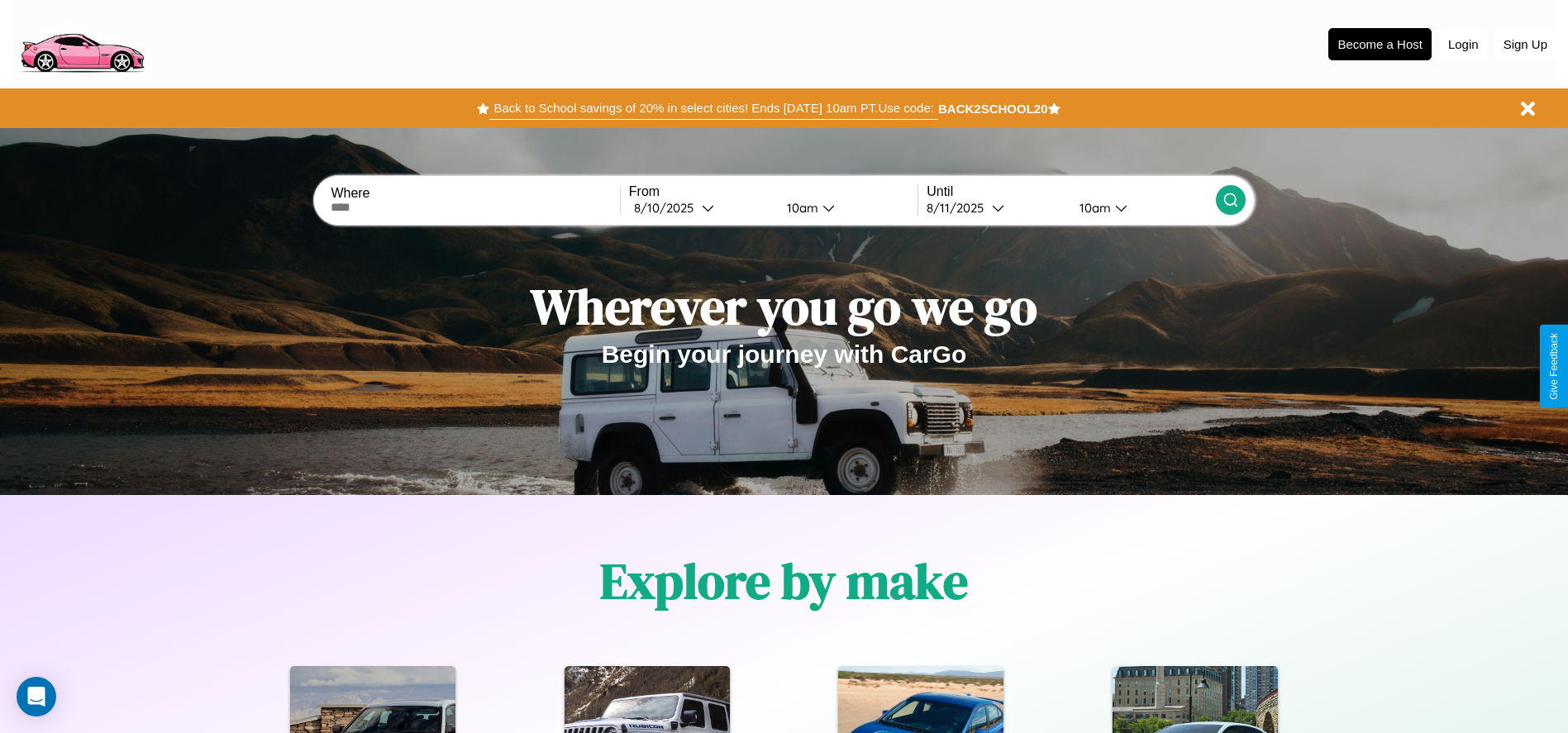
click at [713, 108] on button "Back to School savings of 20% in select cities! Ends 9/1 at 10am PT. Use code:" at bounding box center [713, 108] width 448 height 23
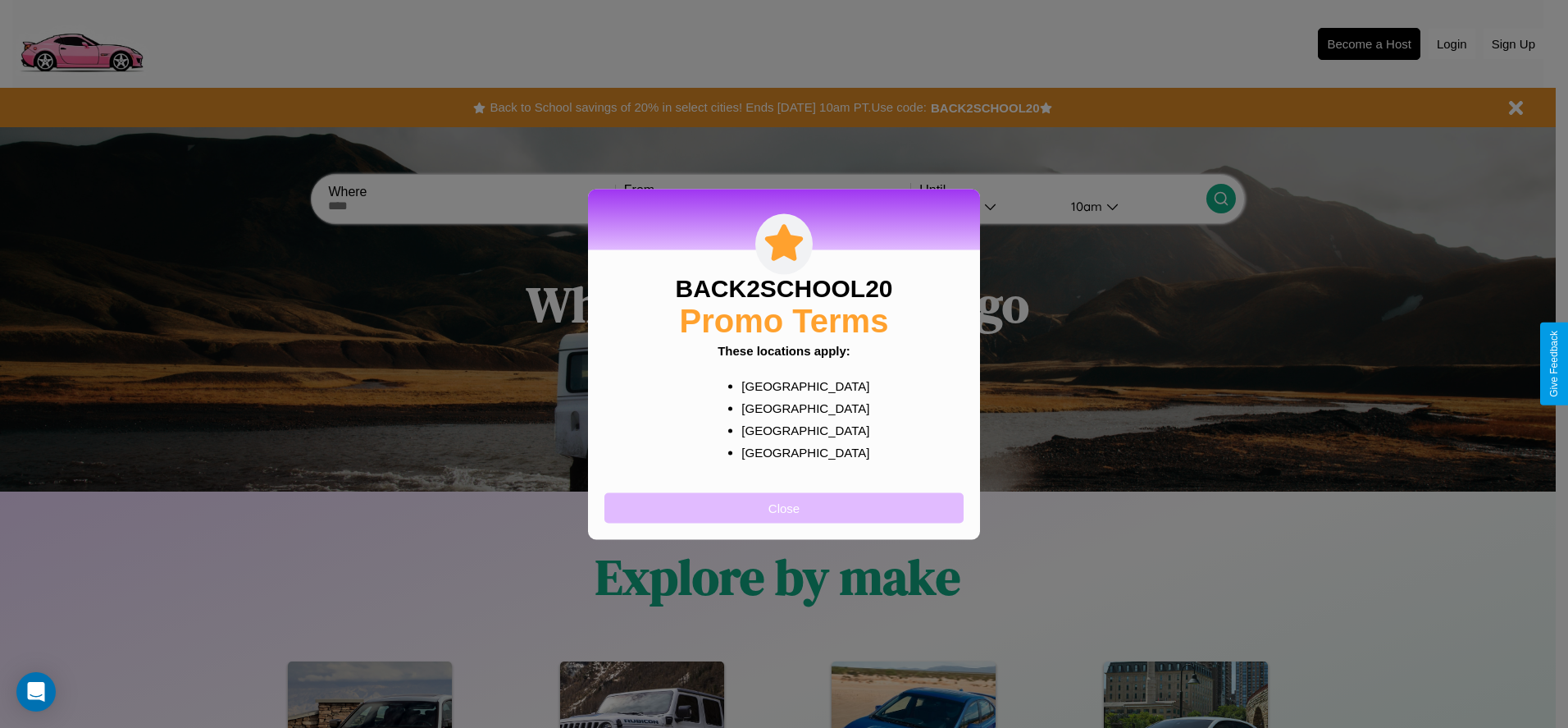
click at [784, 507] on button "Close" at bounding box center [783, 508] width 359 height 30
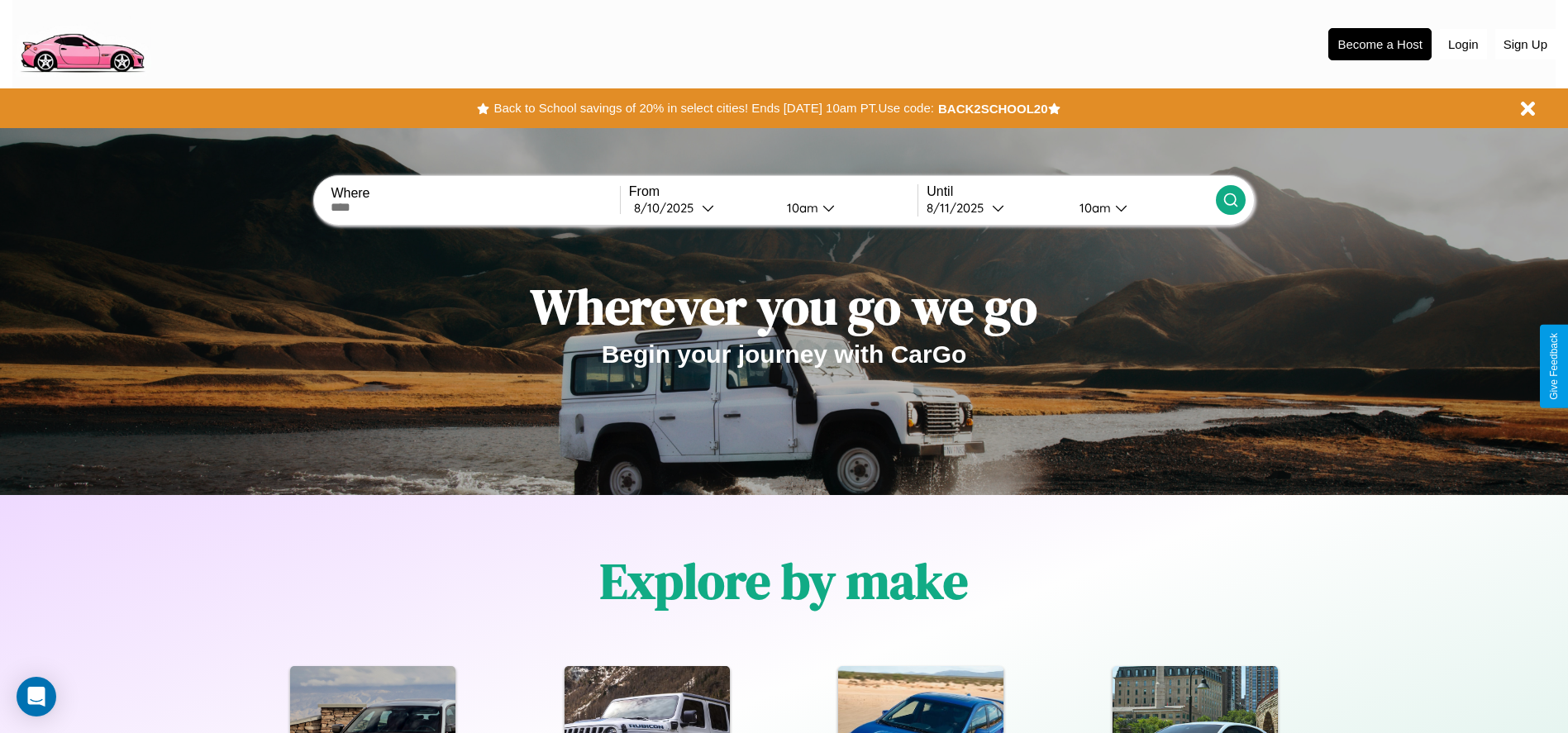
click at [475, 207] on input "text" at bounding box center [475, 207] width 289 height 14
type input "******"
click at [701, 207] on div "8 / 10 / 2025" at bounding box center [667, 207] width 68 height 15
select select "*"
select select "****"
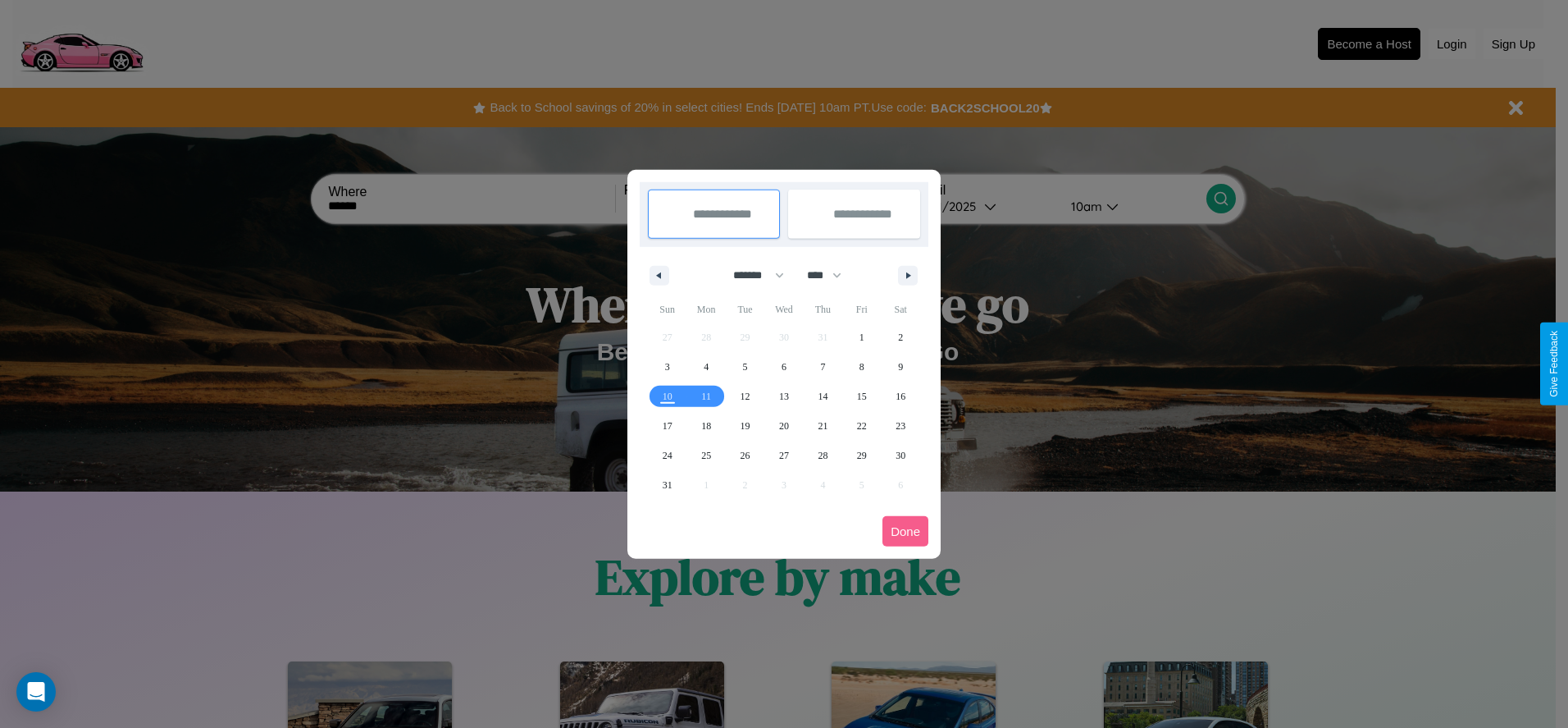
drag, startPoint x: 752, startPoint y: 275, endPoint x: 784, endPoint y: 330, distance: 63.6
click at [752, 275] on select "******* ******** ***** ***** *** **** **** ****** ********* ******* ******** **…" at bounding box center [756, 275] width 70 height 27
click at [861, 396] on span "15" at bounding box center [862, 396] width 10 height 30
type input "**********"
click at [900, 396] on span "16" at bounding box center [900, 396] width 10 height 30
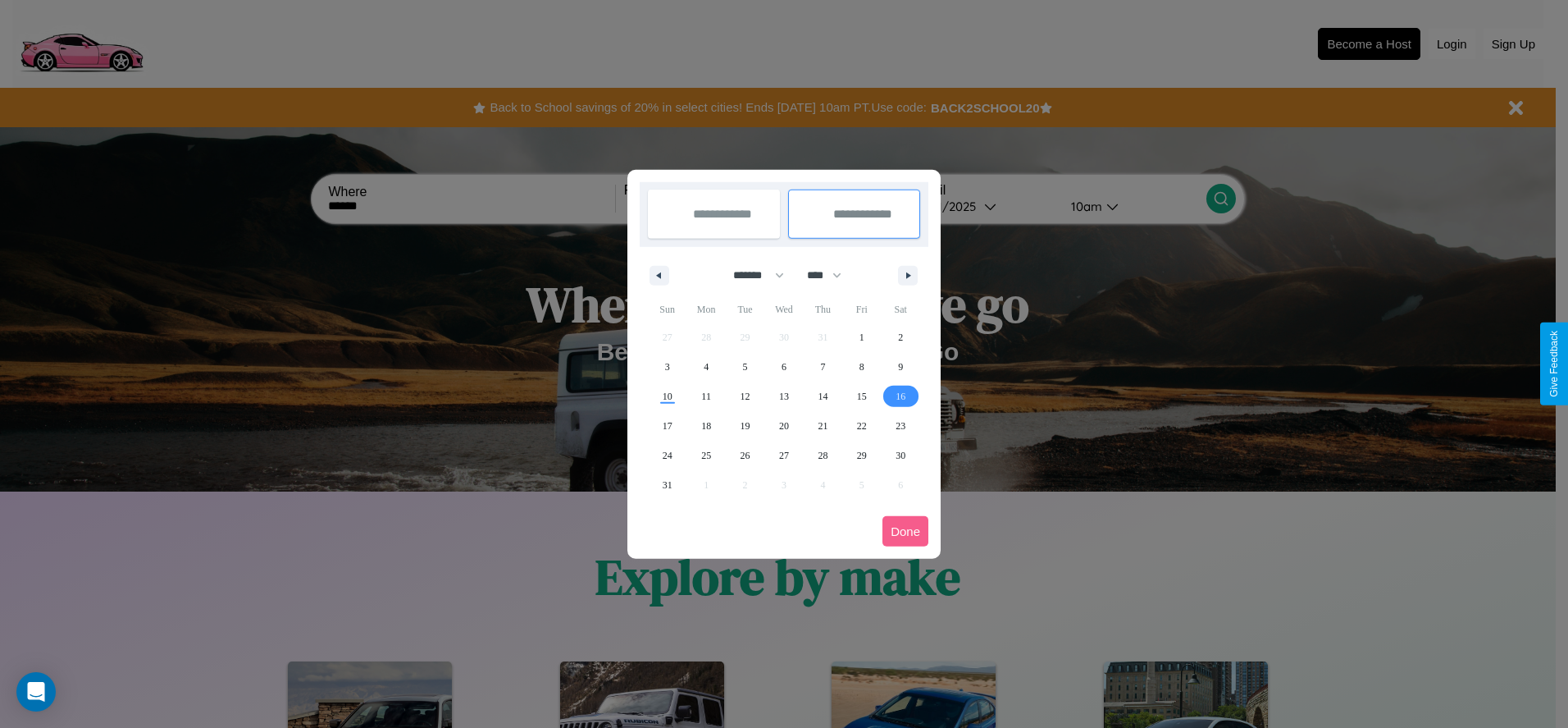
type input "**********"
click at [906, 531] on button "Done" at bounding box center [905, 532] width 46 height 30
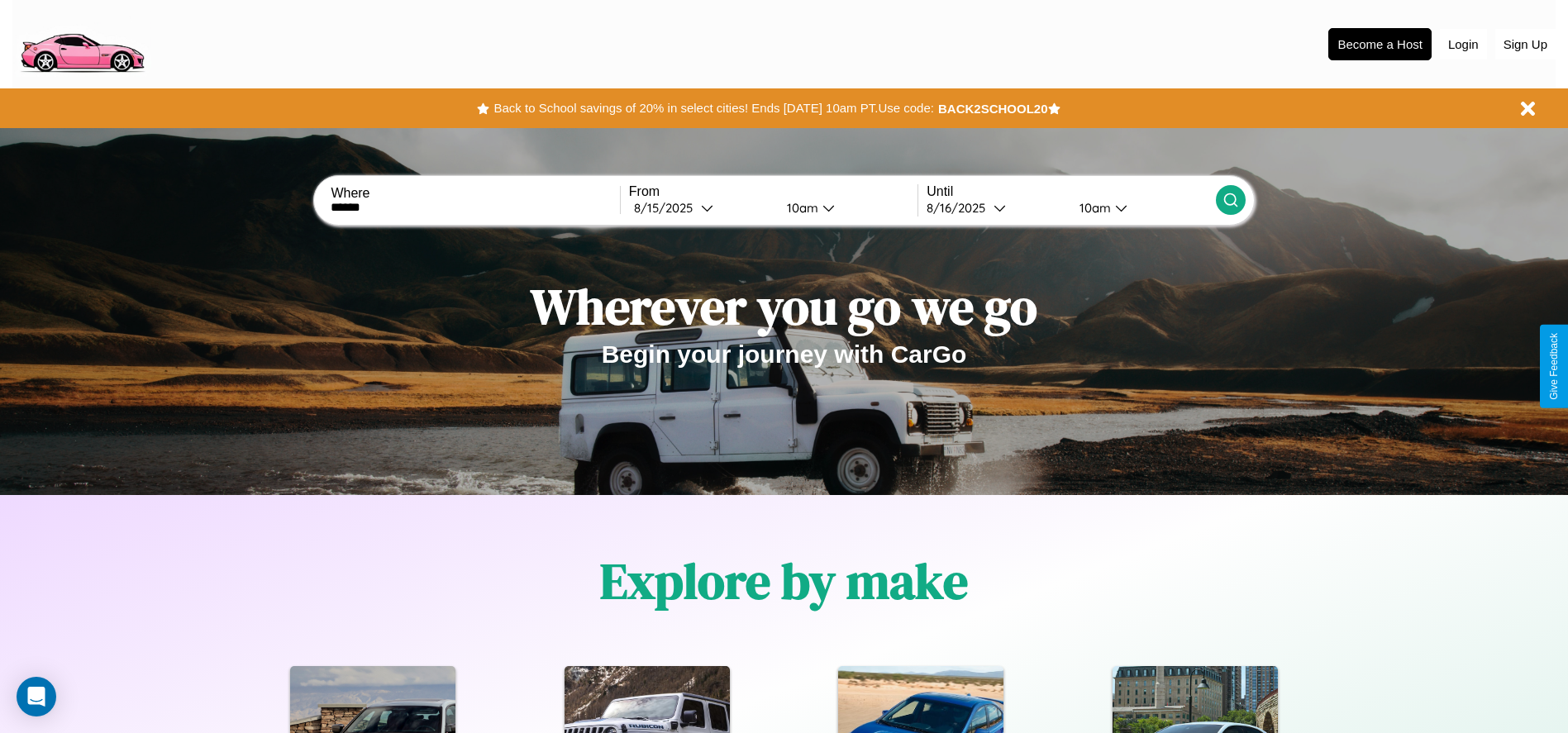
click at [799, 207] on div "10am" at bounding box center [800, 207] width 44 height 15
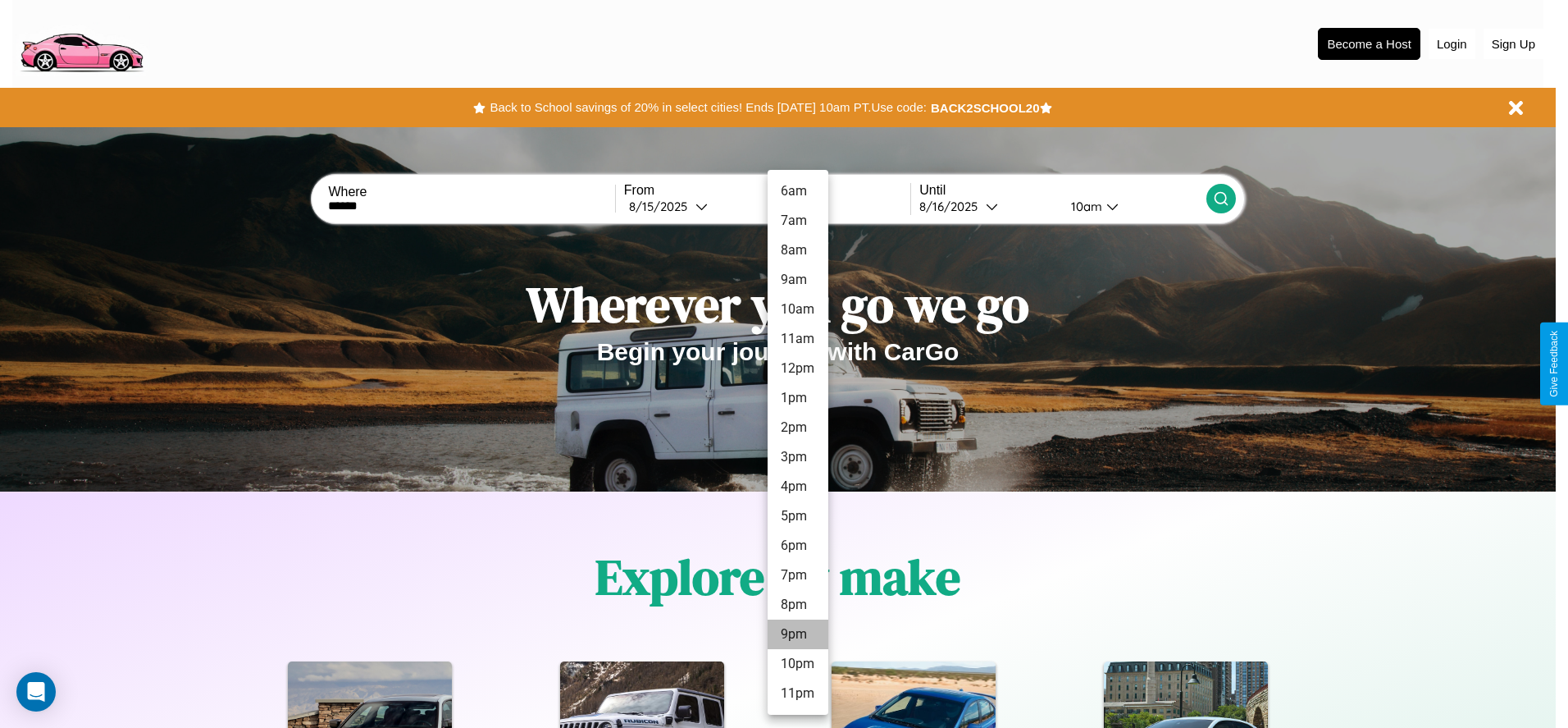
click at [797, 634] on li "9pm" at bounding box center [798, 634] width 61 height 30
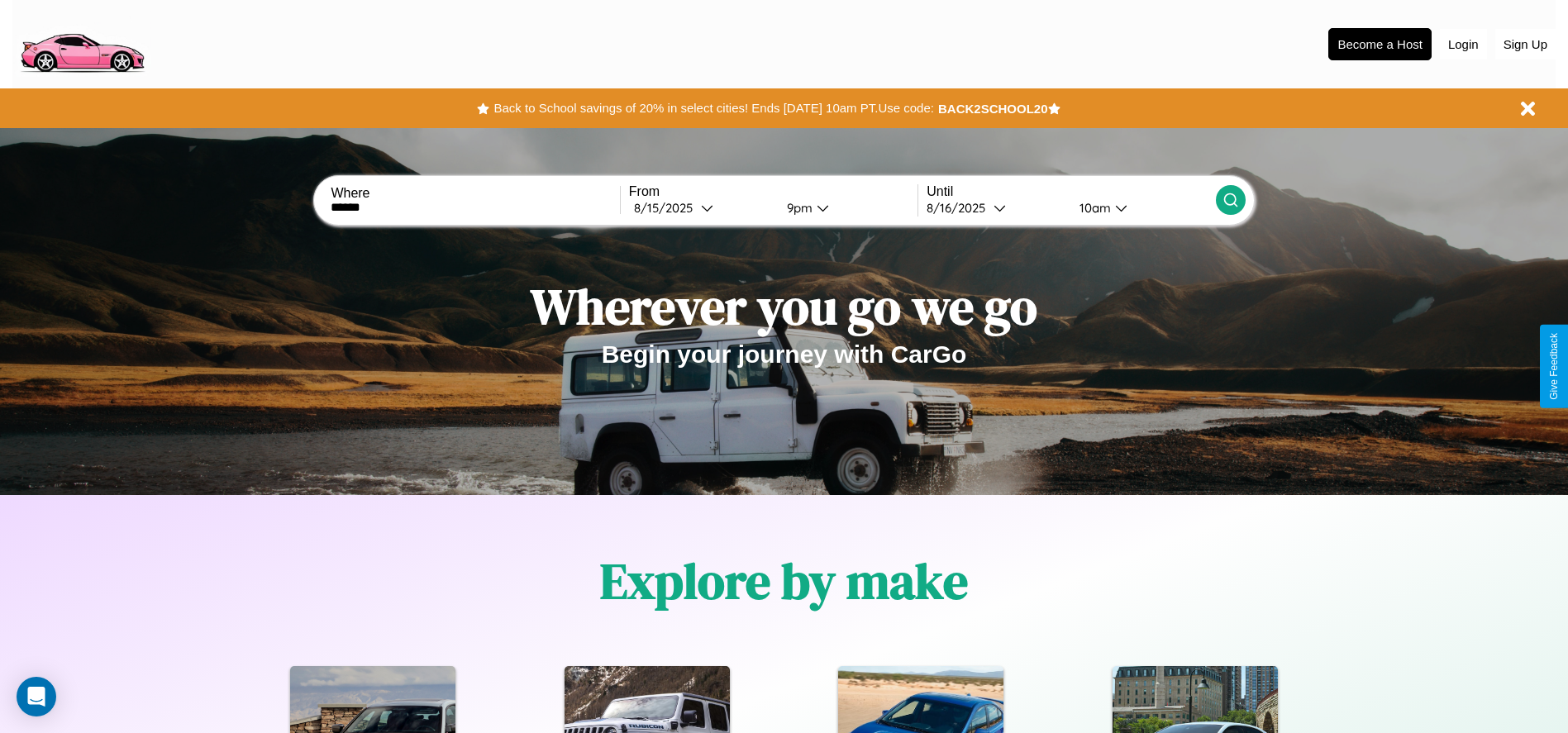
click at [1230, 200] on icon at bounding box center [1231, 200] width 16 height 16
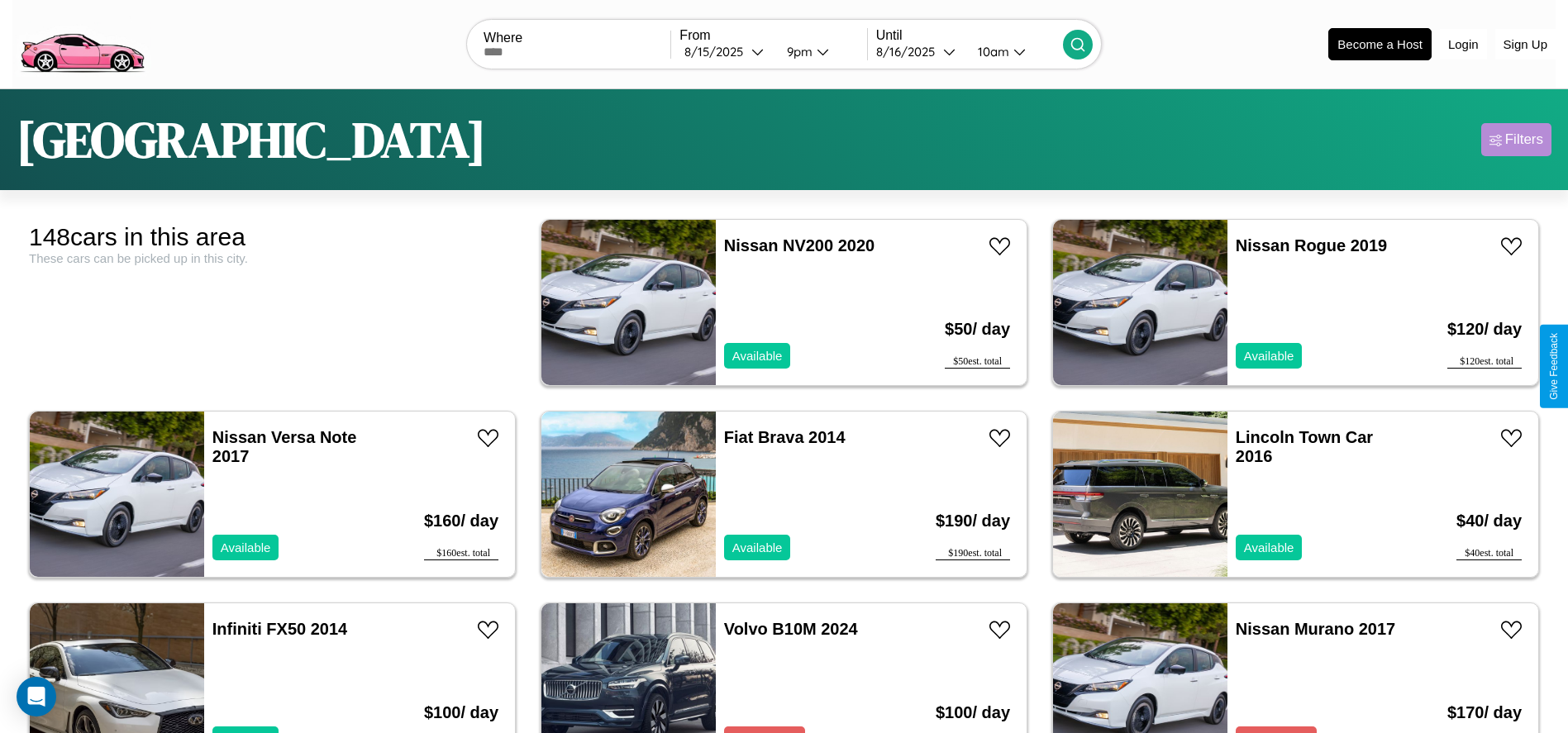
click at [1516, 140] on div "Filters" at bounding box center [1524, 140] width 38 height 16
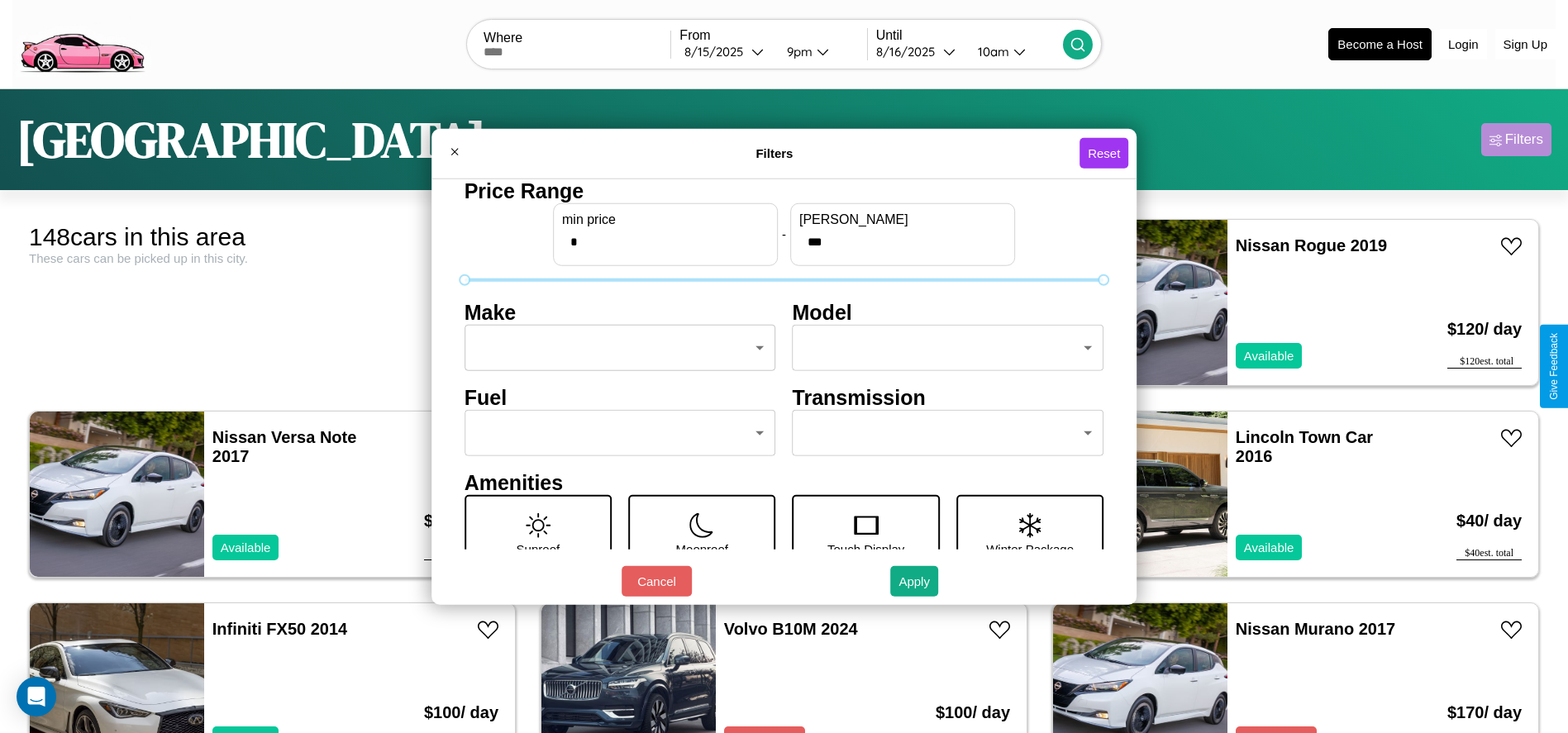
scroll to position [69, 0]
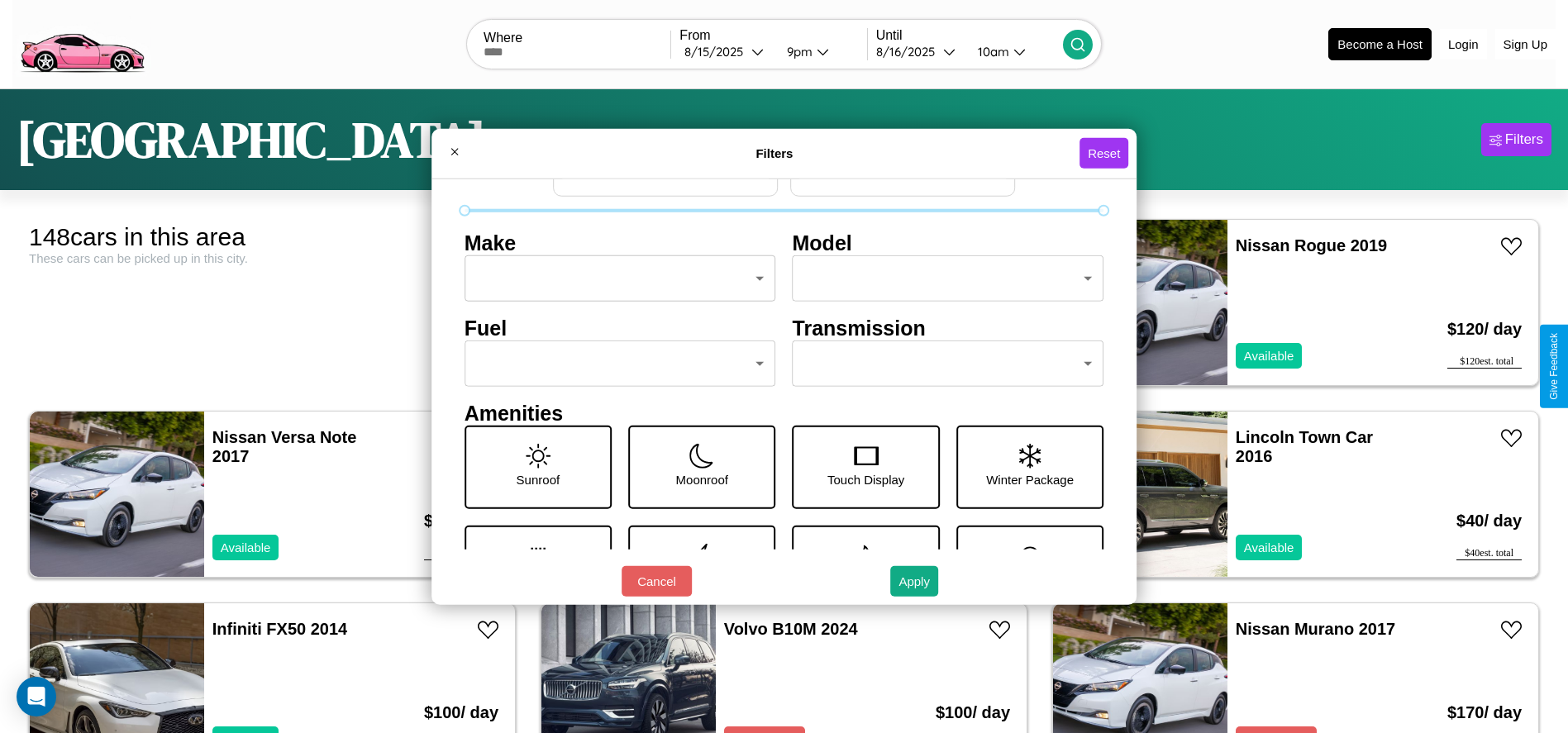
click at [615, 363] on body "CarGo Where From 8 / 15 / 2025 9pm Until 8 / 16 / 2025 10am Become a Host Login…" at bounding box center [784, 417] width 1568 height 836
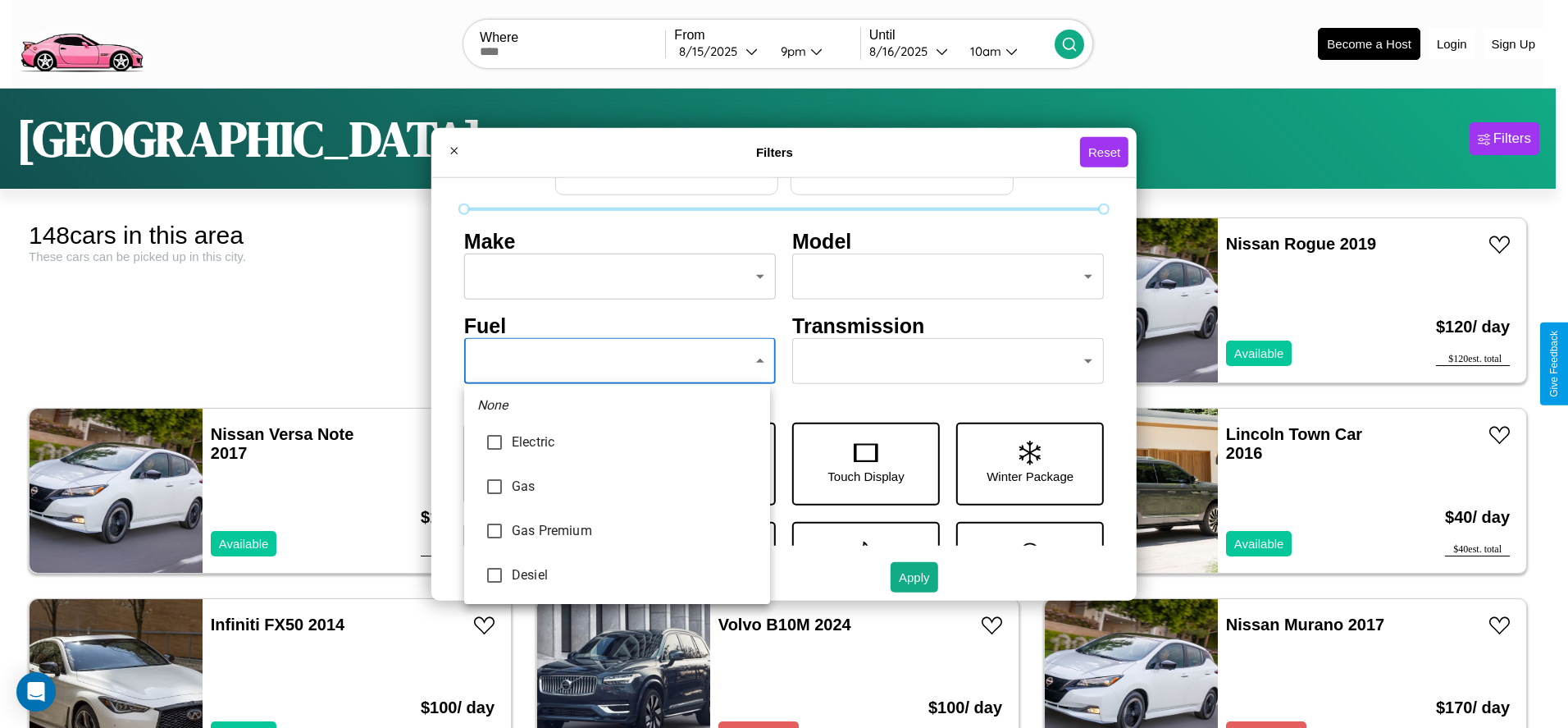
type input "********"
click at [617, 361] on div at bounding box center [784, 364] width 1568 height 728
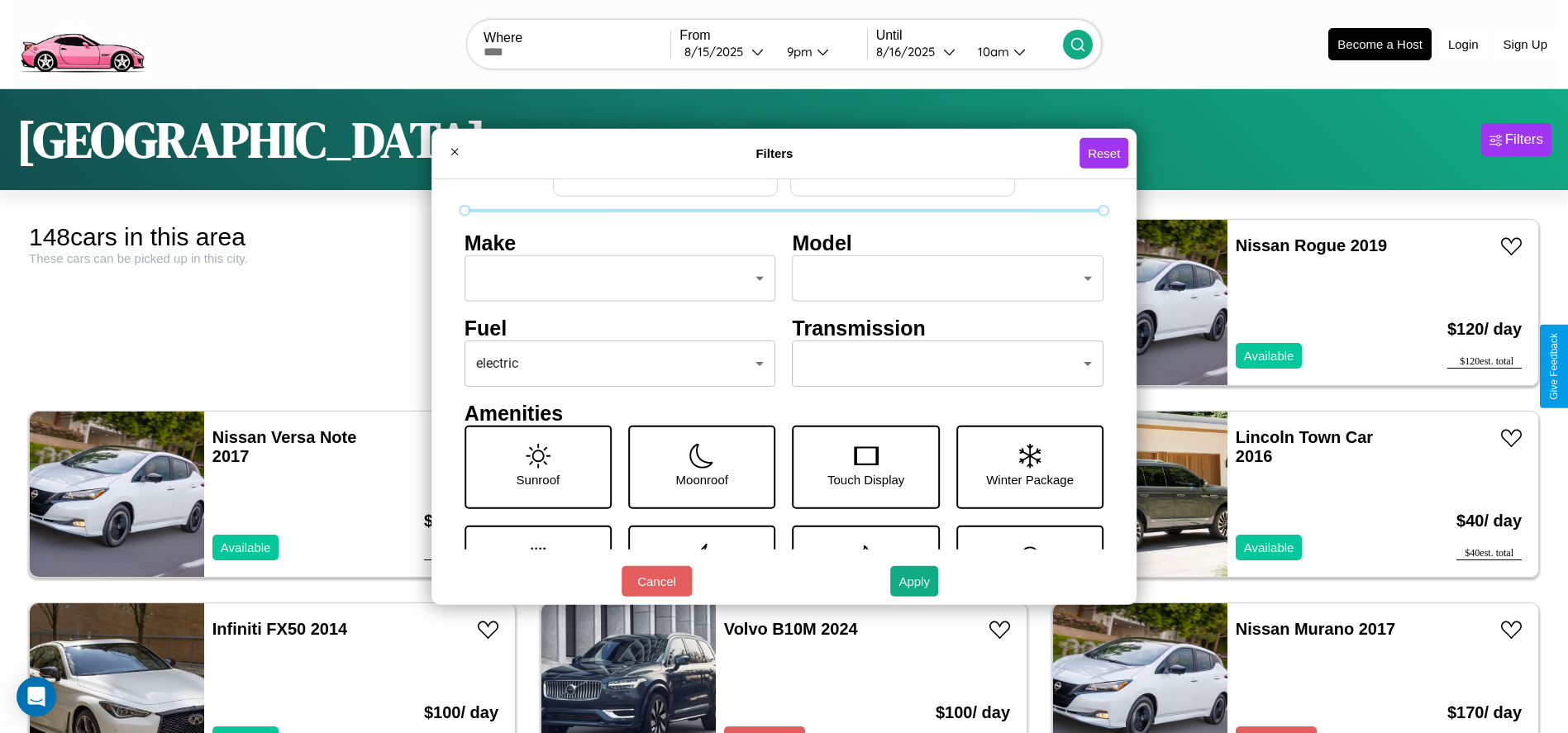
scroll to position [48, 0]
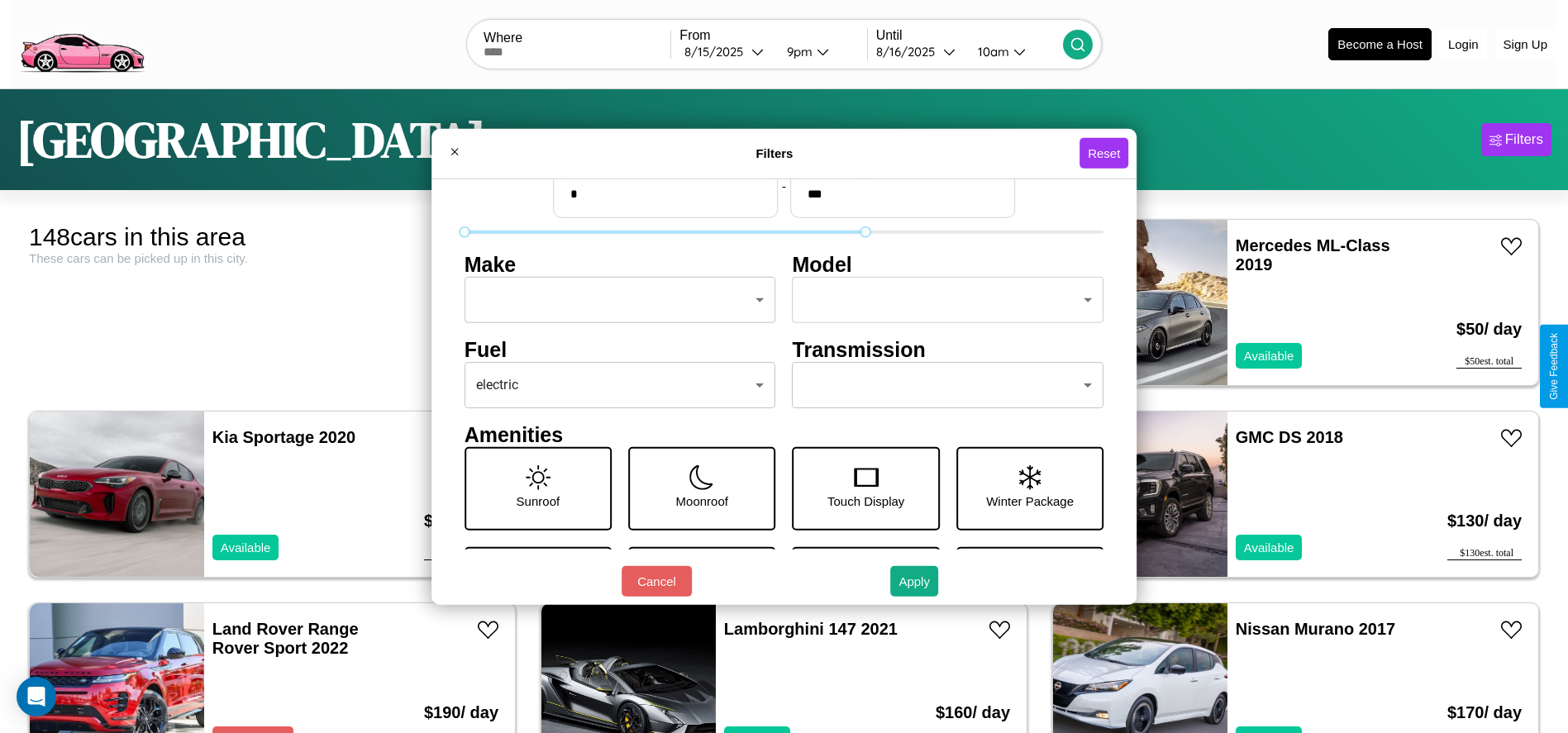
type input "***"
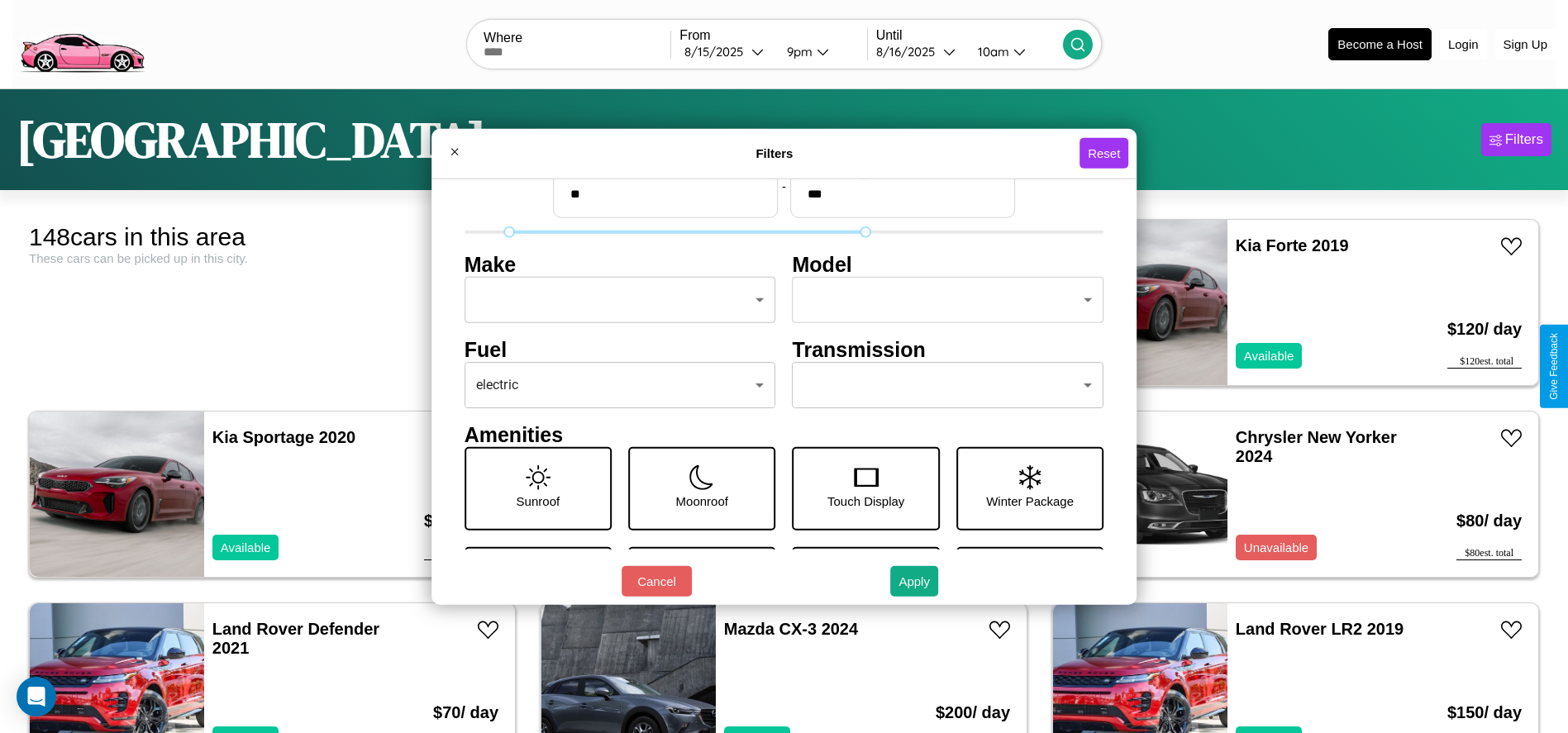
scroll to position [69, 0]
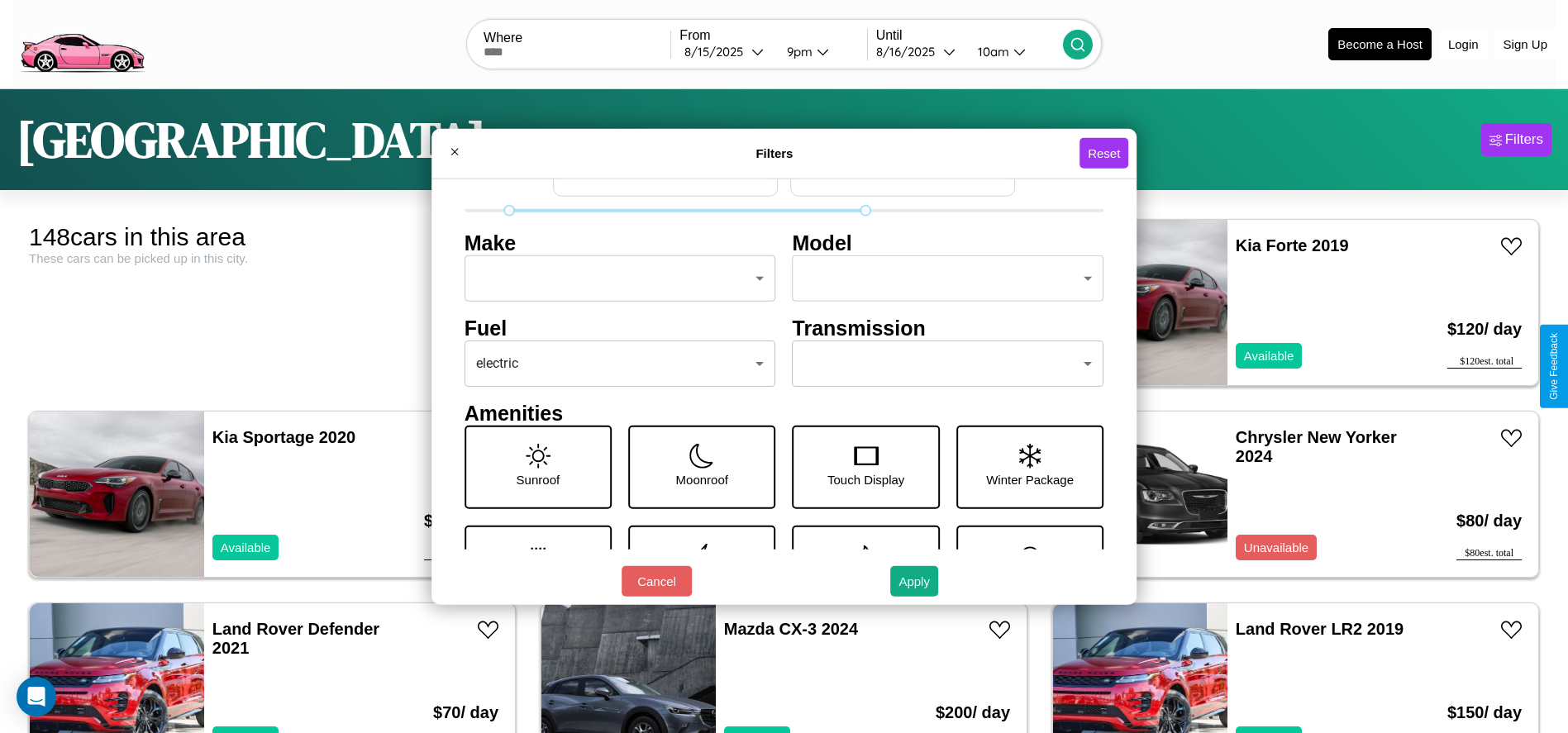
type input "**"
click at [940, 363] on body "CarGo Where From 8 / 15 / 2025 9pm Until 8 / 16 / 2025 10am Become a Host Login…" at bounding box center [784, 417] width 1568 height 836
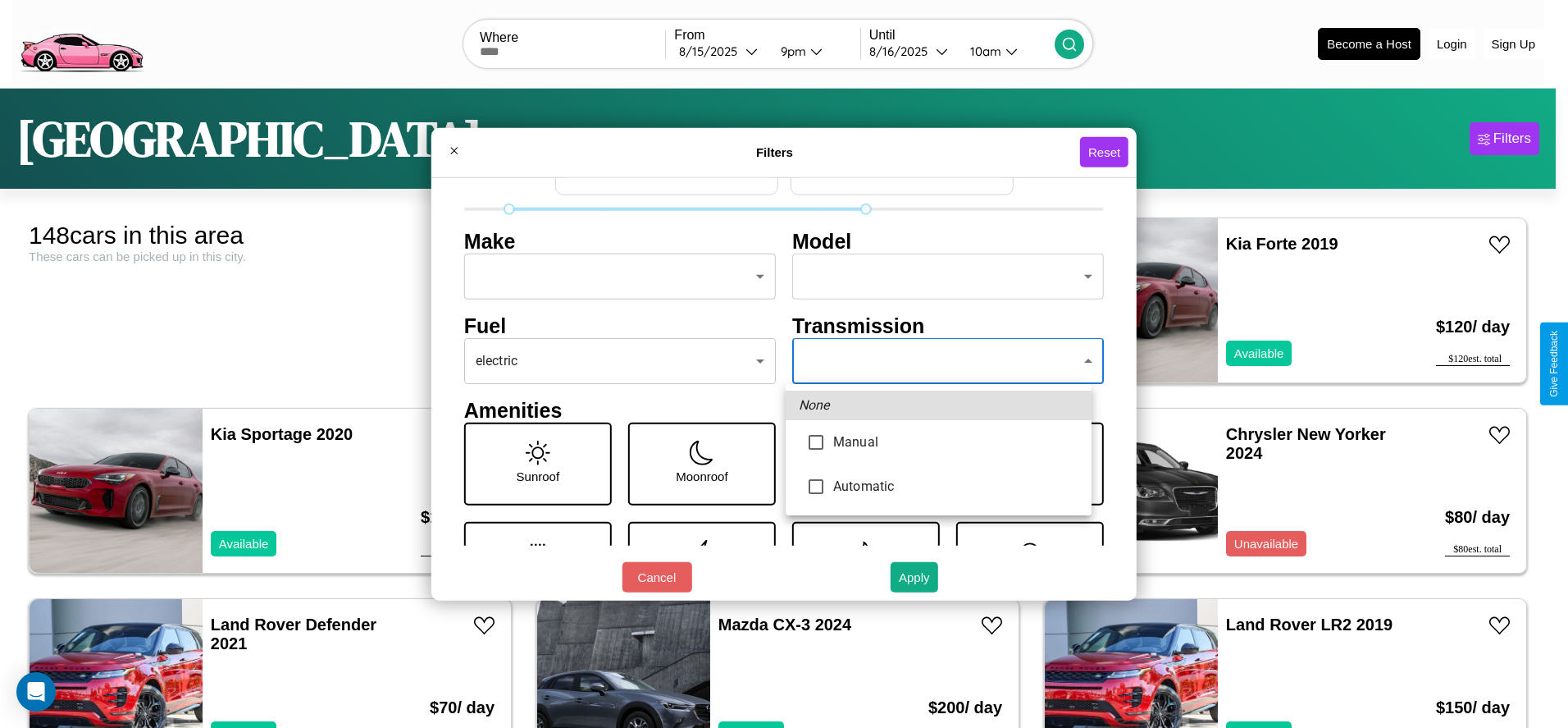
type input "*********"
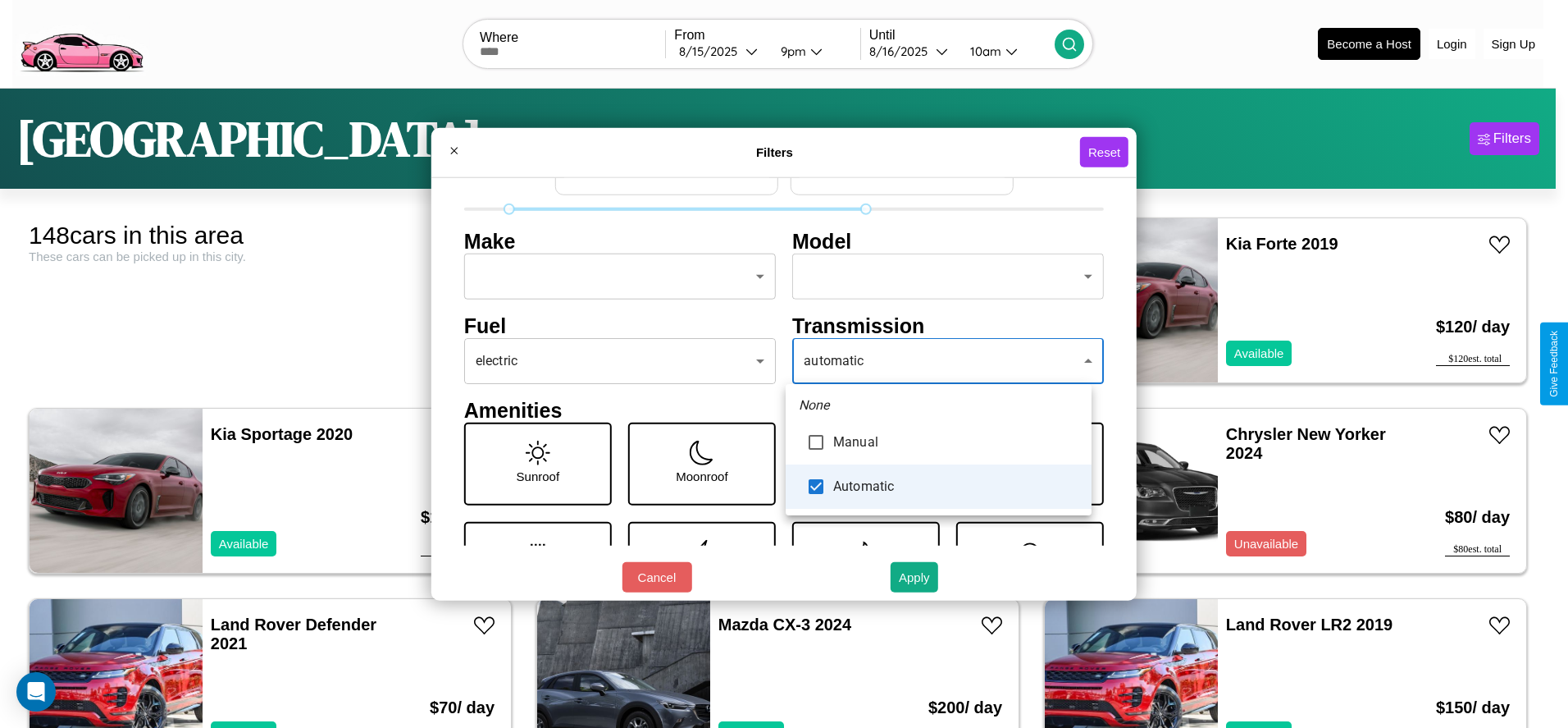
click at [939, 361] on div at bounding box center [784, 364] width 1568 height 728
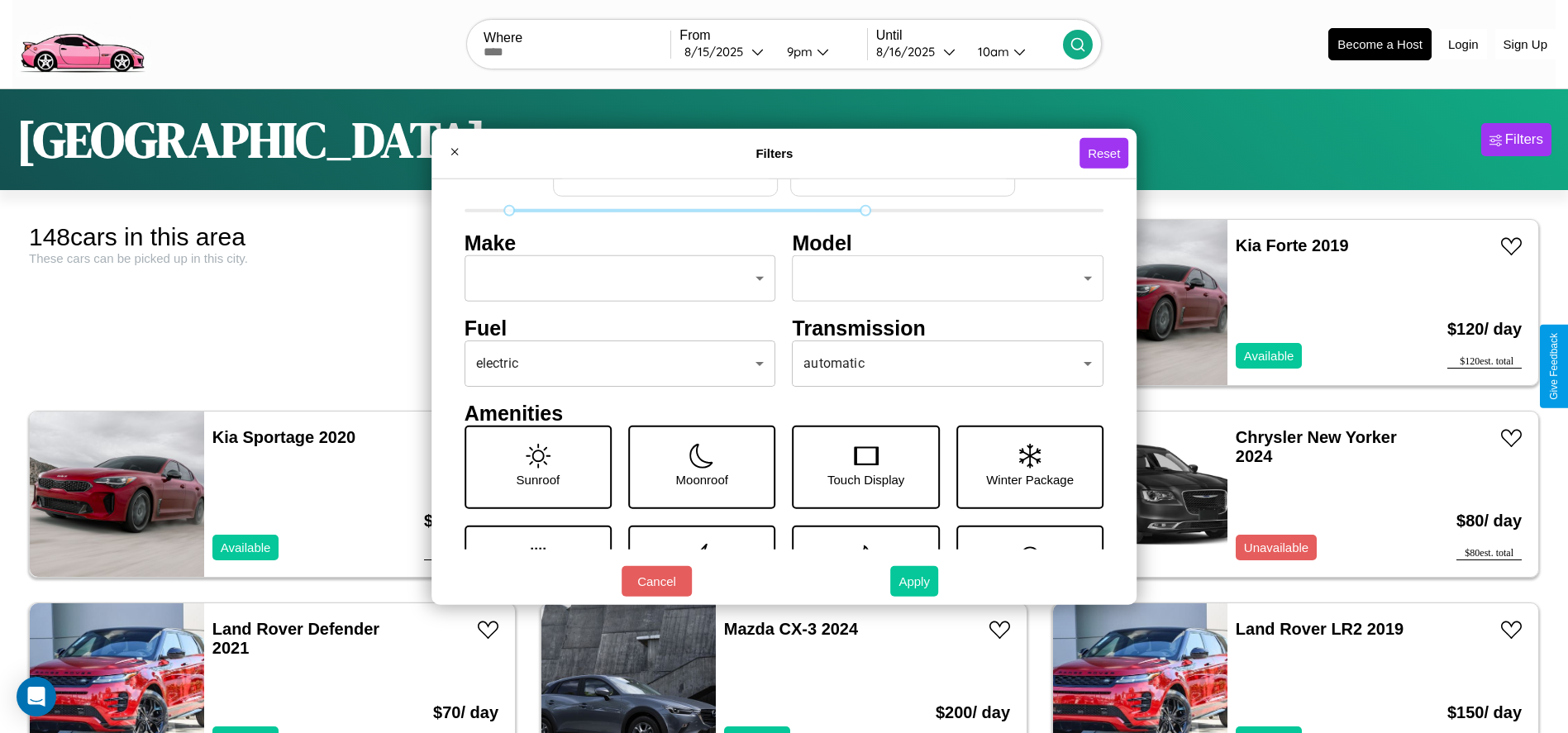
click at [915, 581] on button "Apply" at bounding box center [913, 582] width 48 height 31
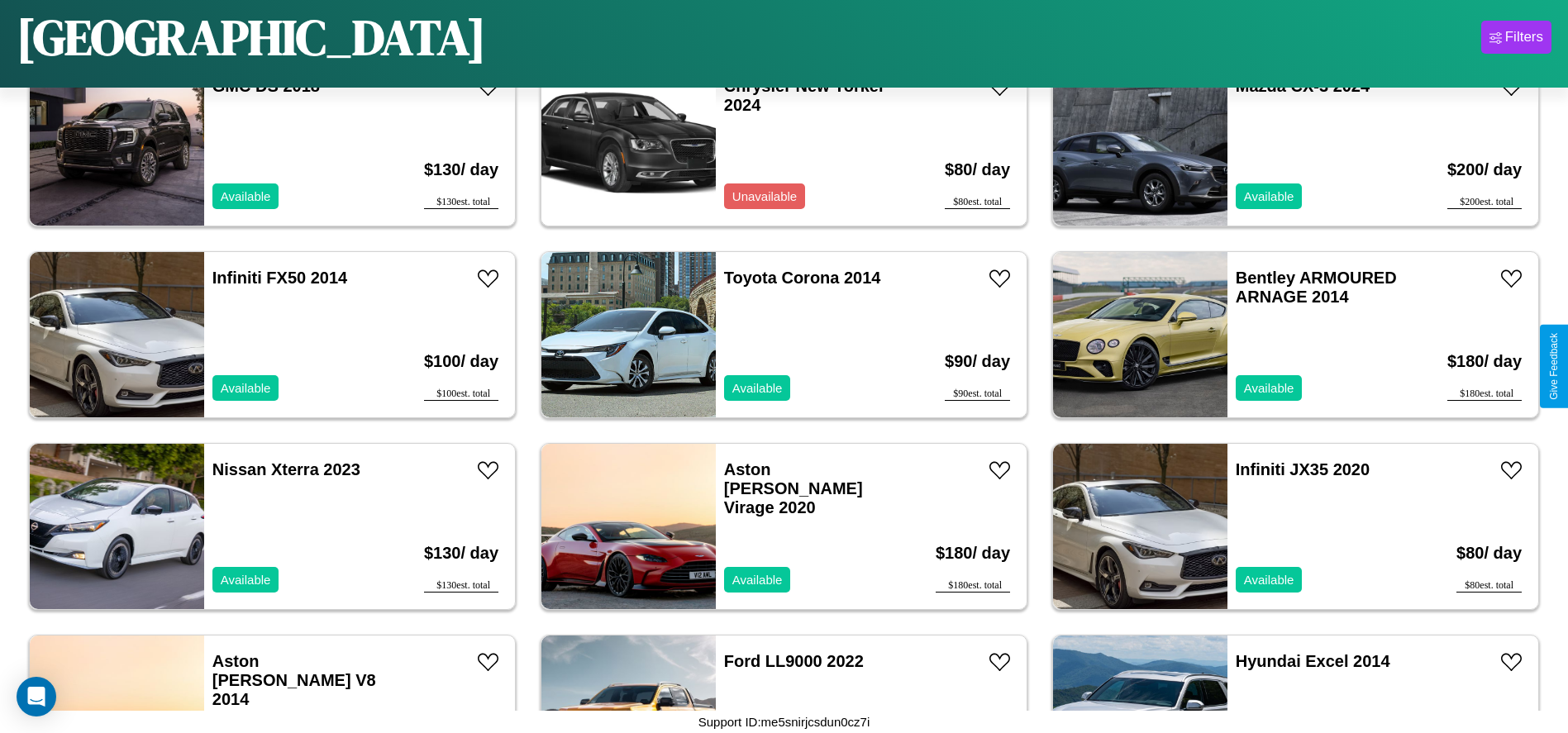
scroll to position [1718, 0]
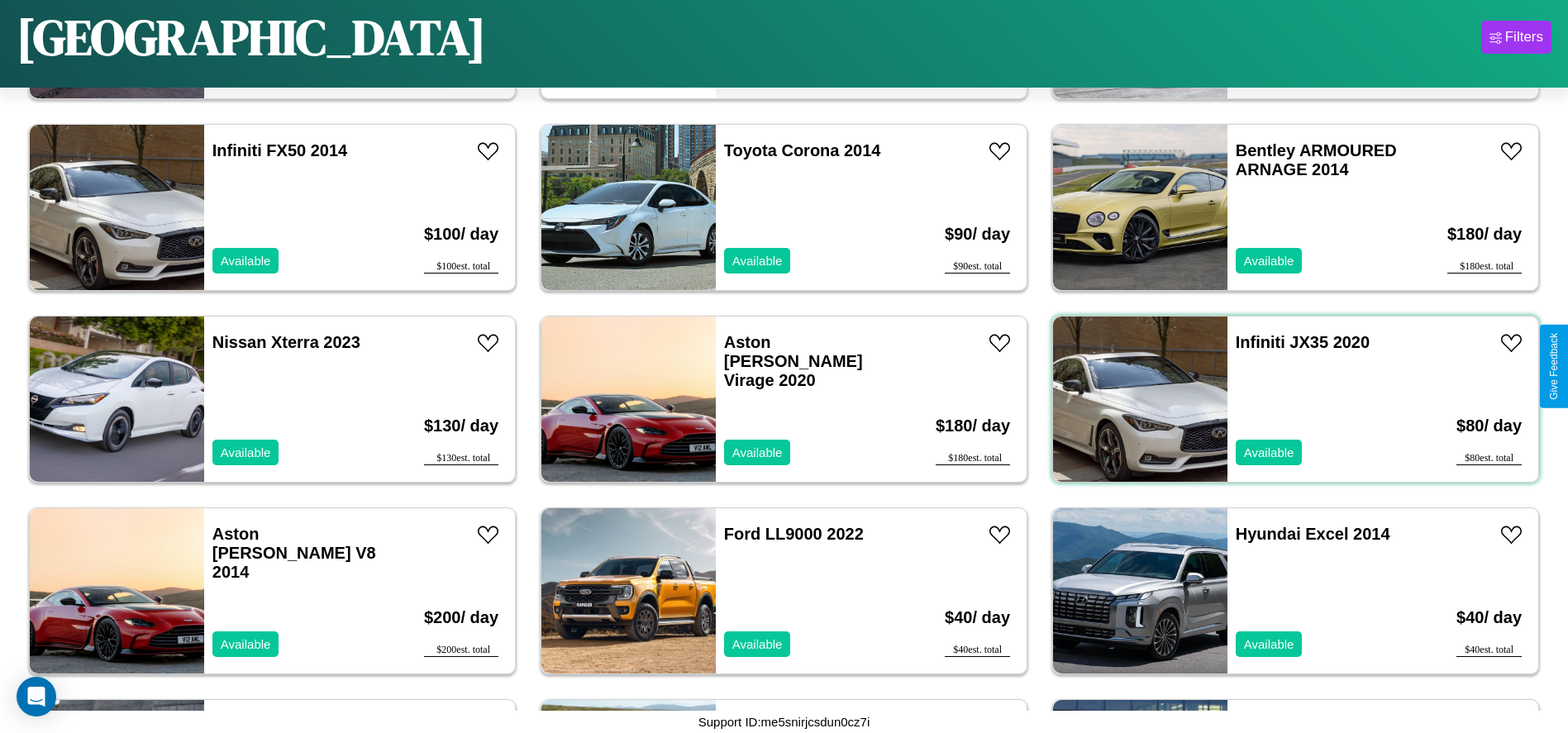
click at [1285, 399] on div "Infiniti JX35 2020 Available" at bounding box center [1323, 399] width 191 height 165
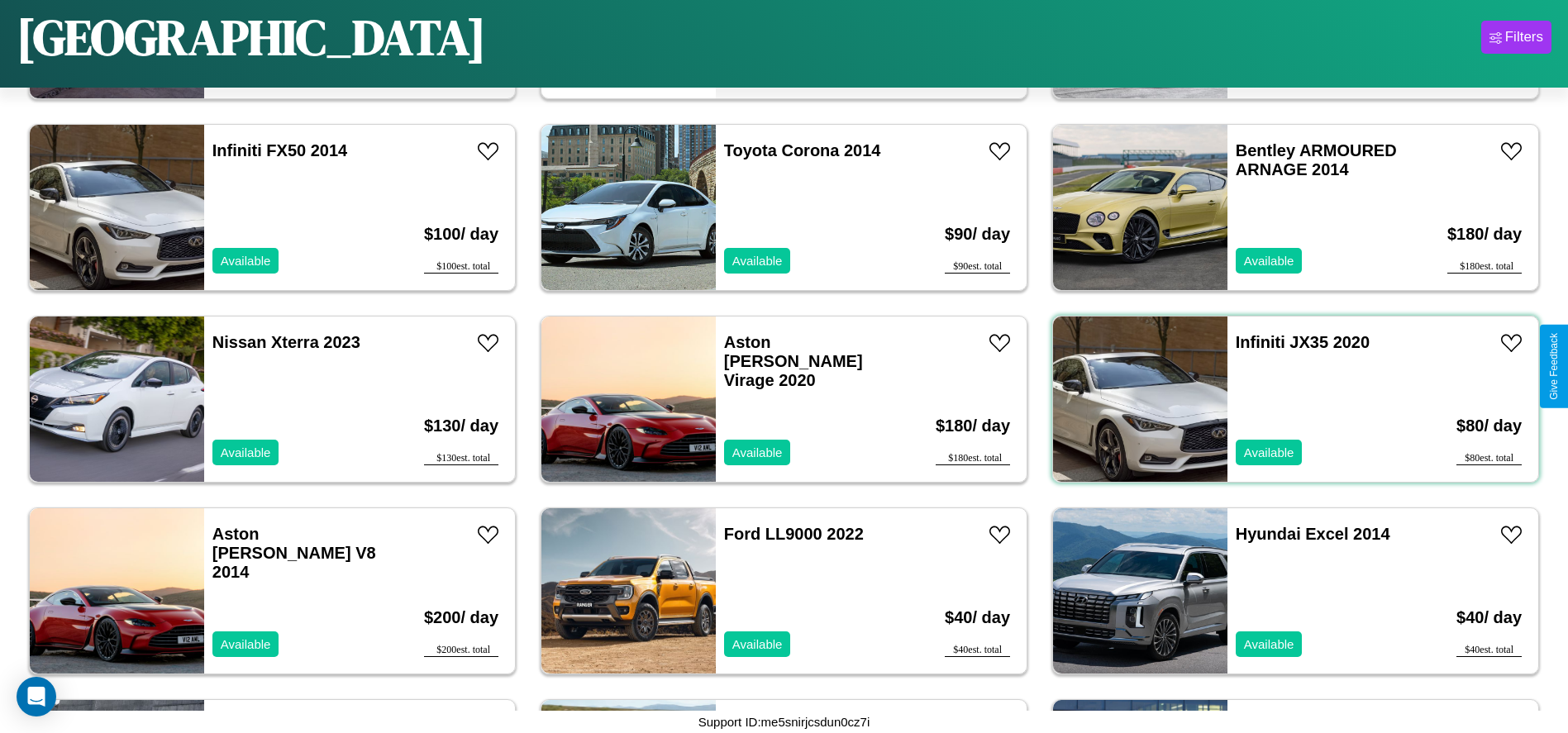
click at [1285, 399] on div "Infiniti JX35 2020 Available" at bounding box center [1323, 399] width 191 height 165
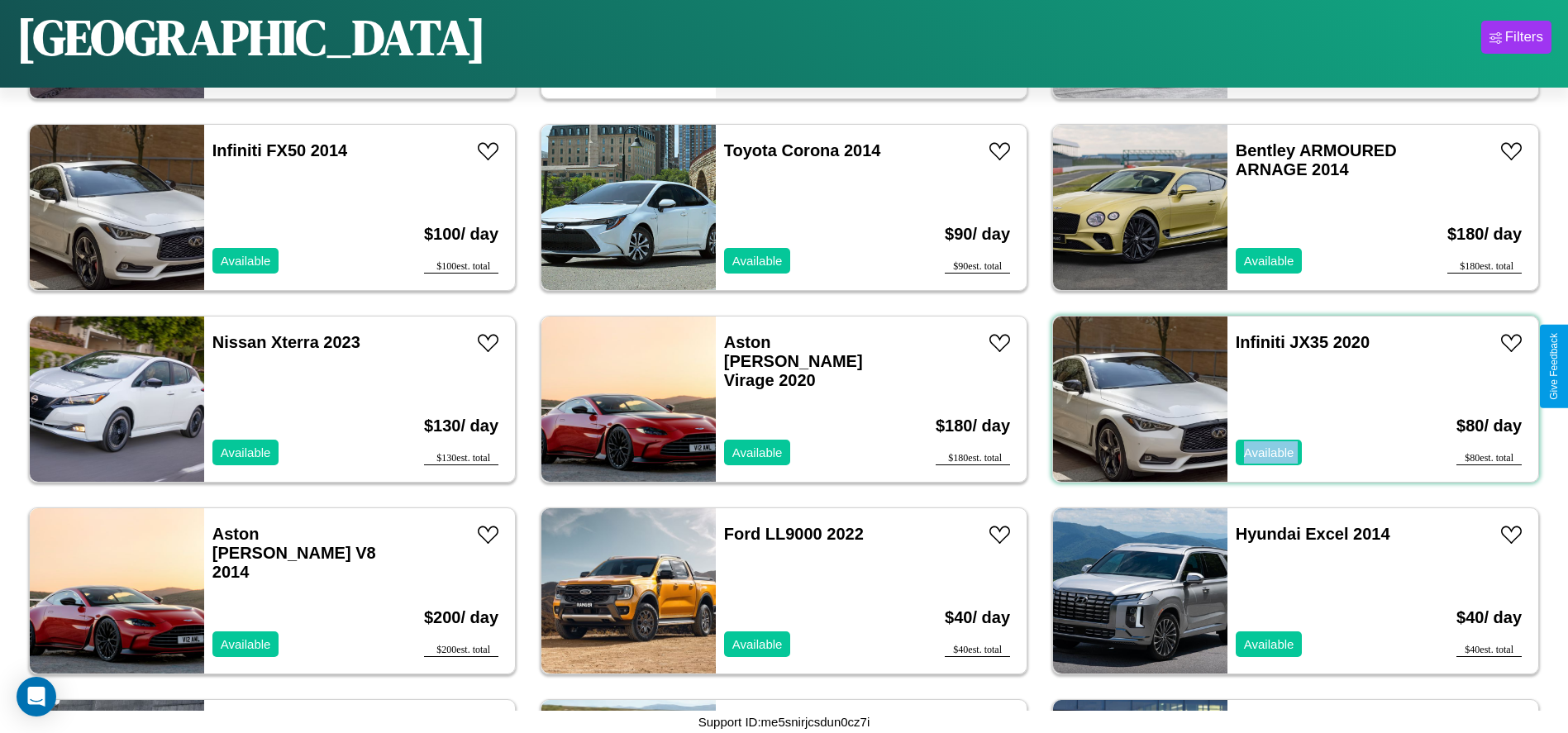
click at [1285, 399] on div "Infiniti JX35 2020 Available" at bounding box center [1323, 399] width 191 height 165
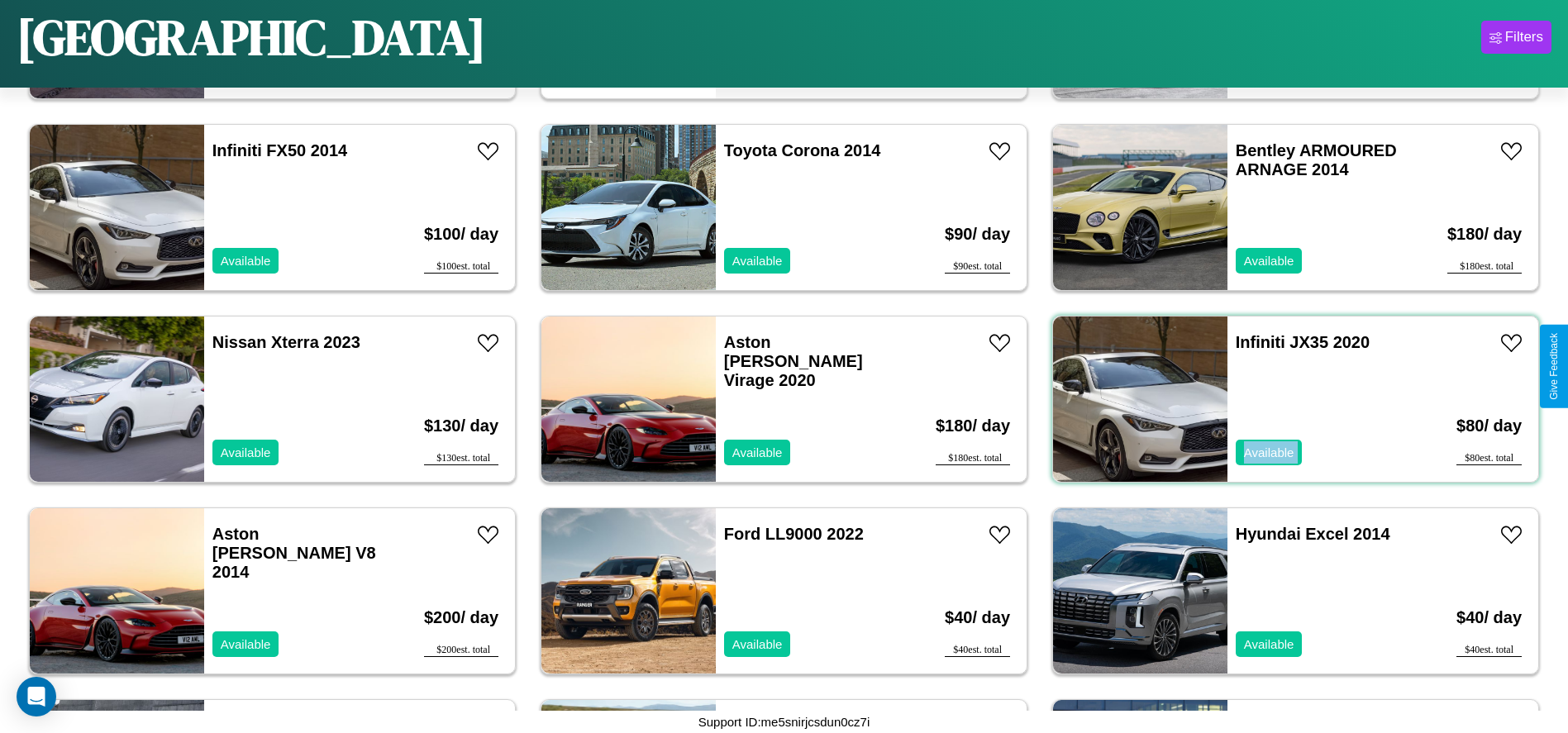
click at [1285, 399] on div "Infiniti JX35 2020 Available" at bounding box center [1323, 399] width 191 height 165
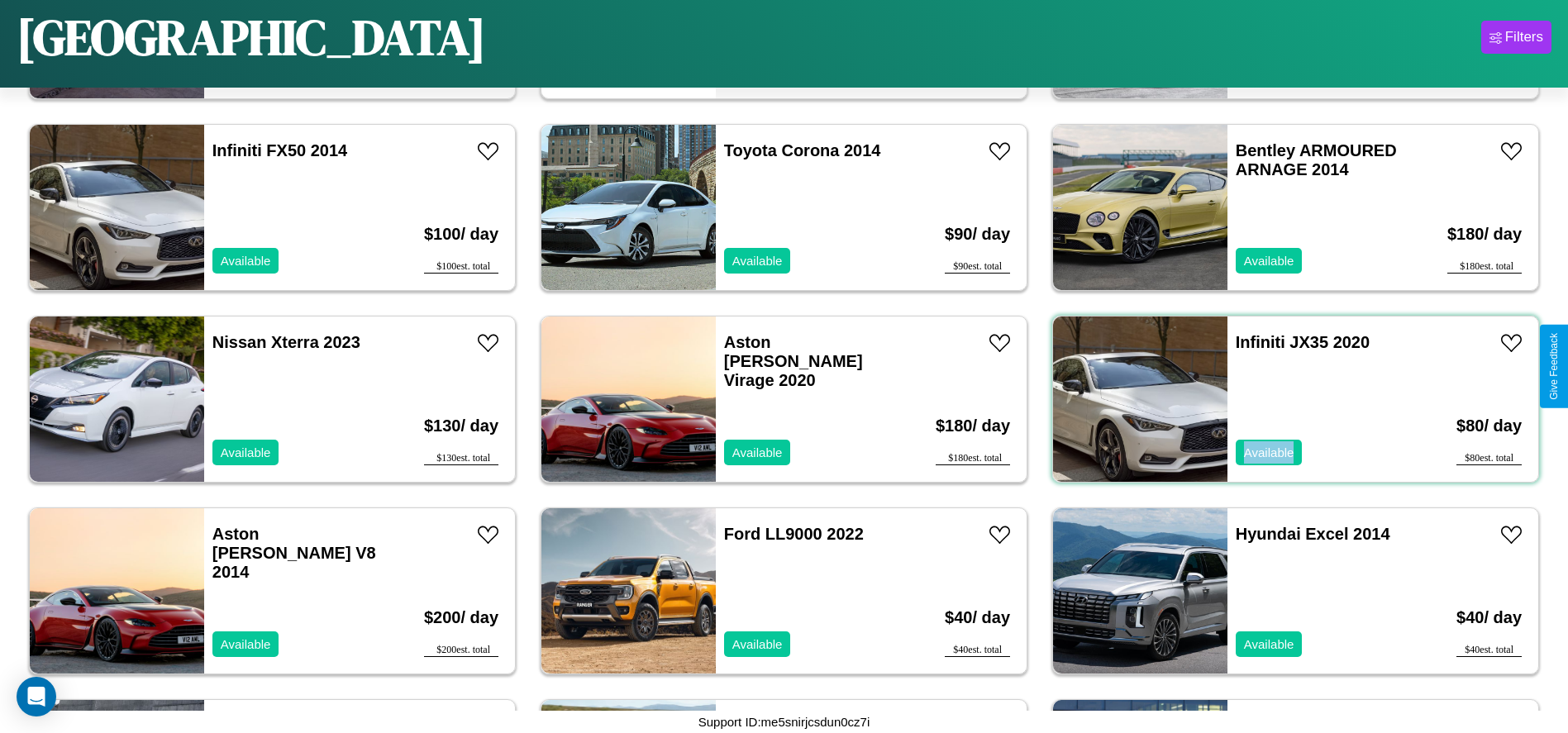
click at [1285, 399] on div "Infiniti JX35 2020 Available" at bounding box center [1323, 399] width 191 height 165
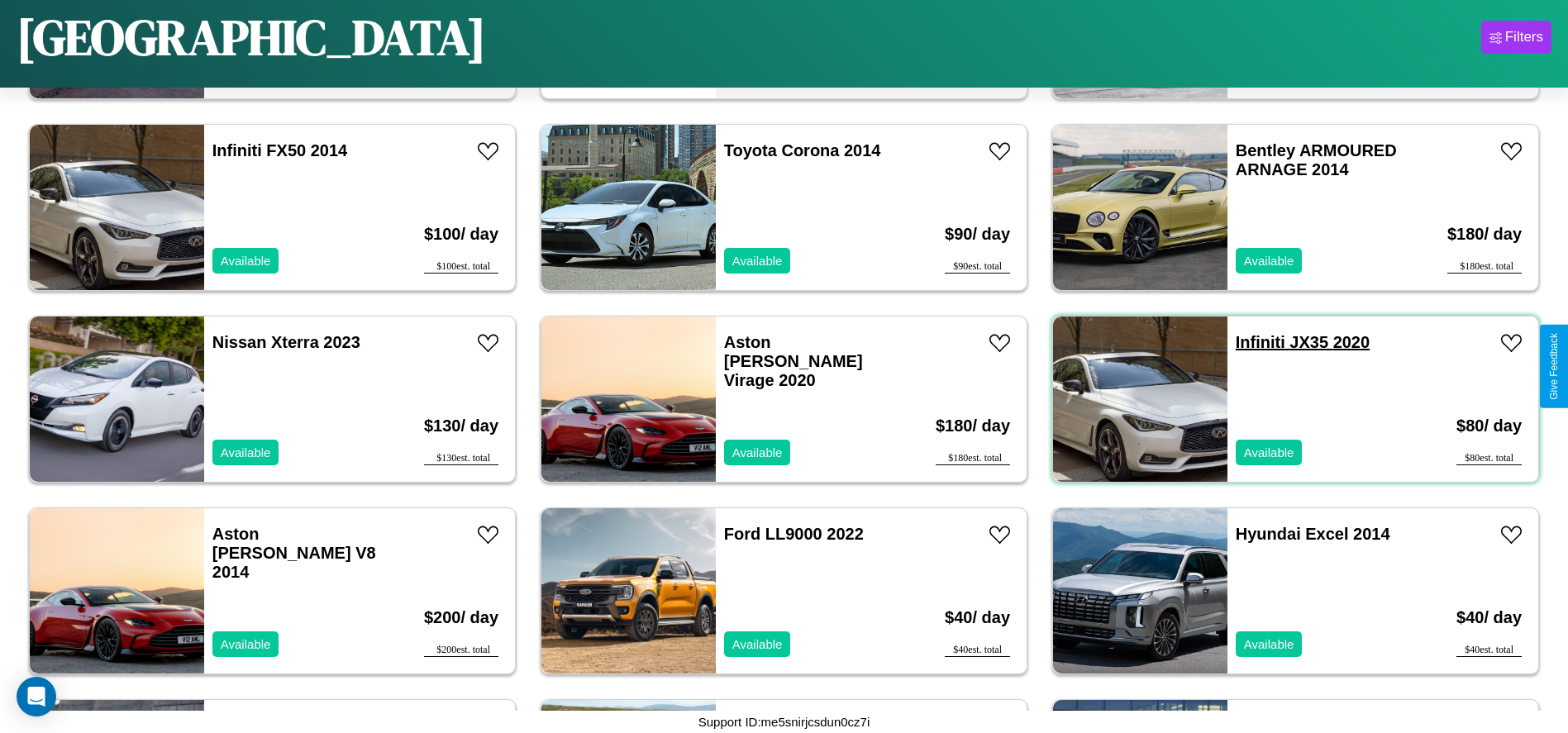
click at [1250, 342] on link "Infiniti JX35 2020" at bounding box center [1302, 342] width 133 height 18
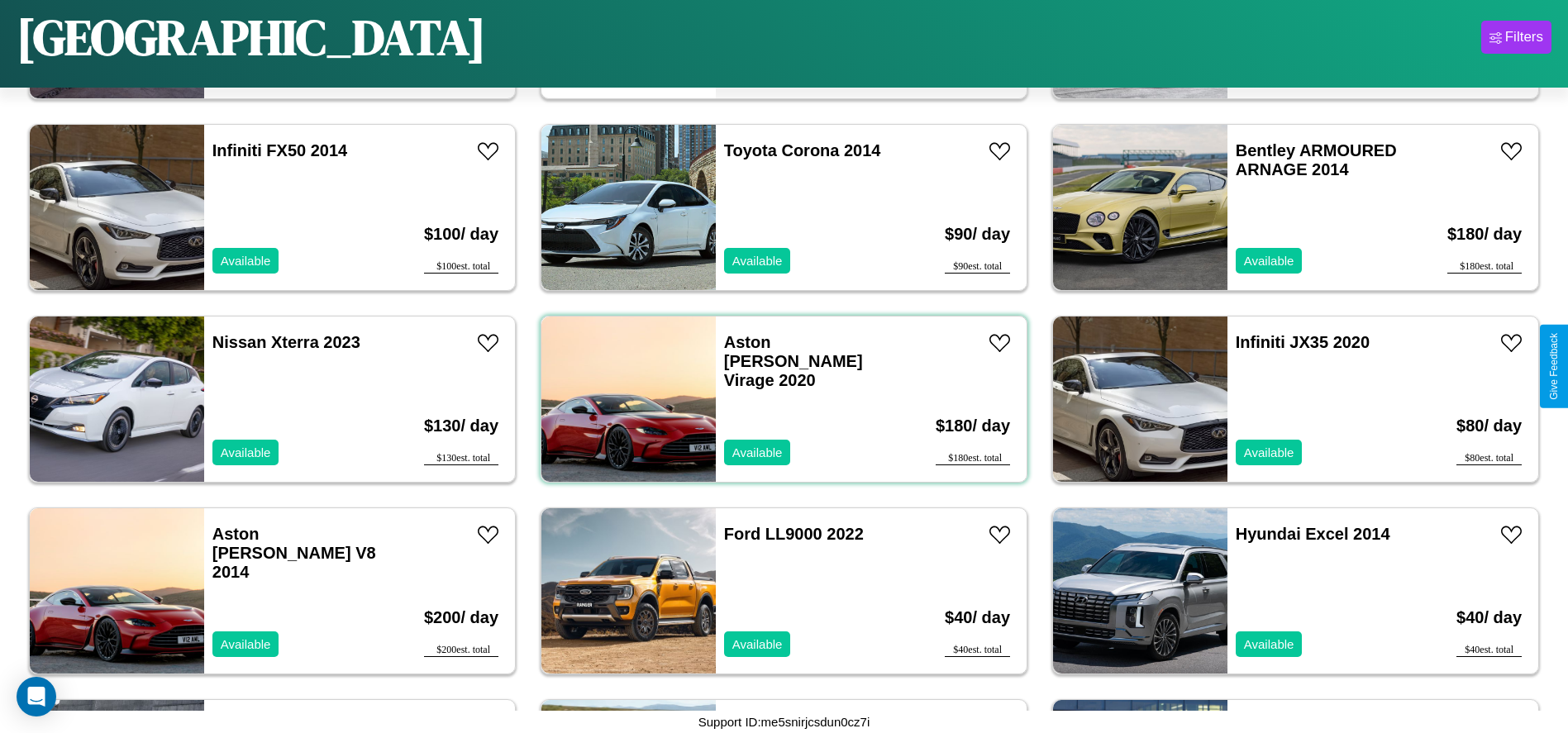
scroll to position [1910, 0]
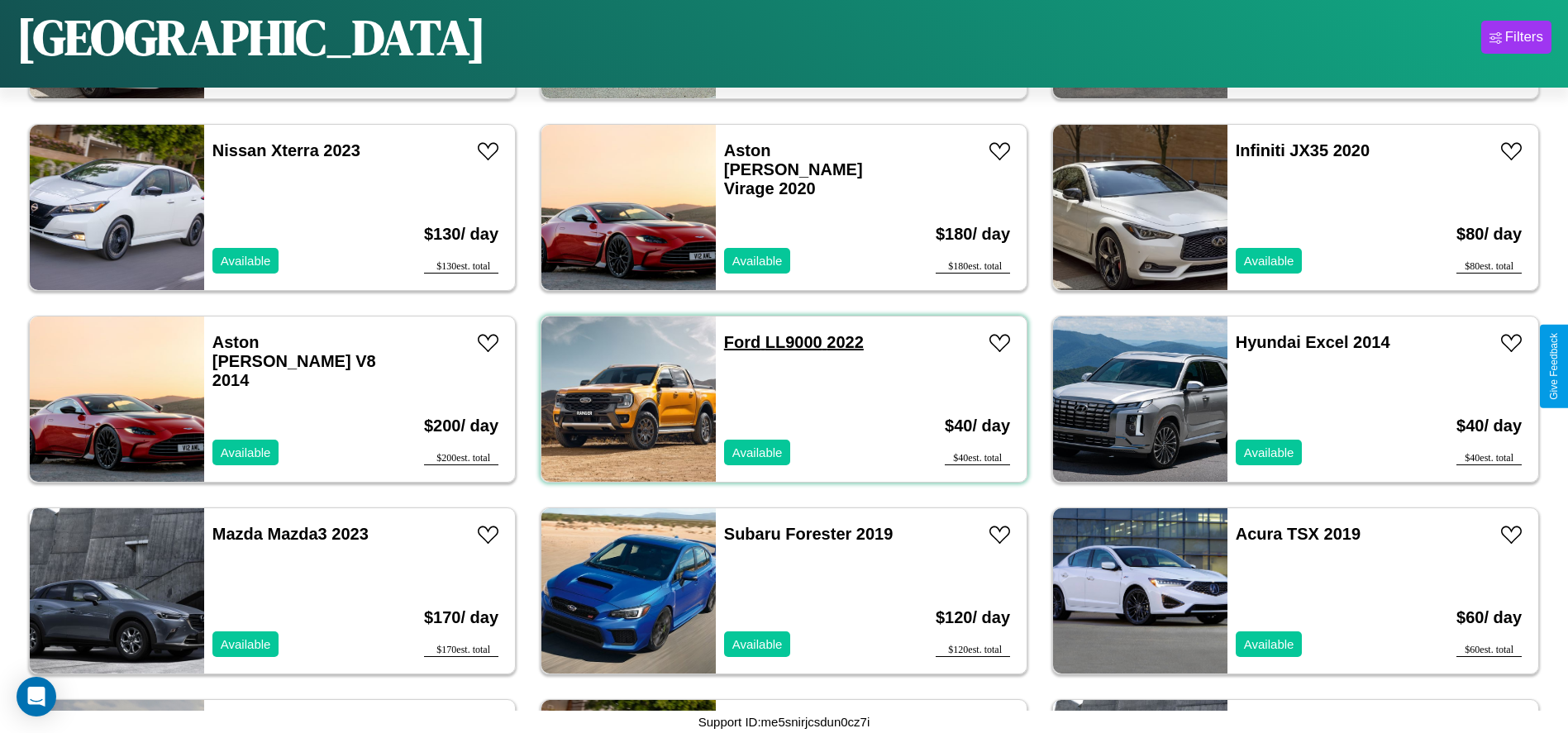
click at [737, 342] on link "Ford LL9000 2022" at bounding box center [793, 342] width 140 height 18
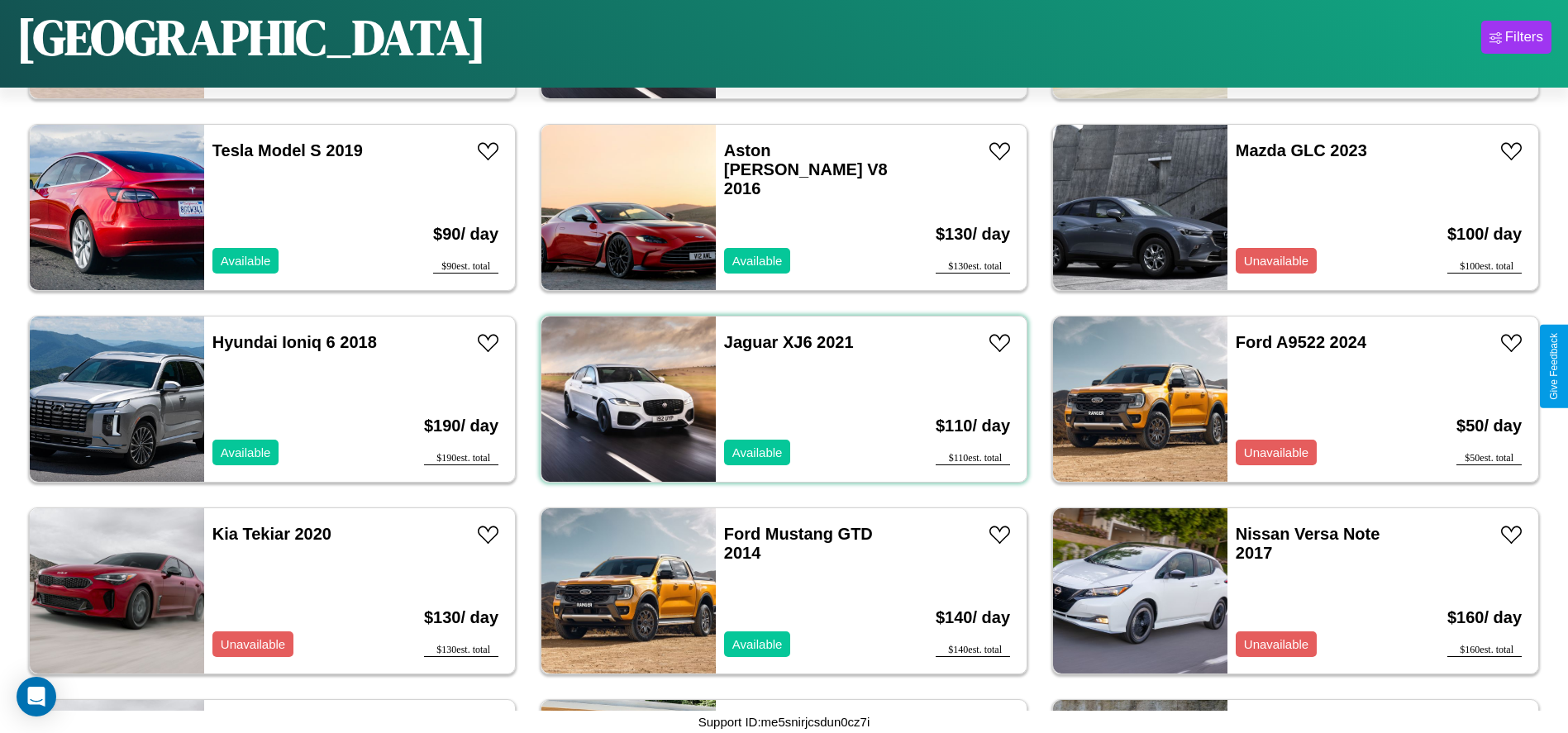
click at [777, 399] on div "Jaguar XJ6 2021 Available" at bounding box center [812, 399] width 191 height 165
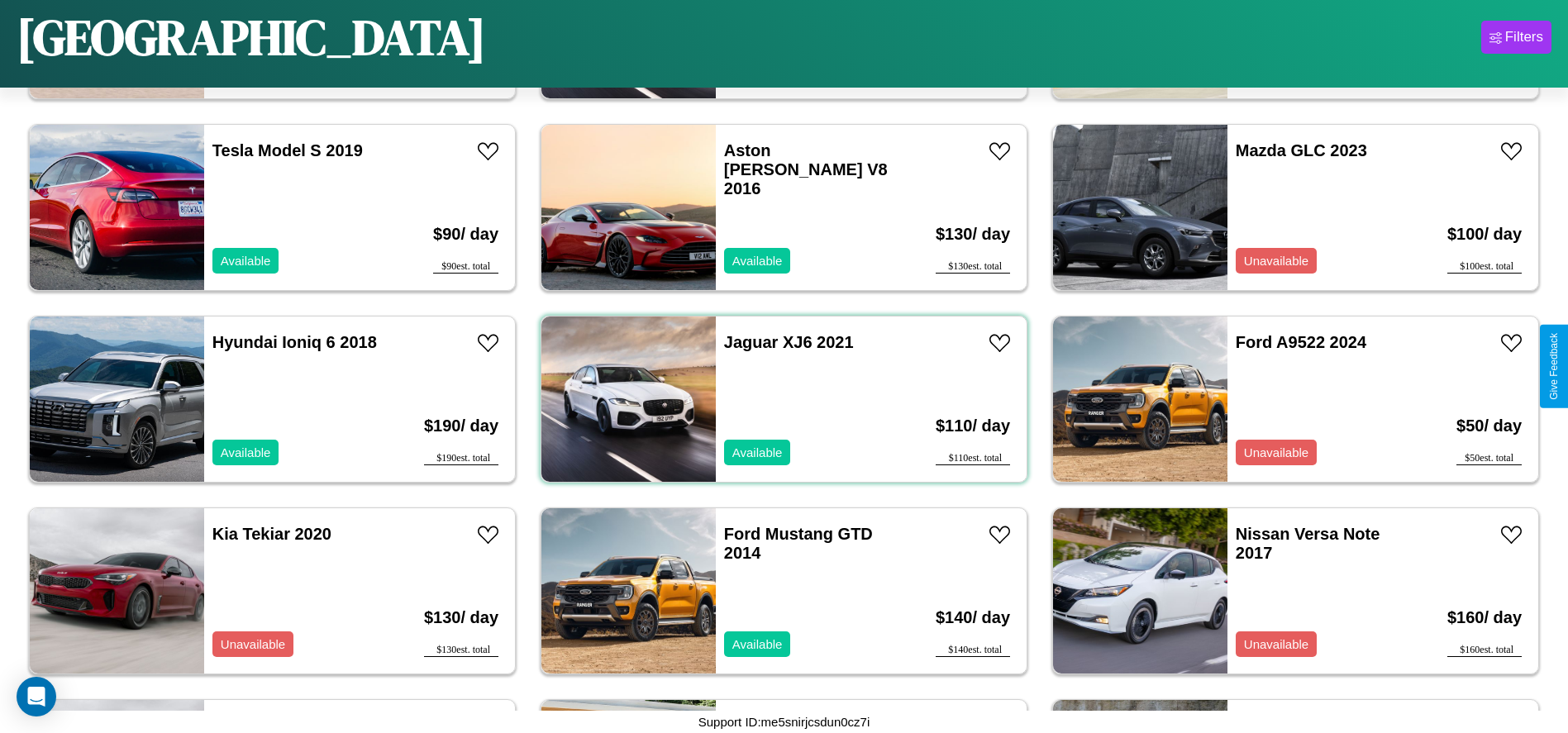
click at [777, 399] on div "Jaguar XJ6 2021 Available" at bounding box center [812, 399] width 191 height 165
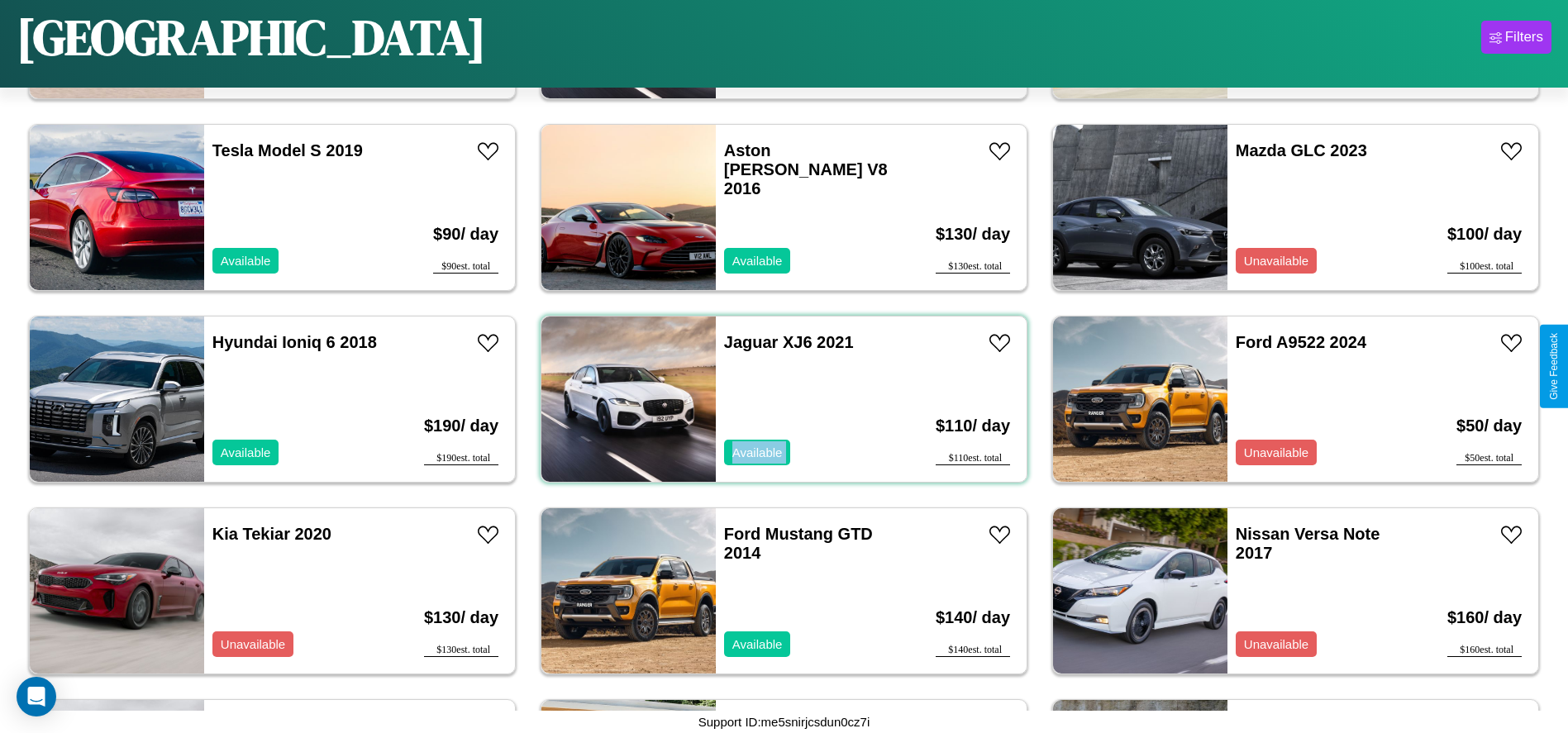
click at [777, 399] on div "Jaguar XJ6 2021 Available" at bounding box center [812, 399] width 191 height 165
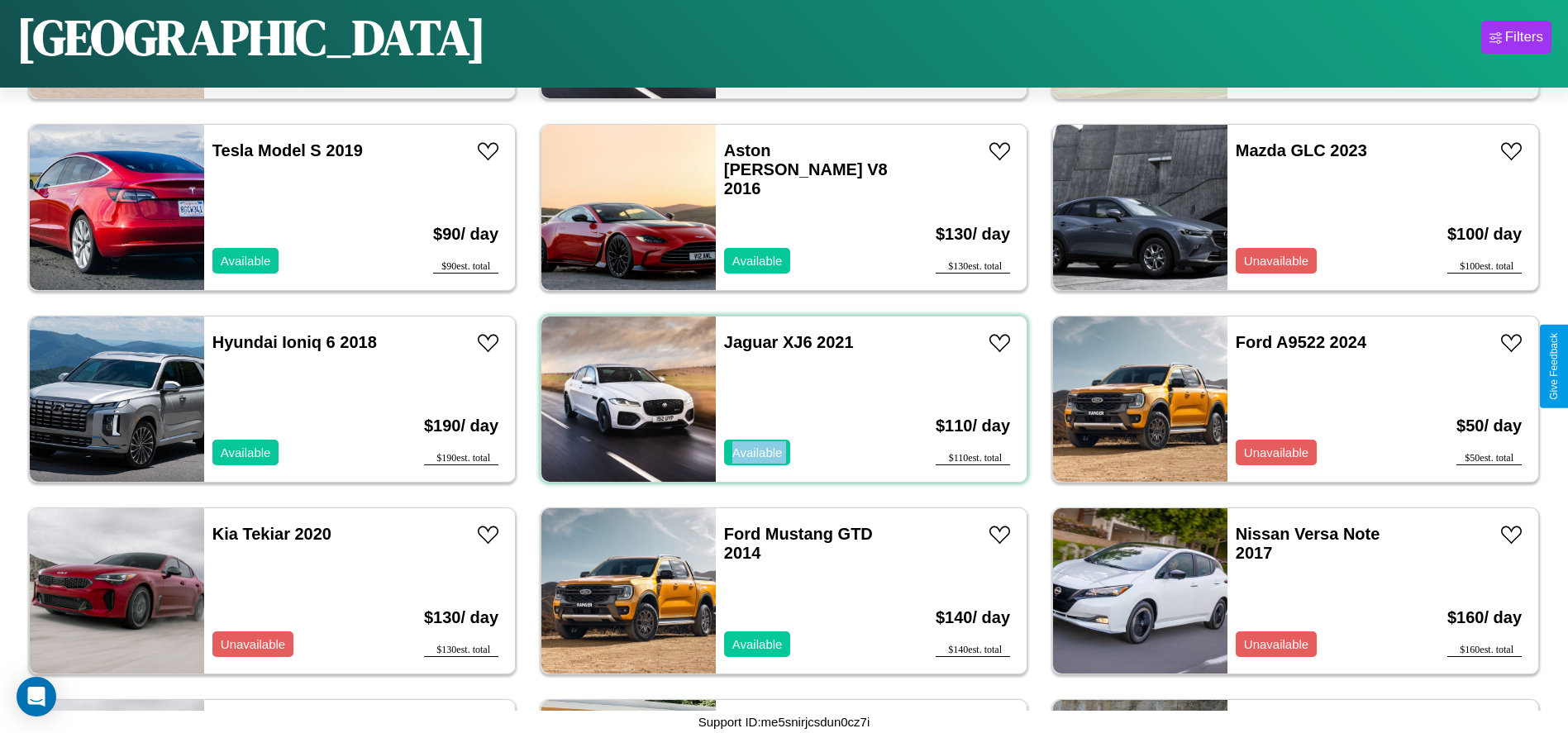
click at [777, 399] on div "Jaguar XJ6 2021 Available" at bounding box center [812, 399] width 191 height 165
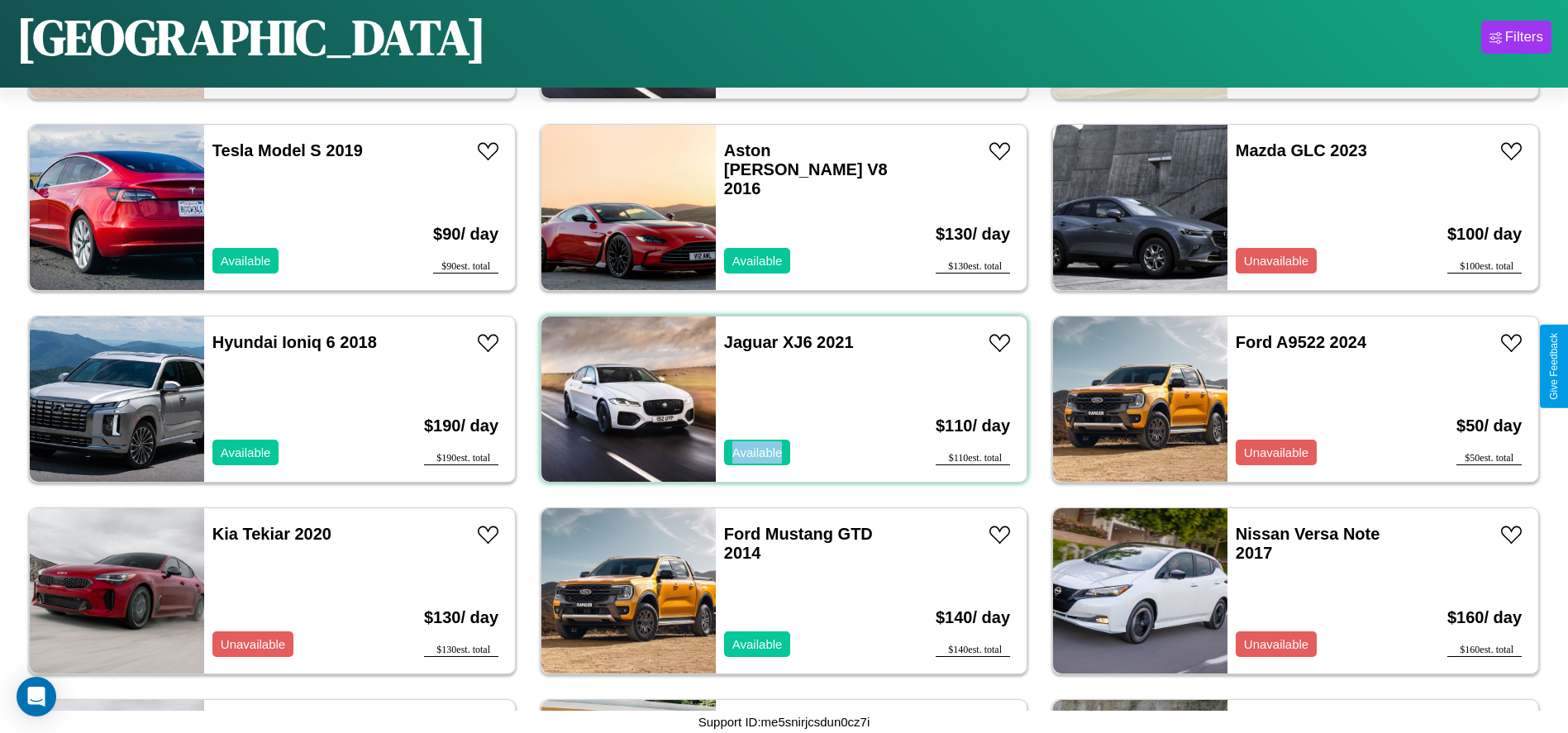
click at [777, 399] on div "Jaguar XJ6 2021 Available" at bounding box center [812, 399] width 191 height 165
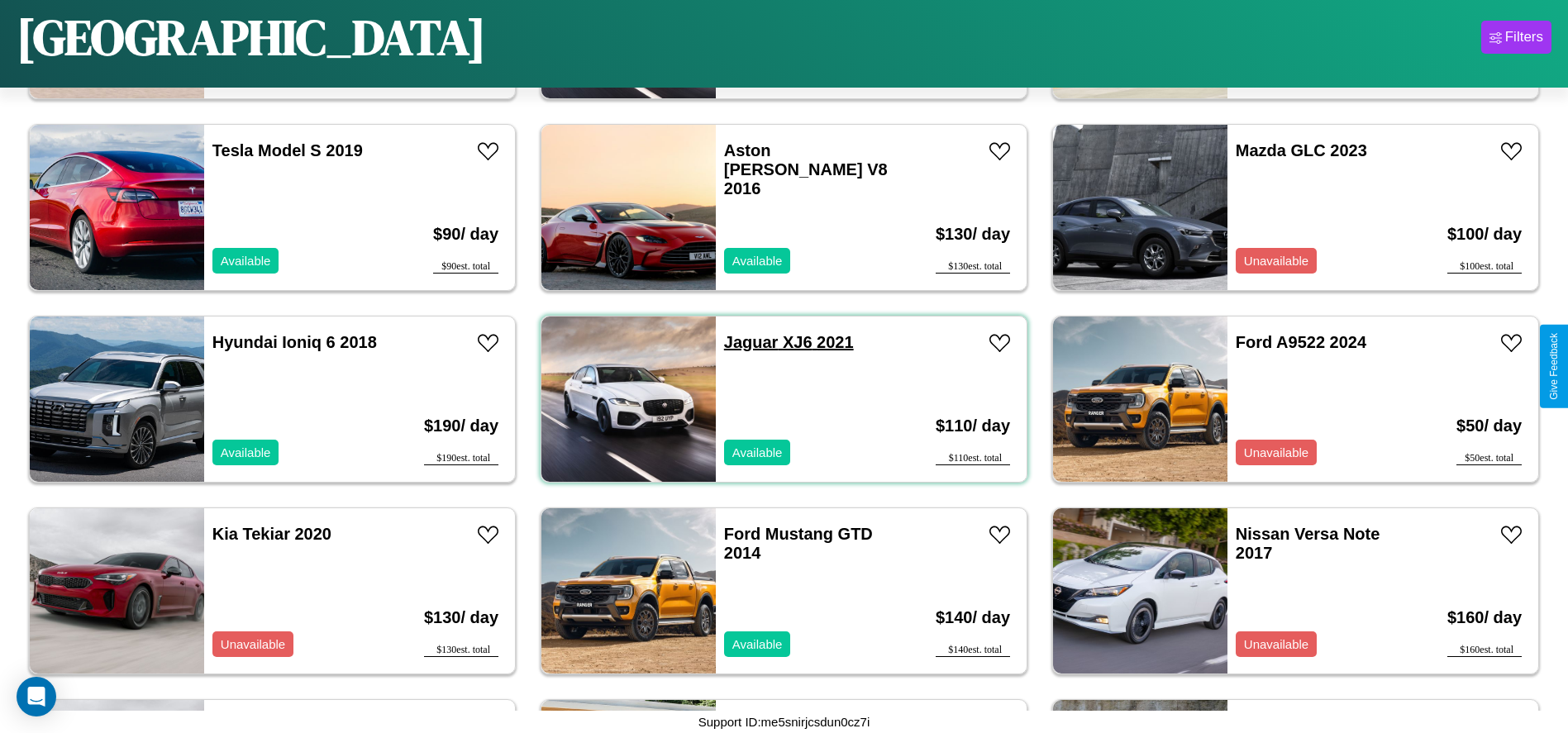
click at [745, 342] on link "Jaguar XJ6 2021" at bounding box center [789, 342] width 130 height 18
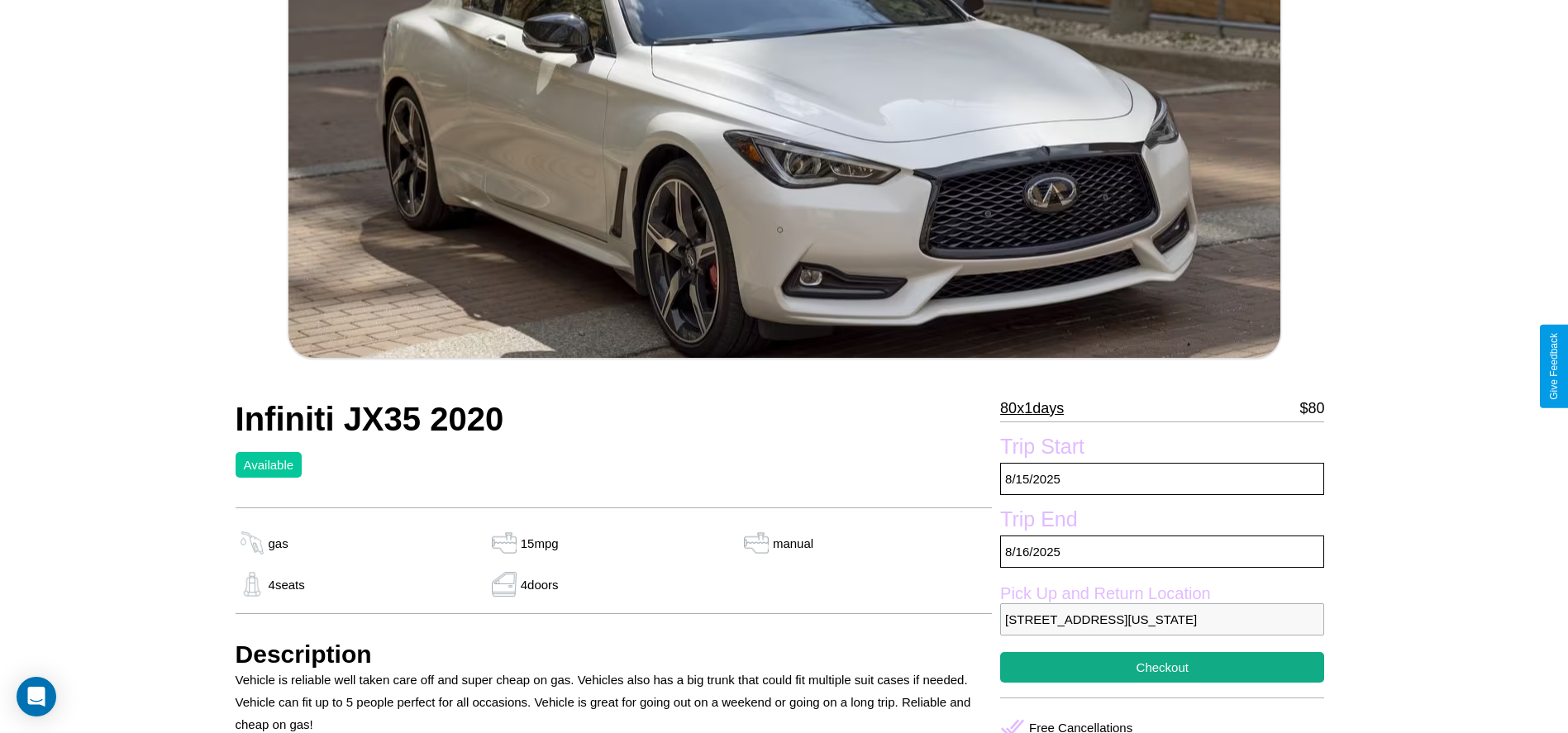
scroll to position [786, 0]
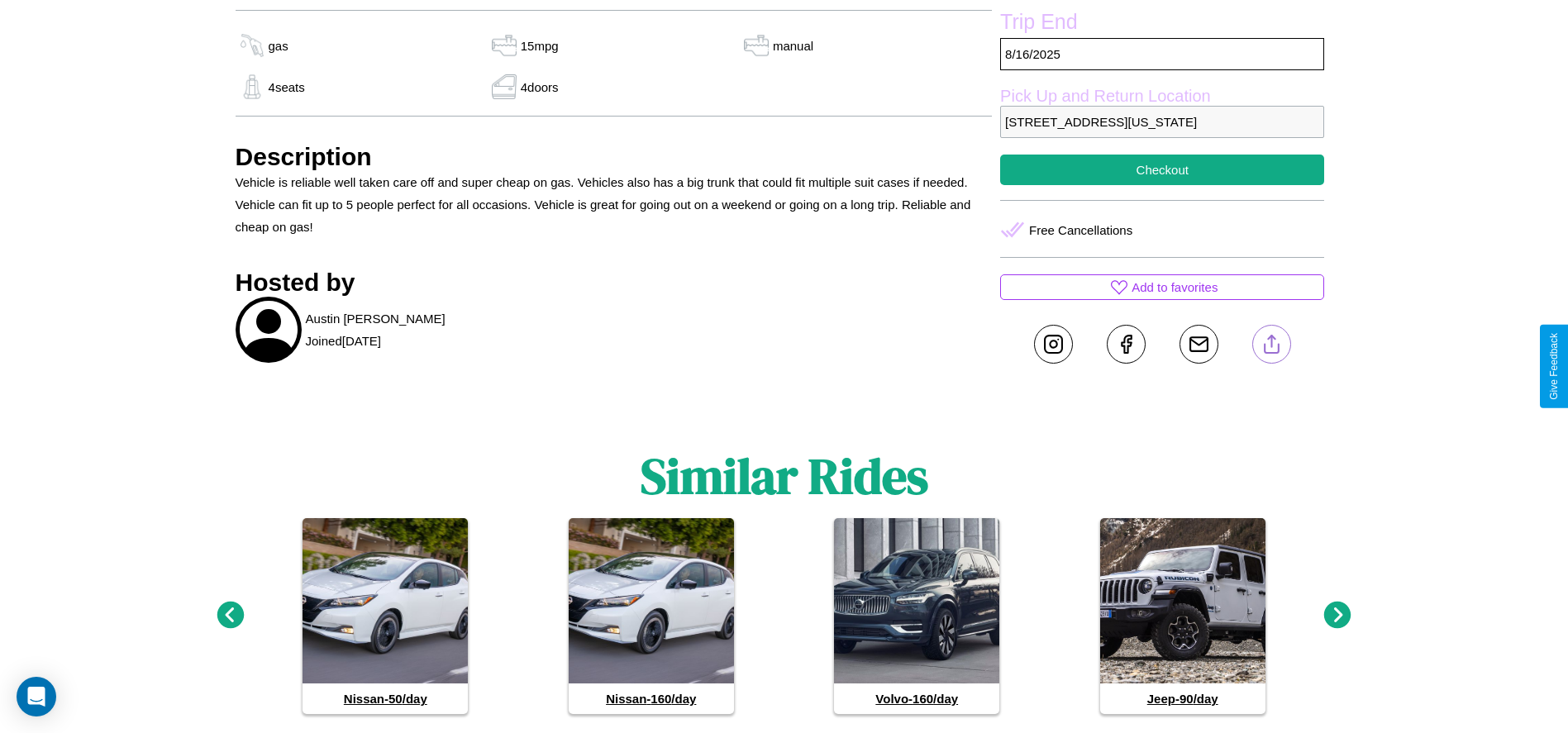
click at [1271, 347] on line at bounding box center [1271, 341] width 0 height 12
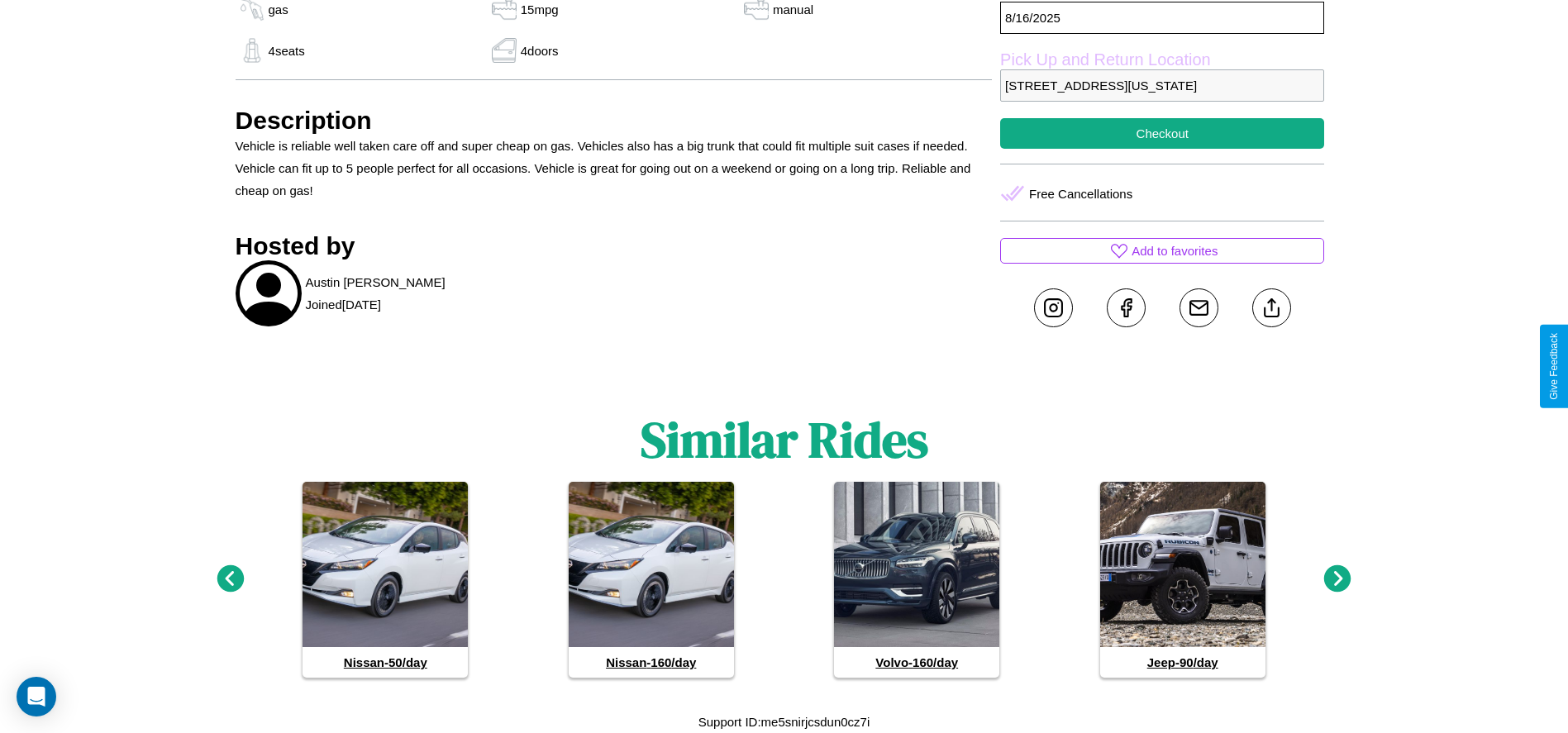
click at [1337, 579] on icon at bounding box center [1337, 579] width 27 height 27
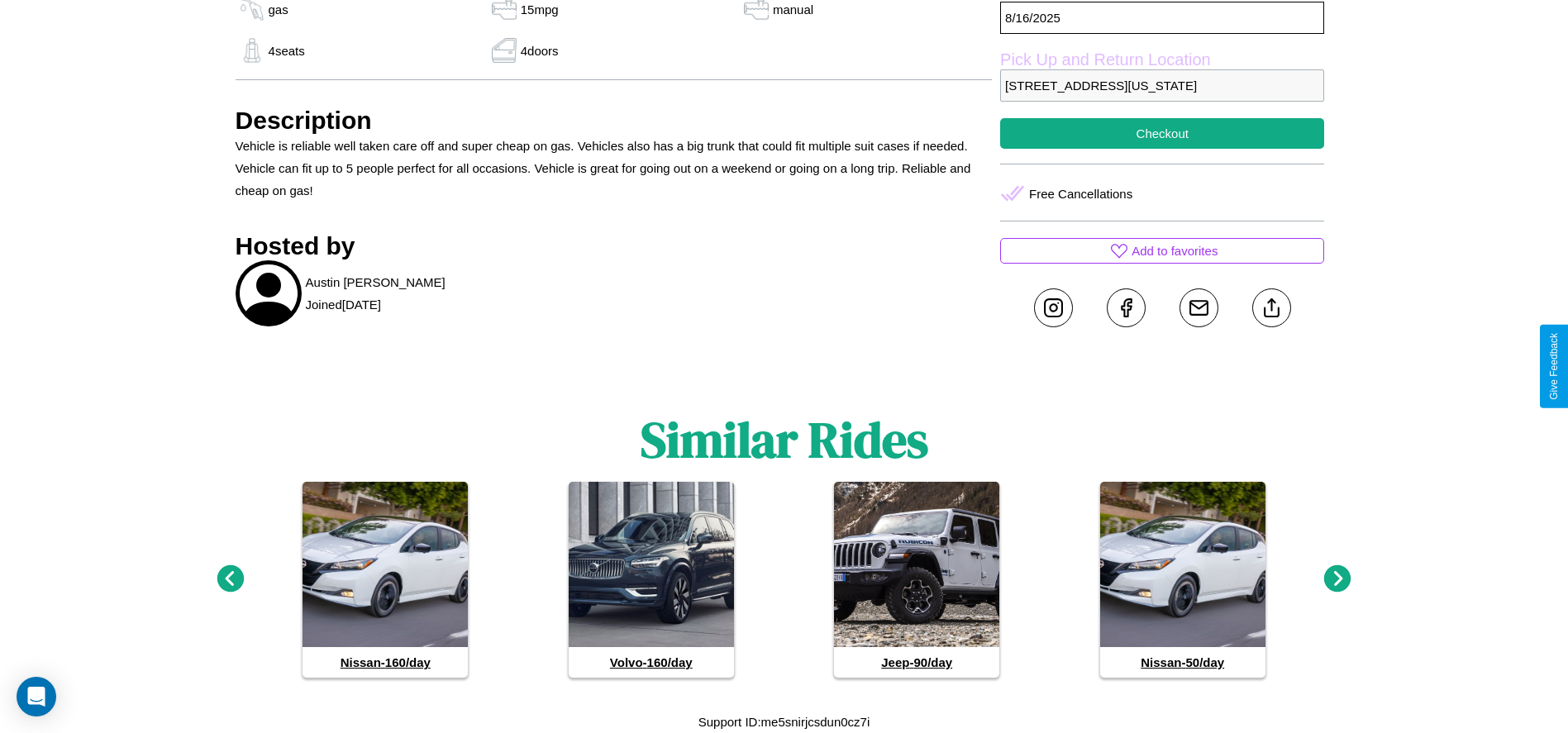
click at [1337, 579] on icon at bounding box center [1337, 579] width 27 height 27
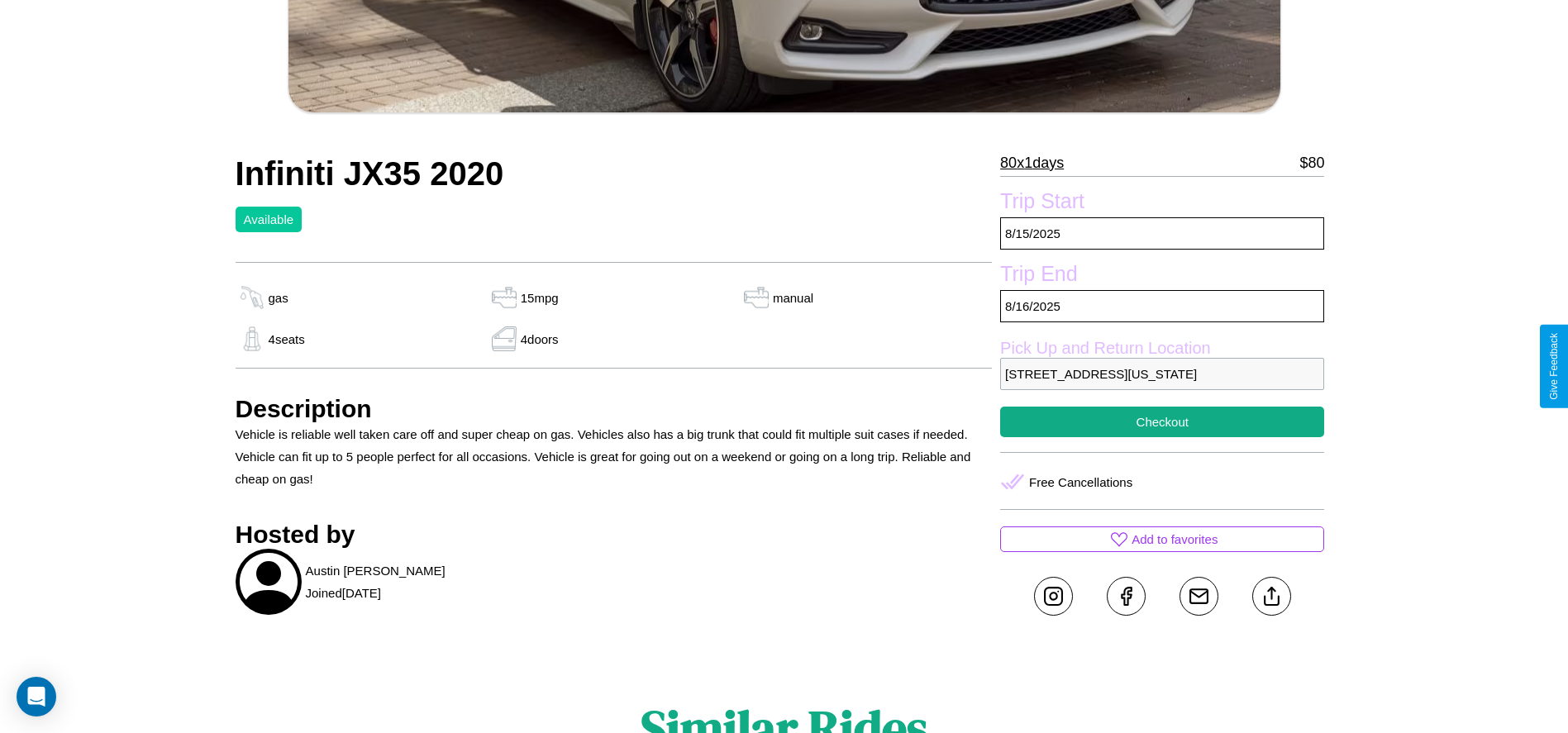
scroll to position [331, 0]
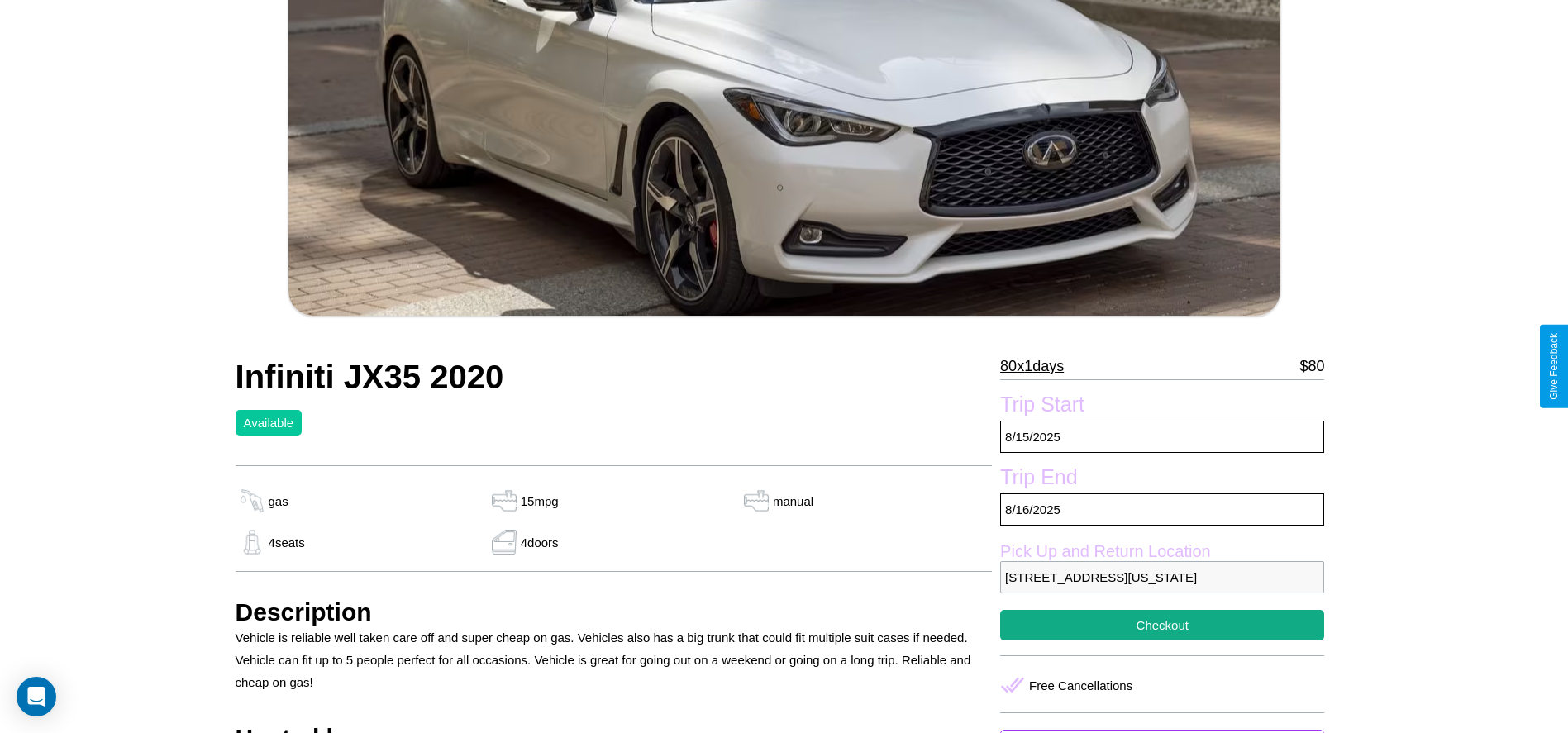
click at [1038, 366] on p "80 x 1 days" at bounding box center [1032, 365] width 64 height 26
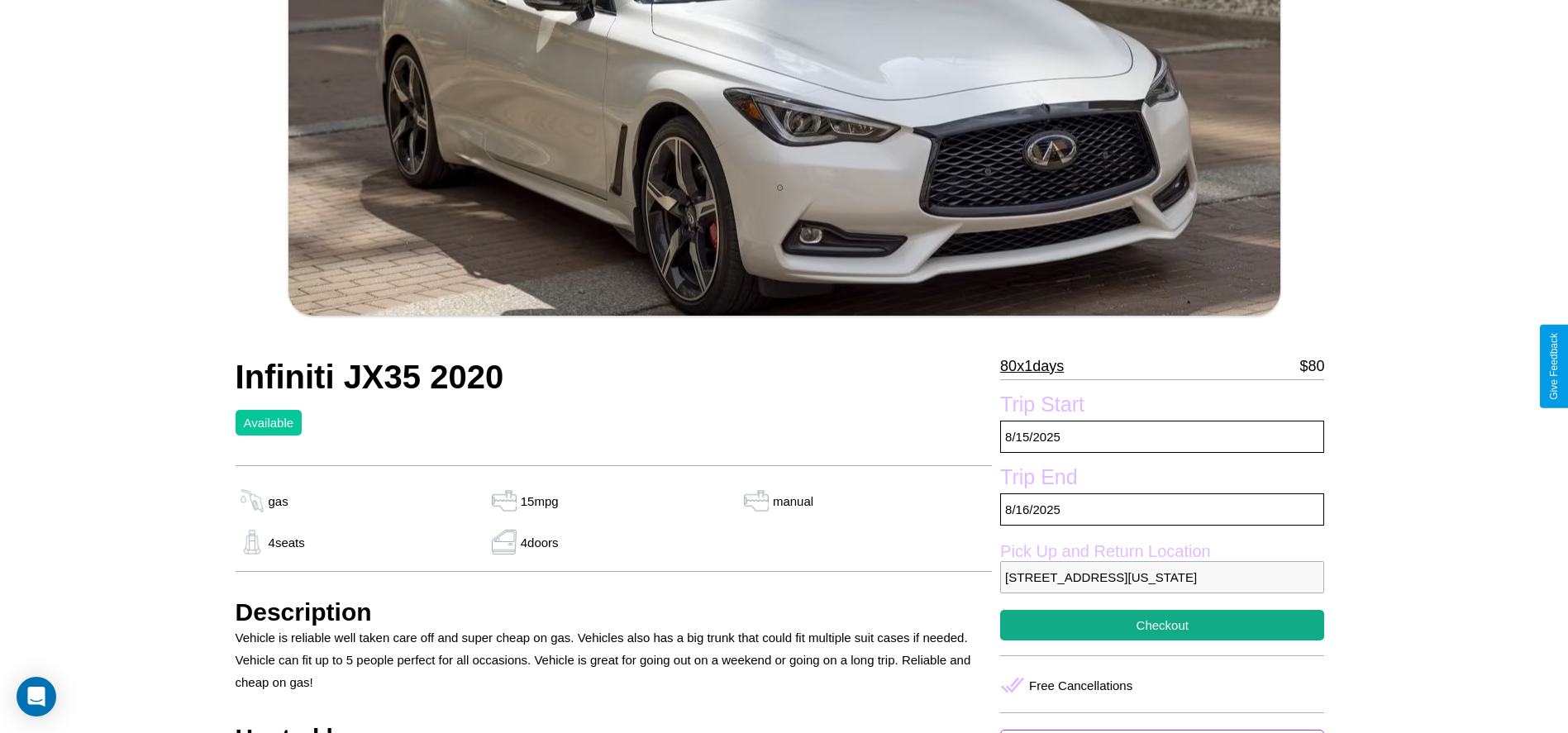
click at [1038, 366] on p "80 x 1 days" at bounding box center [1032, 365] width 64 height 26
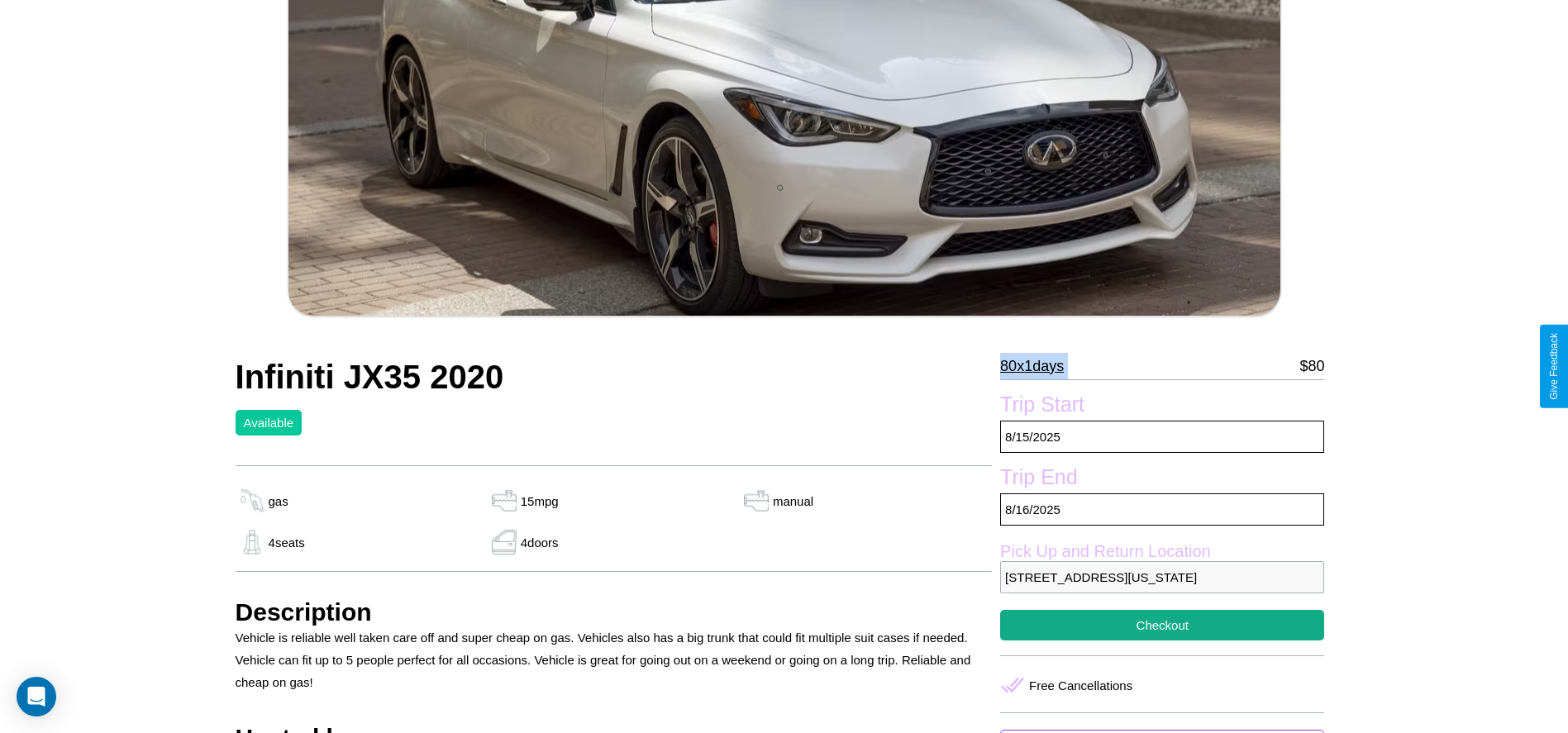
click at [1038, 366] on p "80 x 1 days" at bounding box center [1032, 365] width 64 height 26
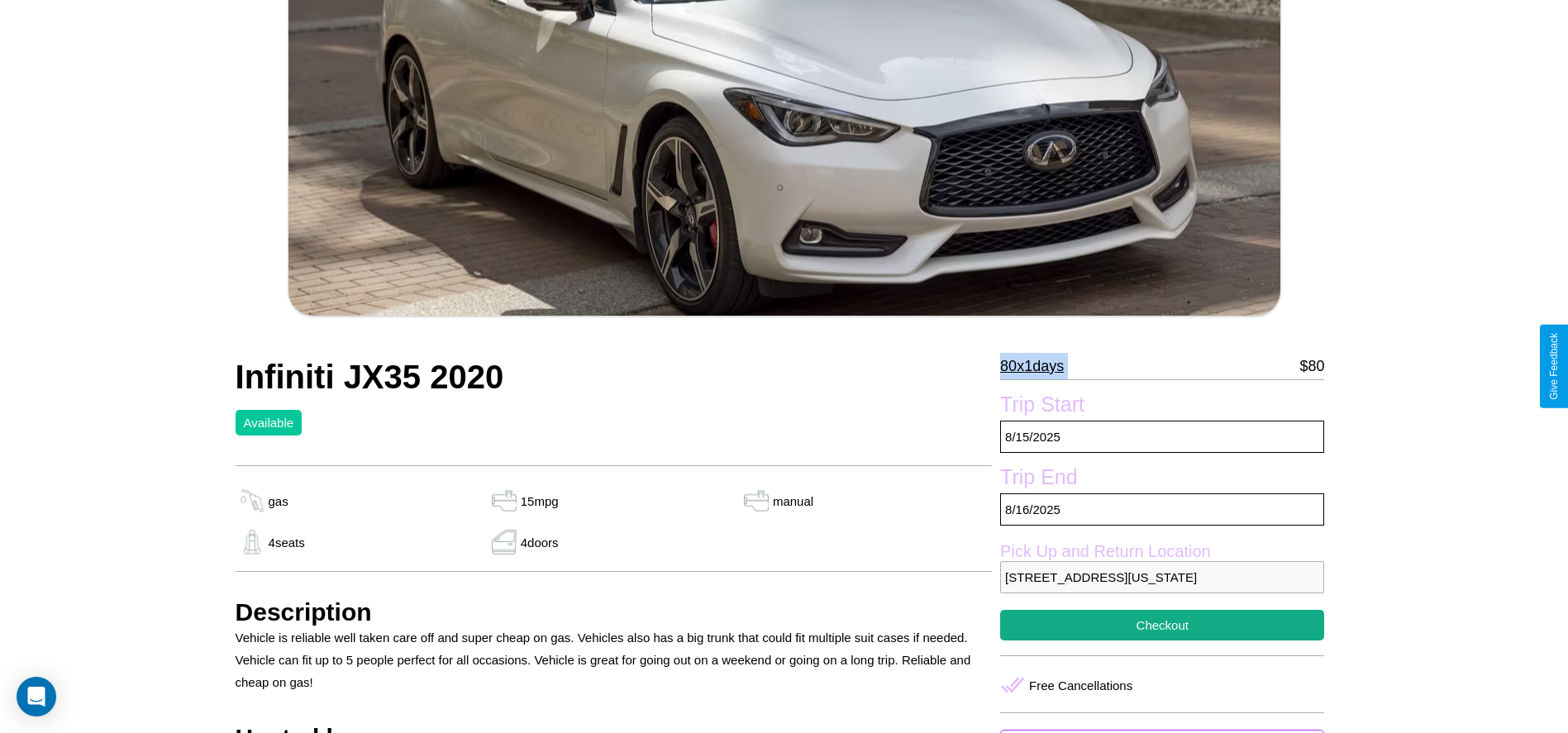
click at [1038, 366] on p "80 x 1 days" at bounding box center [1032, 365] width 64 height 26
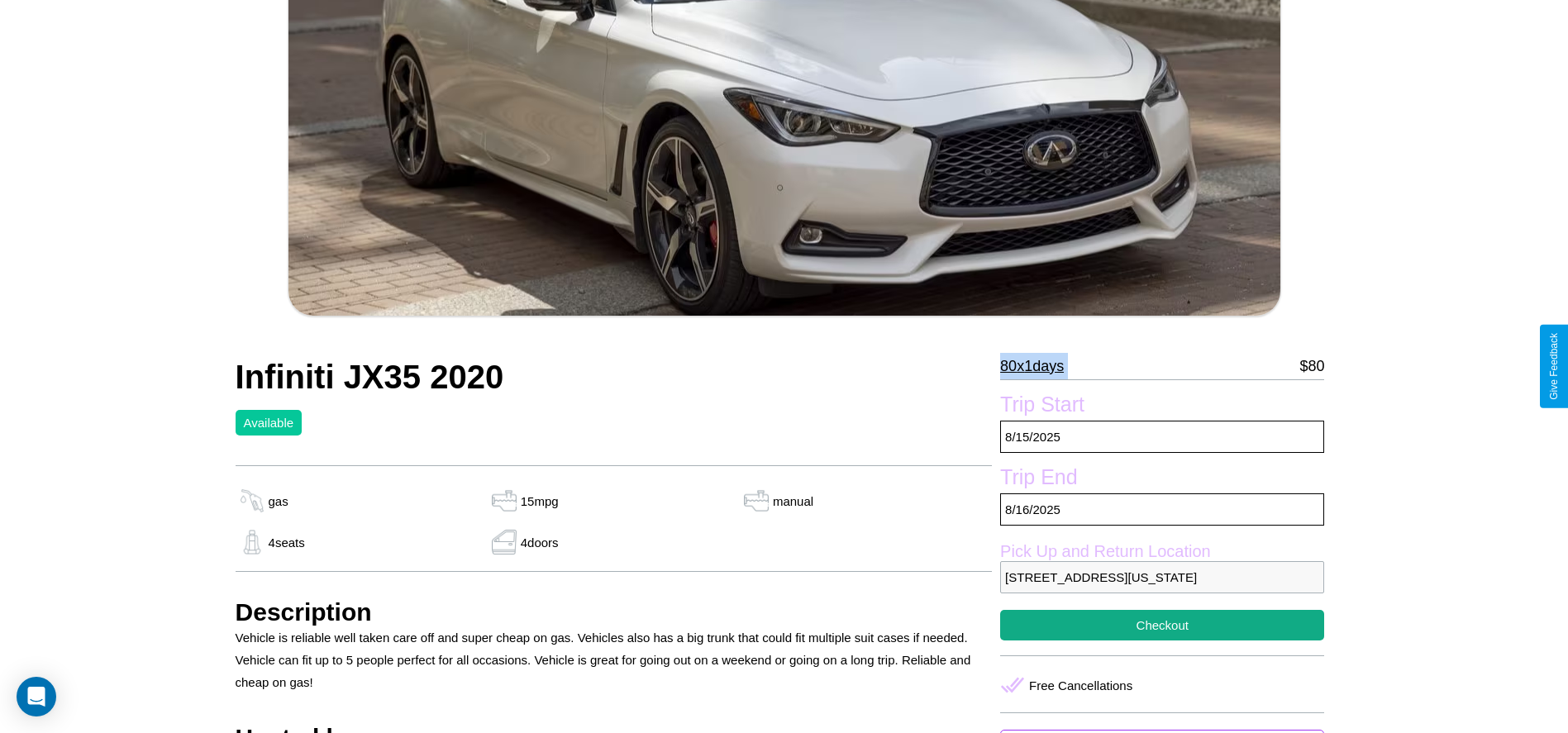
click at [1038, 366] on p "80 x 1 days" at bounding box center [1032, 365] width 64 height 26
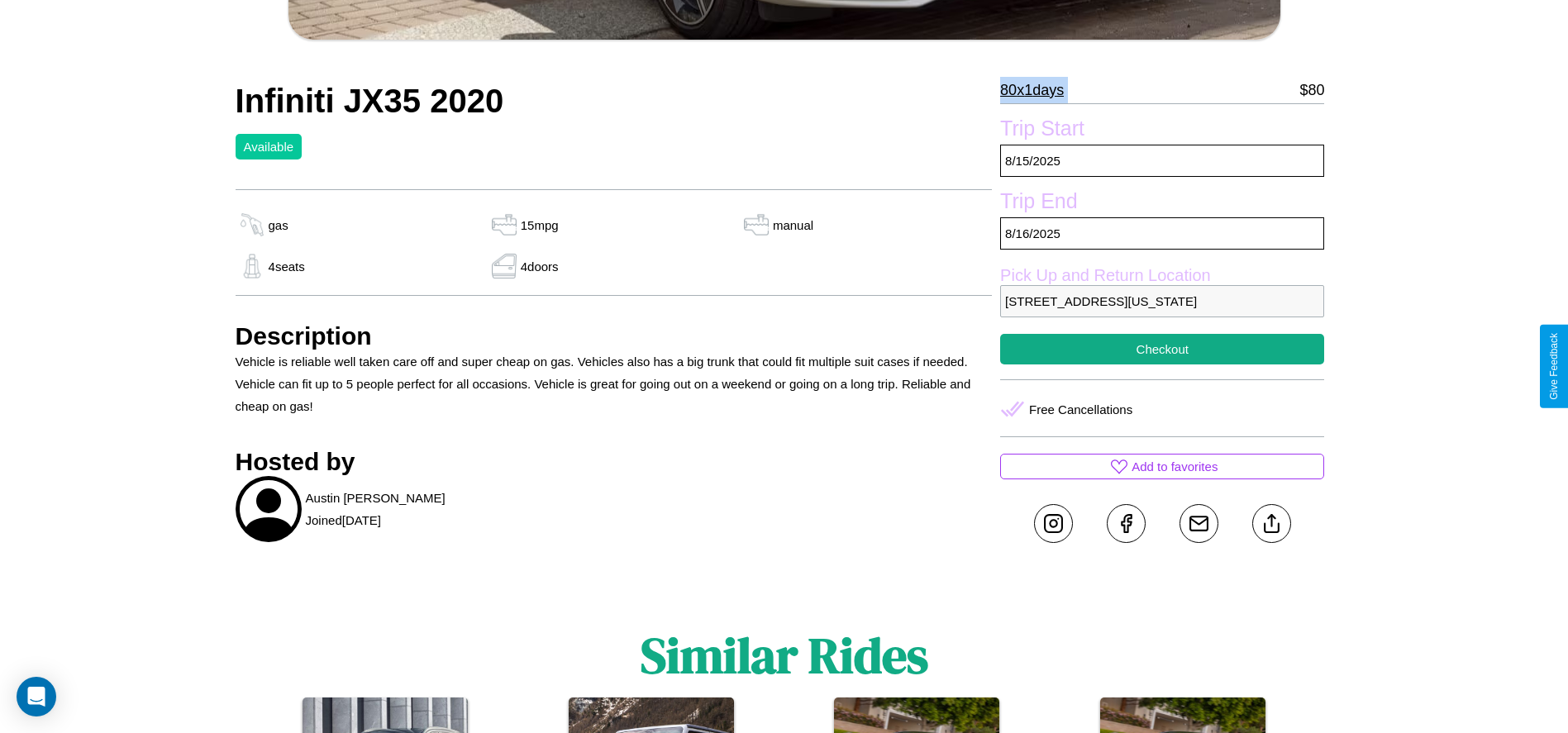
scroll to position [845, 0]
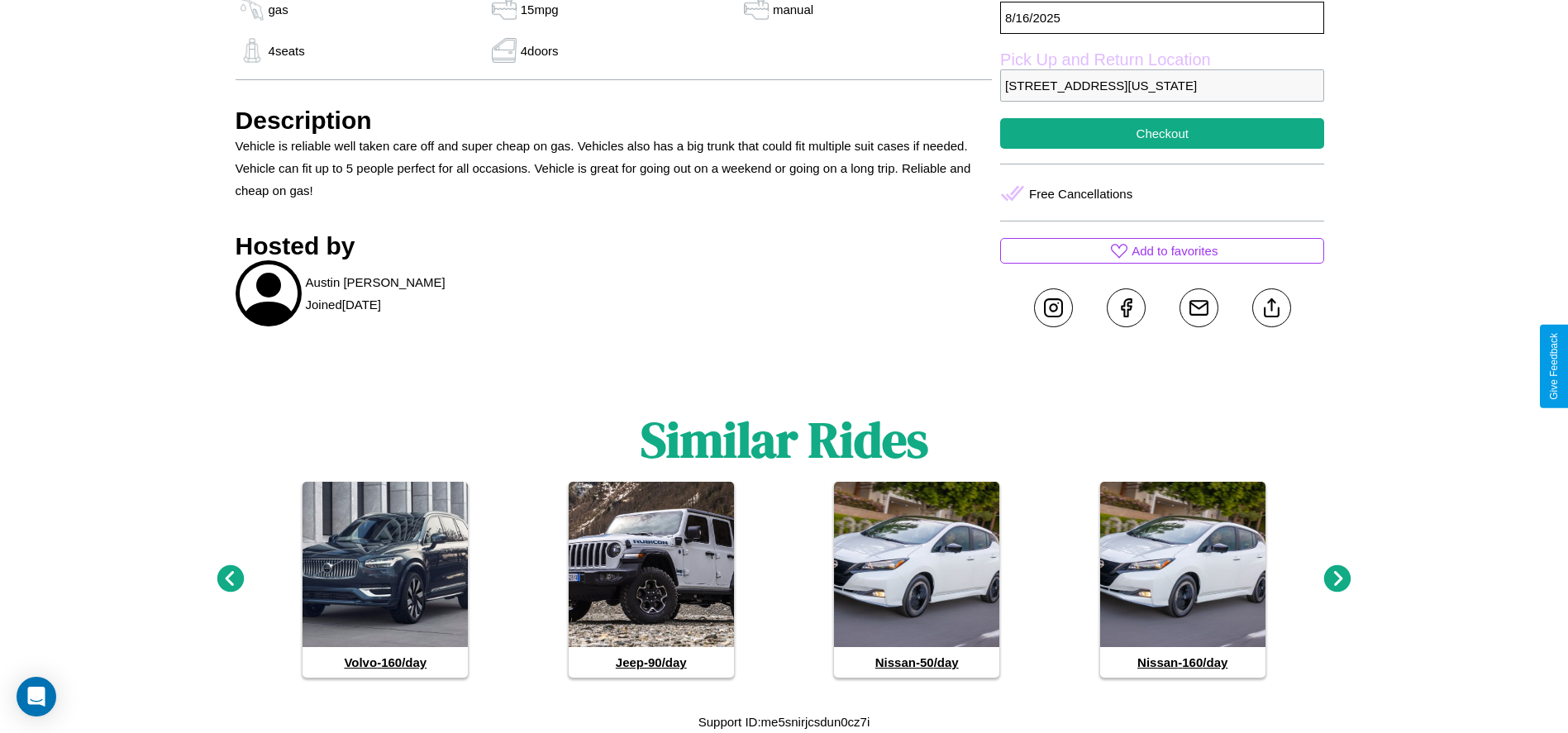
click at [1337, 579] on icon at bounding box center [1337, 579] width 27 height 27
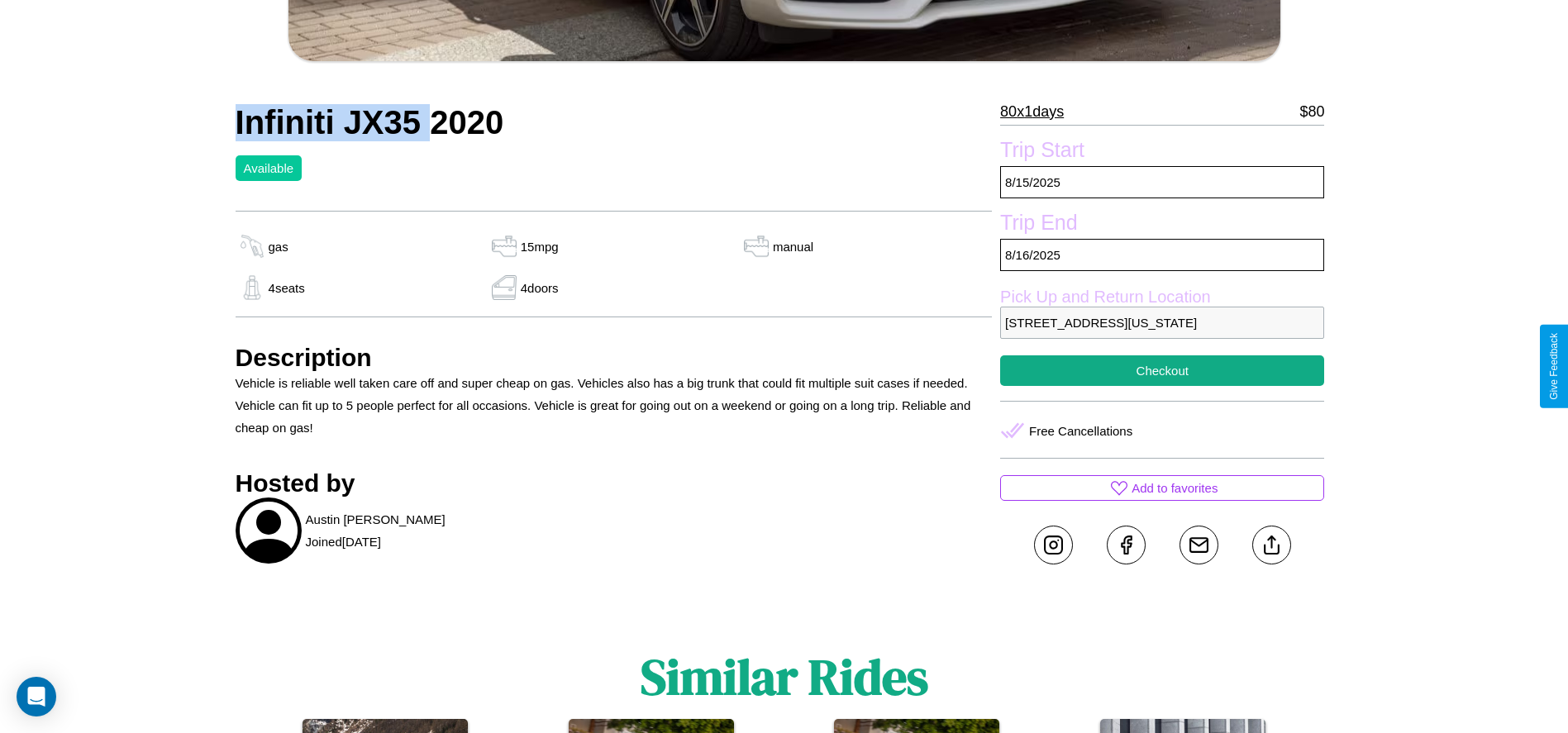
scroll to position [611, 0]
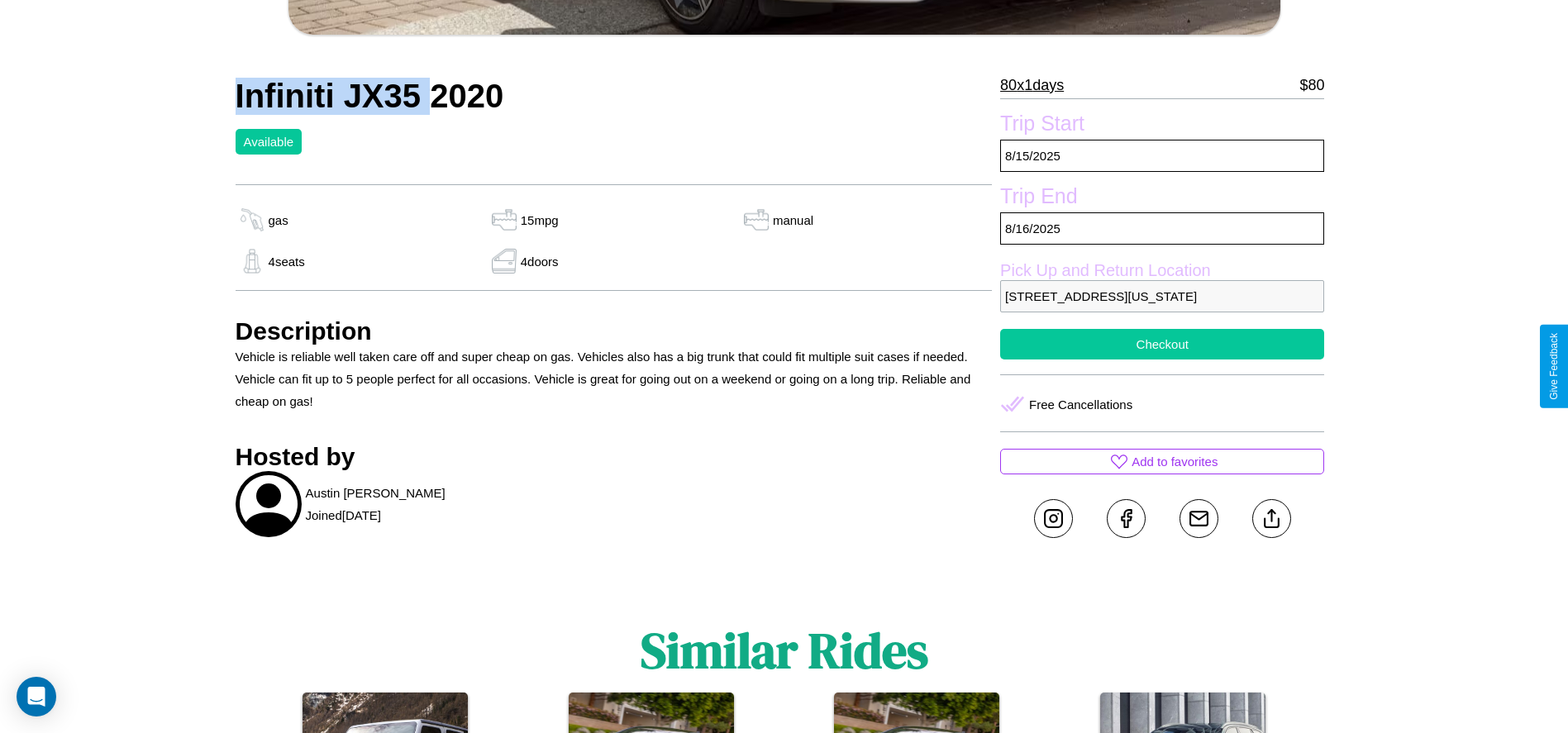
click at [1162, 360] on button "Checkout" at bounding box center [1161, 344] width 324 height 31
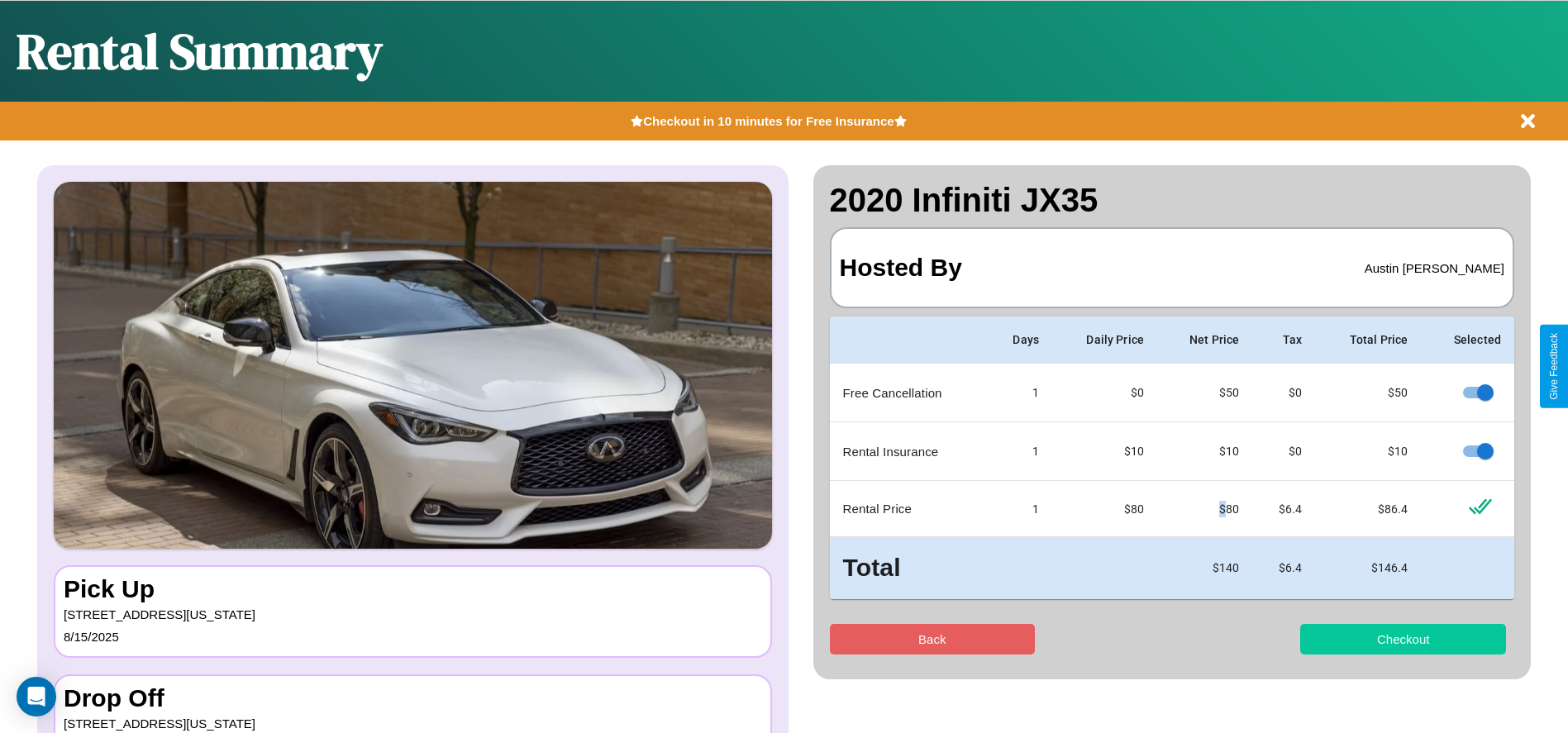
click at [1402, 638] on button "Checkout" at bounding box center [1403, 639] width 206 height 31
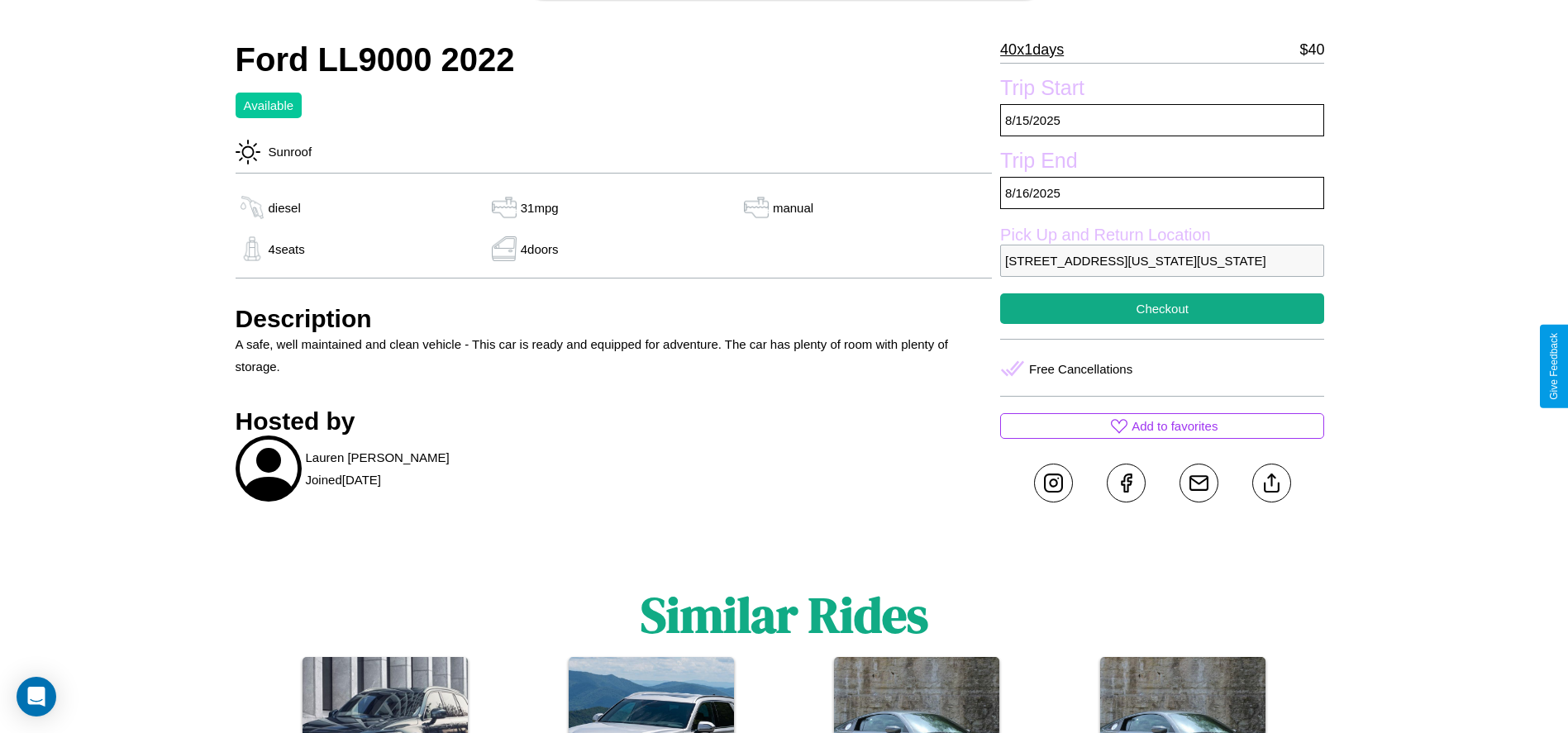
scroll to position [682, 0]
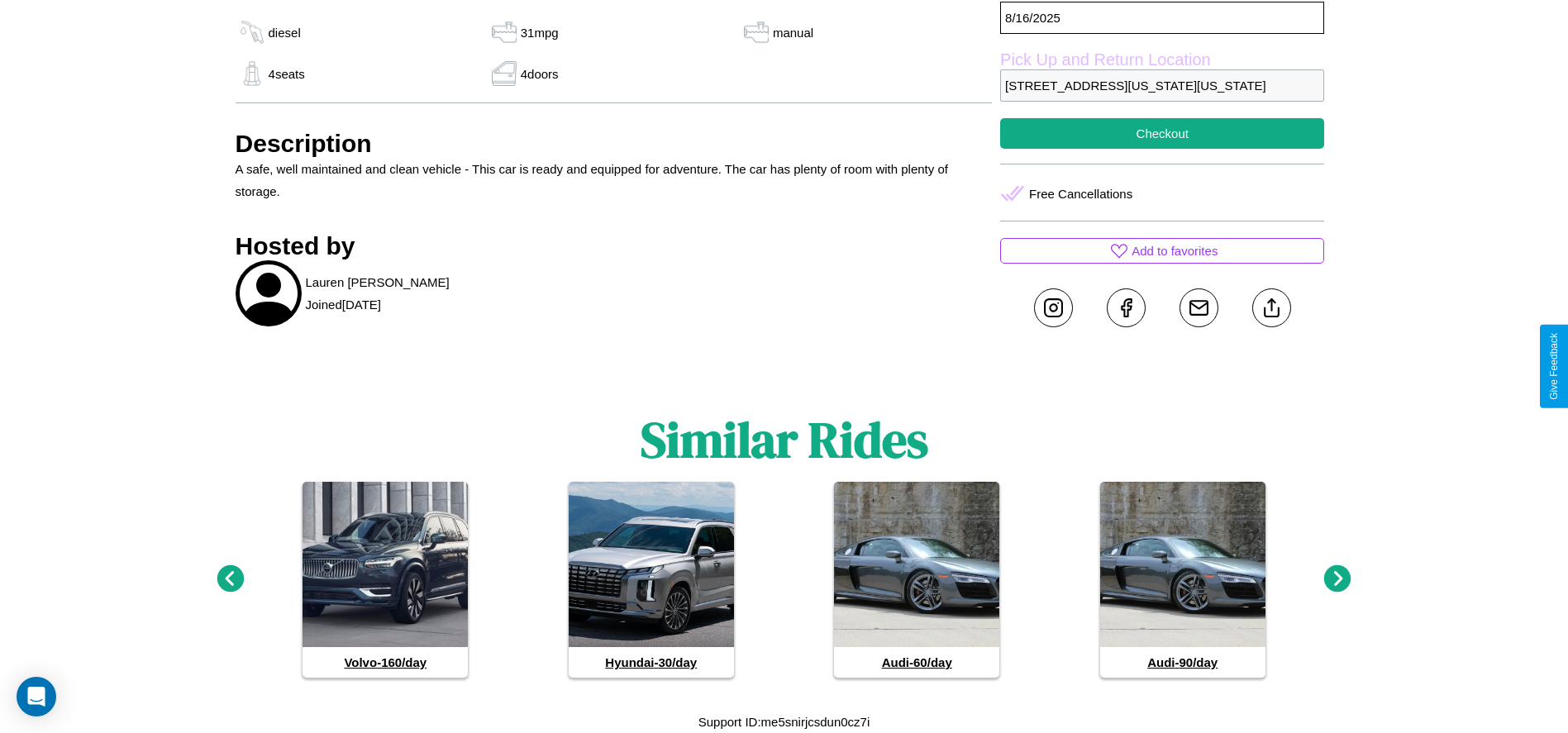
click at [1337, 579] on icon at bounding box center [1337, 579] width 27 height 27
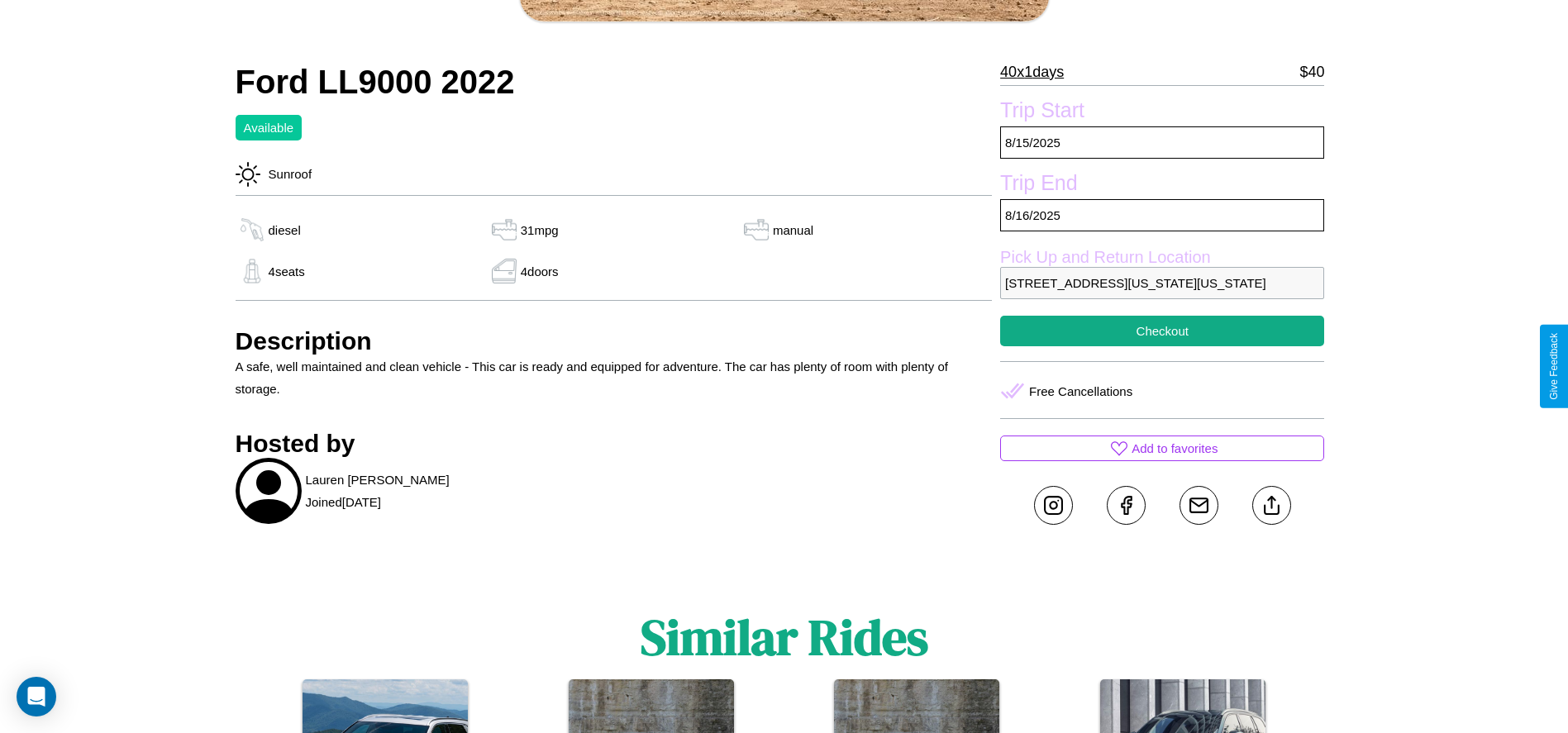
scroll to position [449, 0]
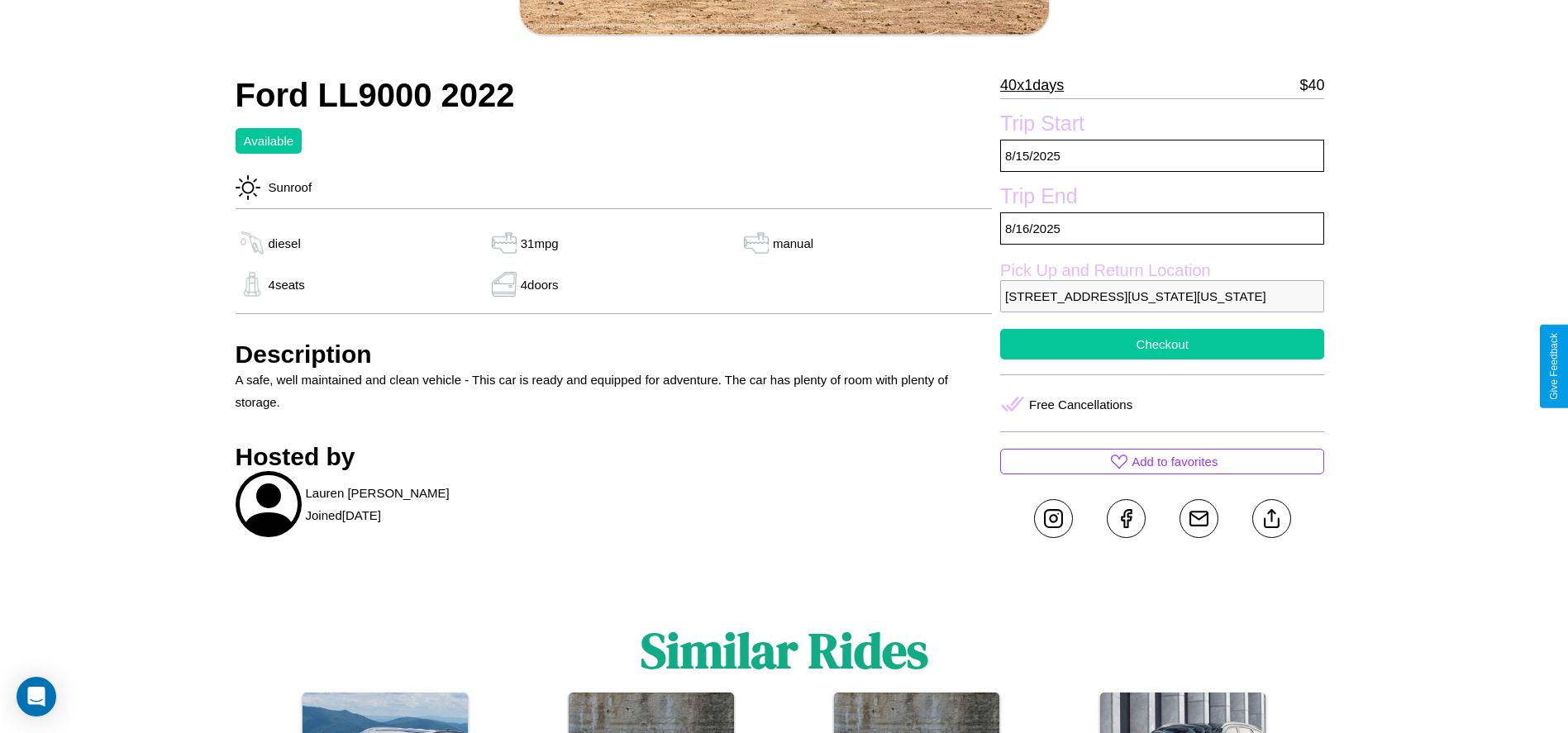
click at [1162, 360] on button "Checkout" at bounding box center [1161, 344] width 324 height 31
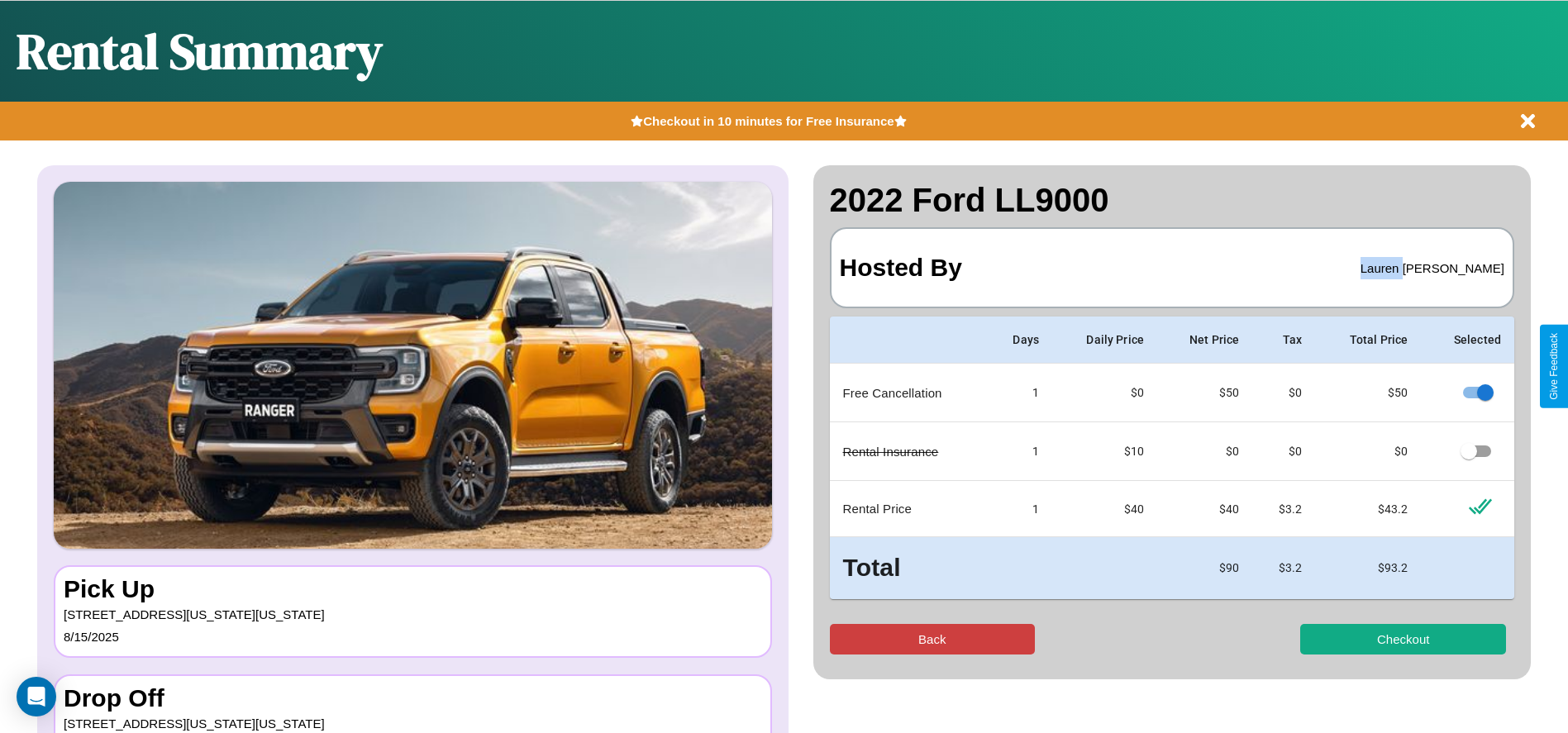
click at [931, 638] on button "Back" at bounding box center [932, 639] width 206 height 31
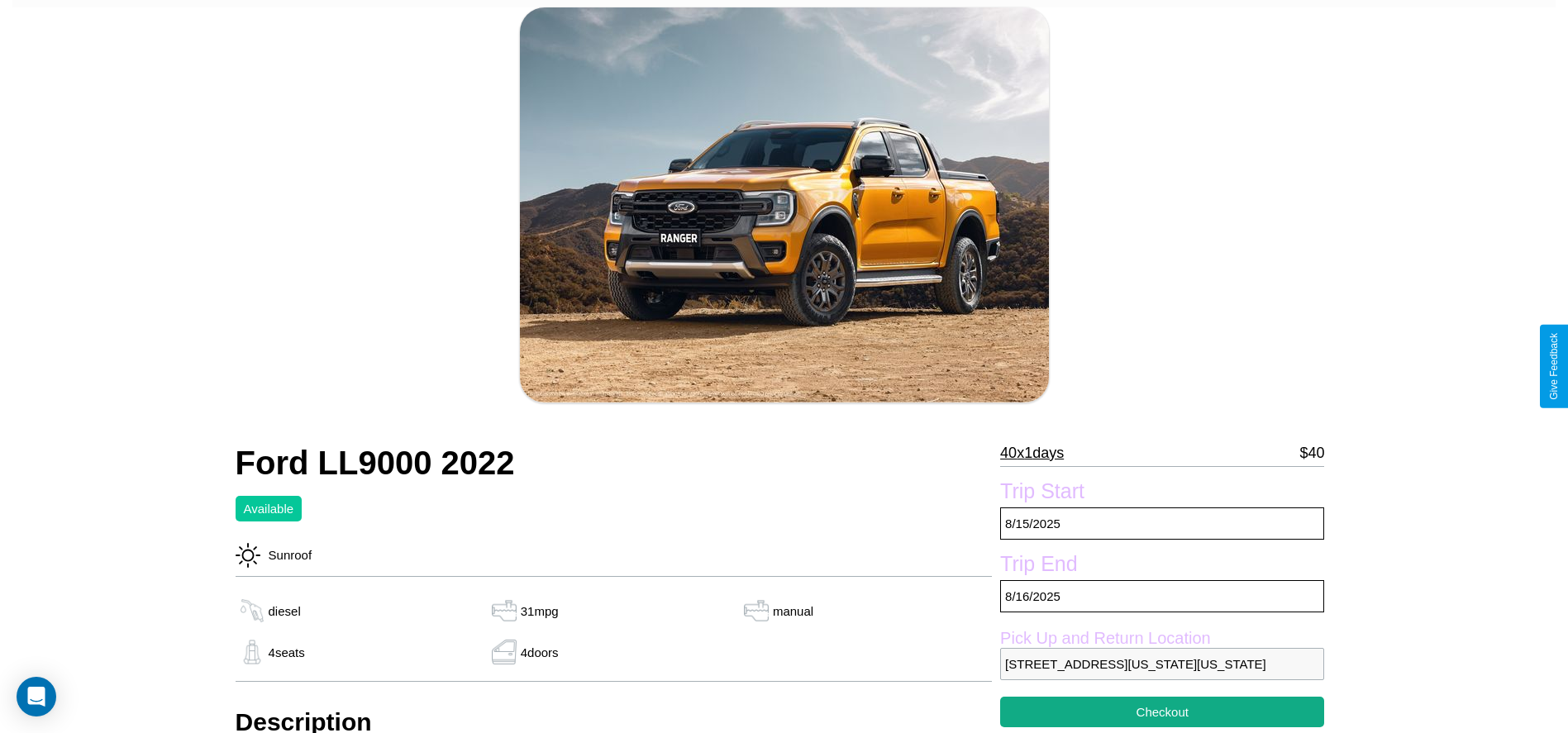
scroll to position [168, 0]
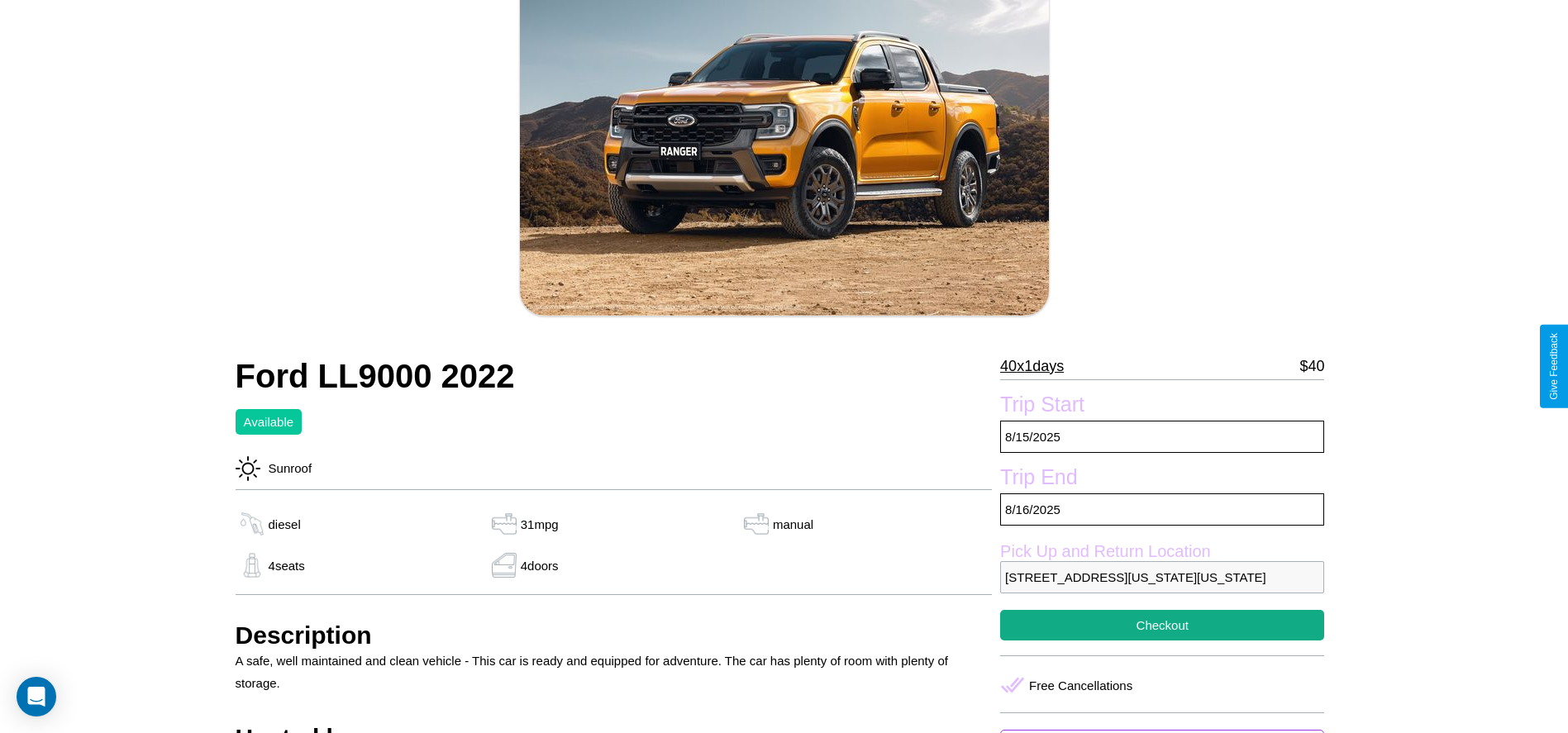
click at [1038, 366] on p "40 x 1 days" at bounding box center [1032, 365] width 64 height 26
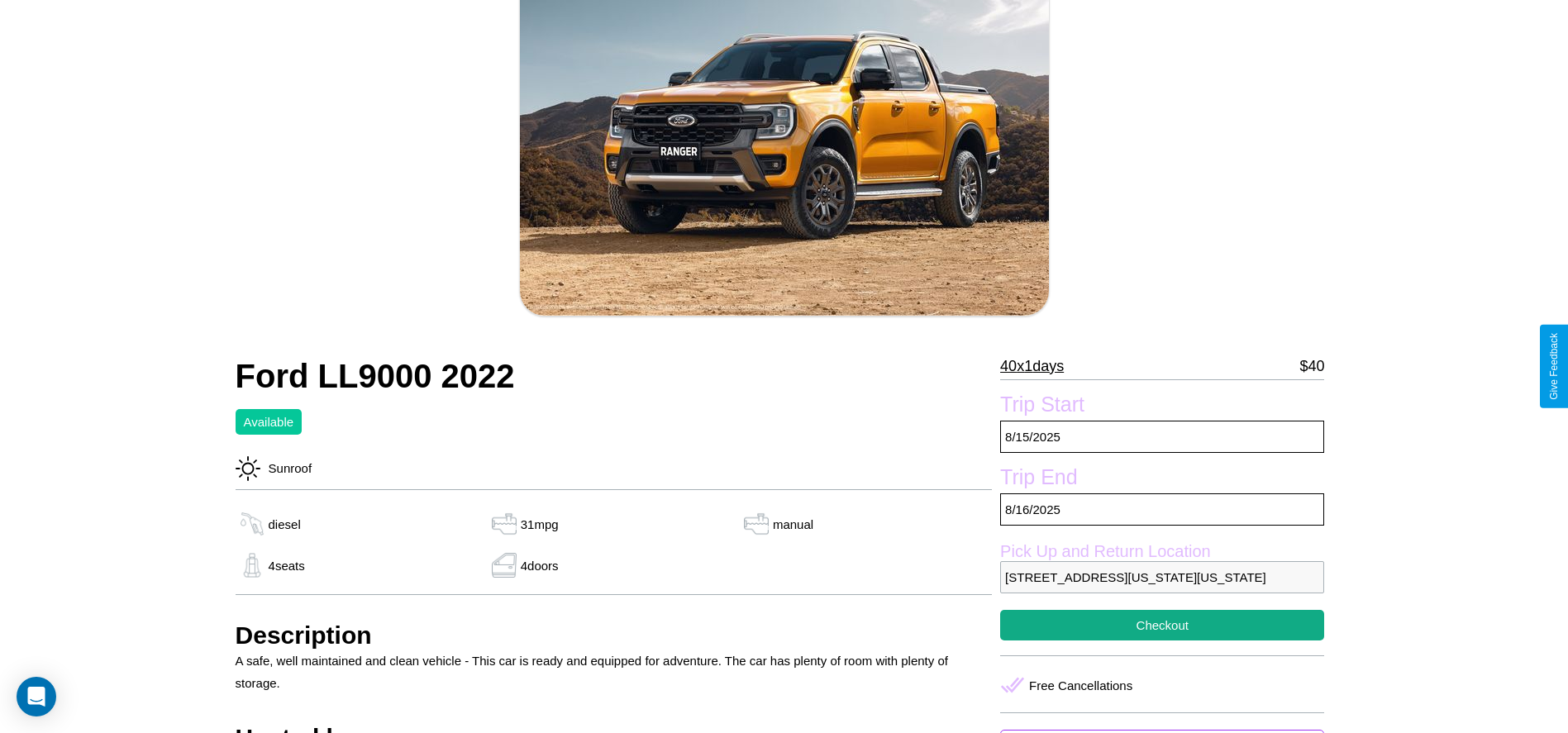
click at [1038, 366] on p "40 x 1 days" at bounding box center [1032, 365] width 64 height 26
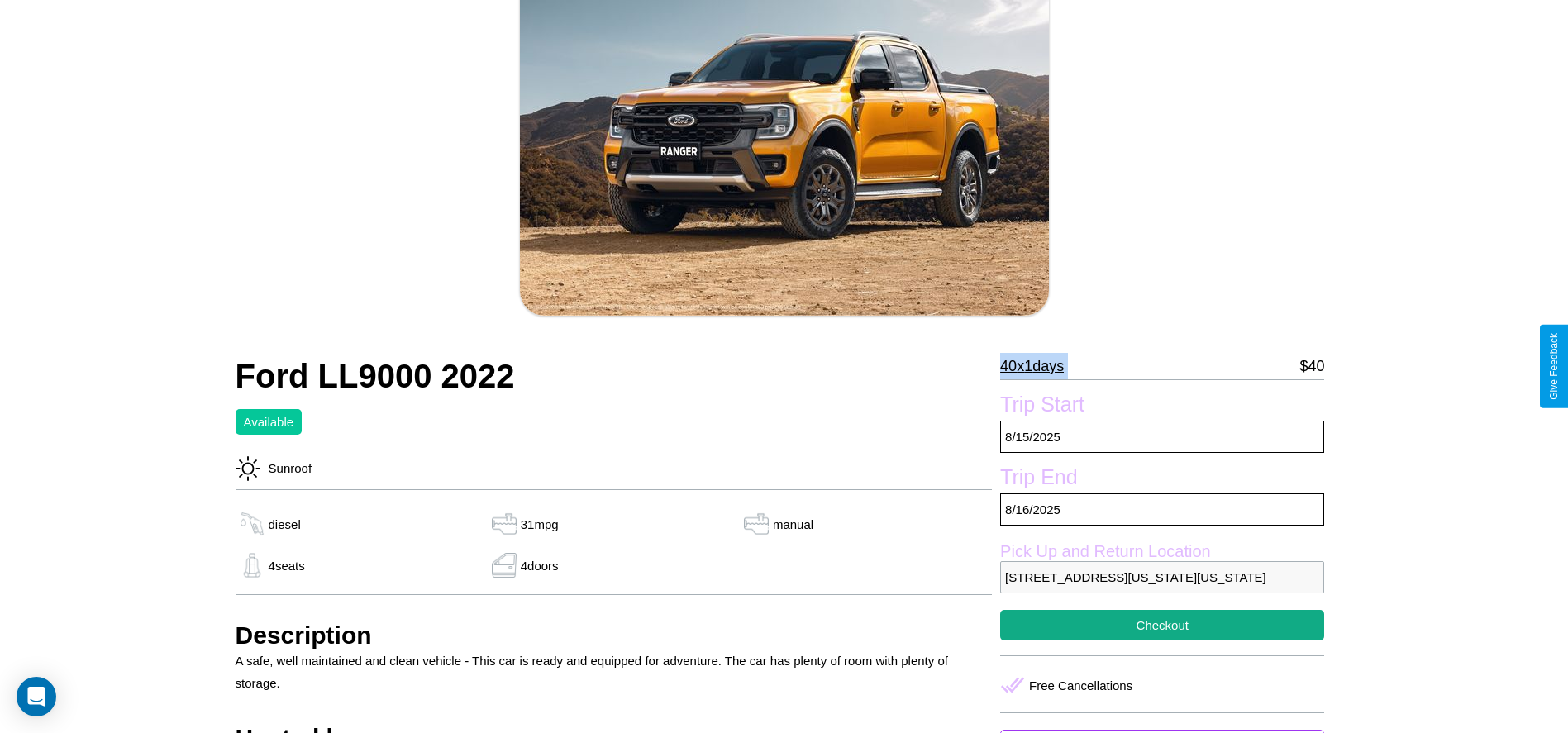
click at [1038, 366] on p "40 x 1 days" at bounding box center [1032, 365] width 64 height 26
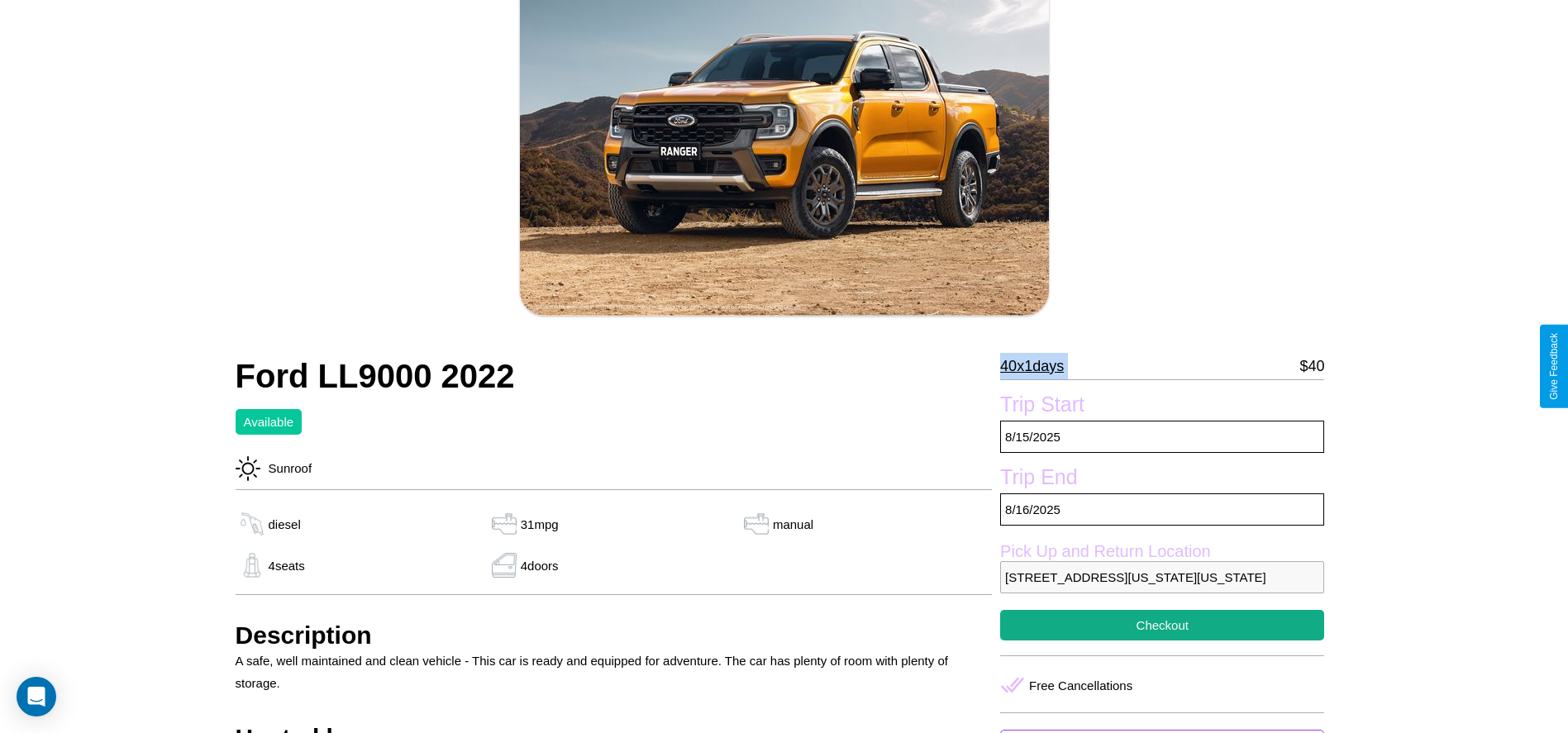
click at [1038, 366] on p "40 x 1 days" at bounding box center [1032, 365] width 64 height 26
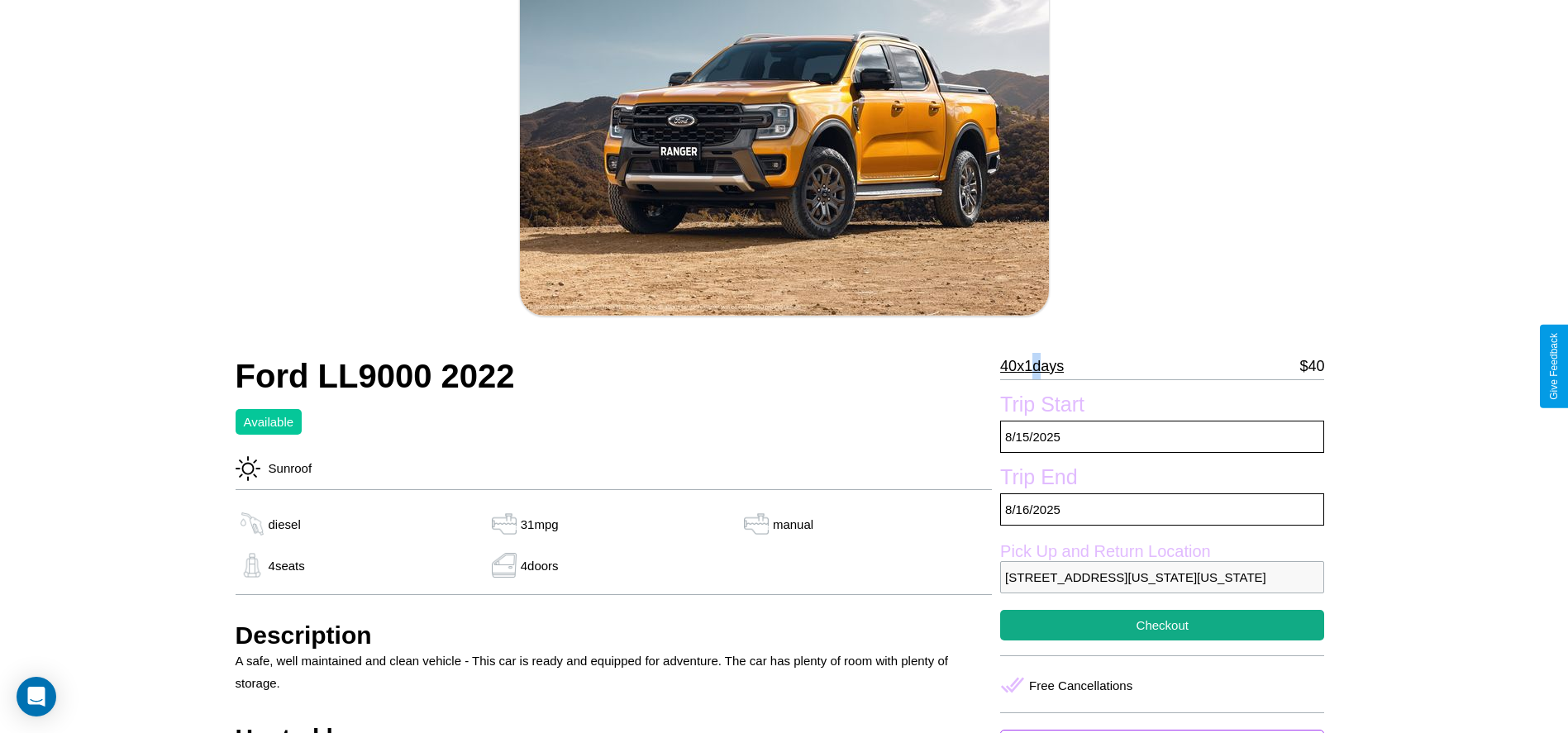
click at [1038, 366] on p "40 x 1 days" at bounding box center [1032, 365] width 64 height 26
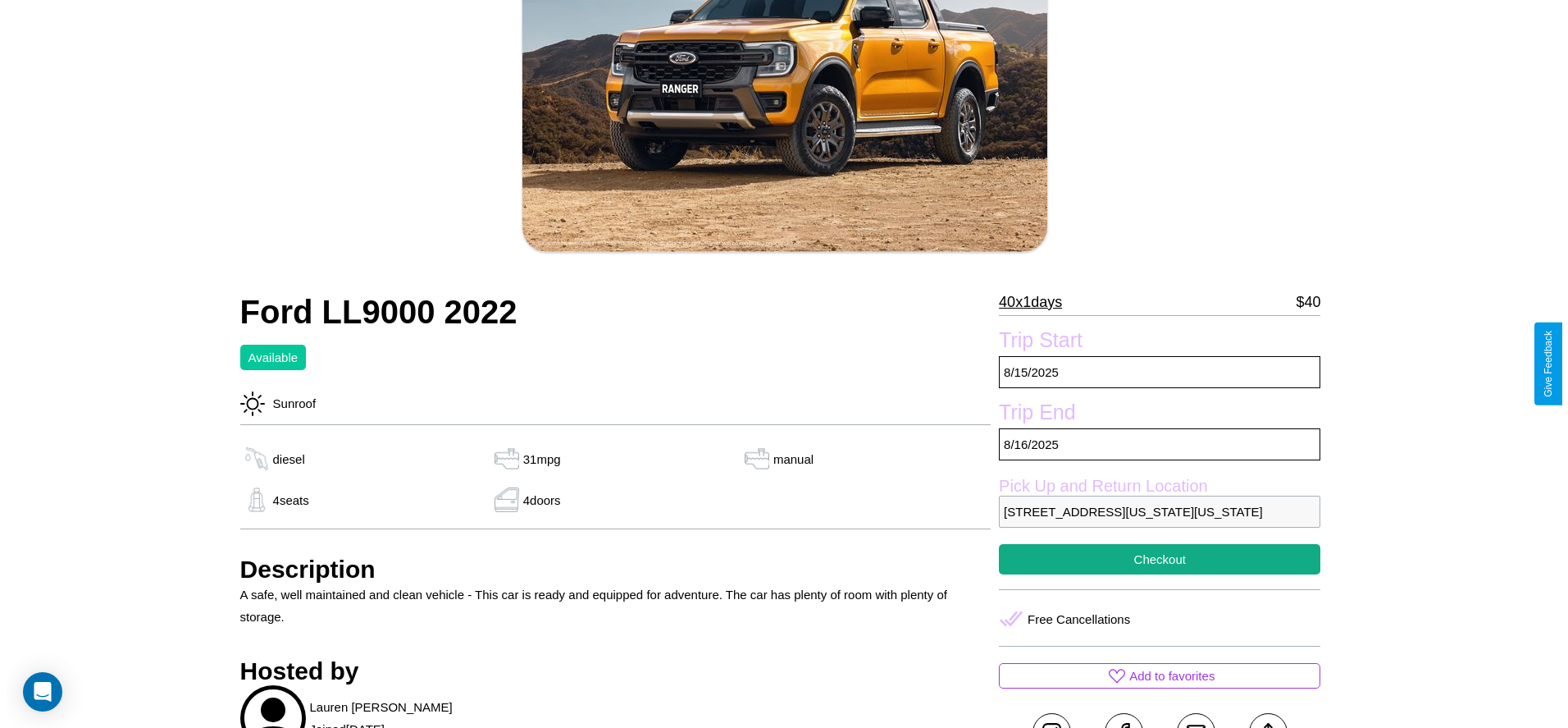
scroll to position [236, 0]
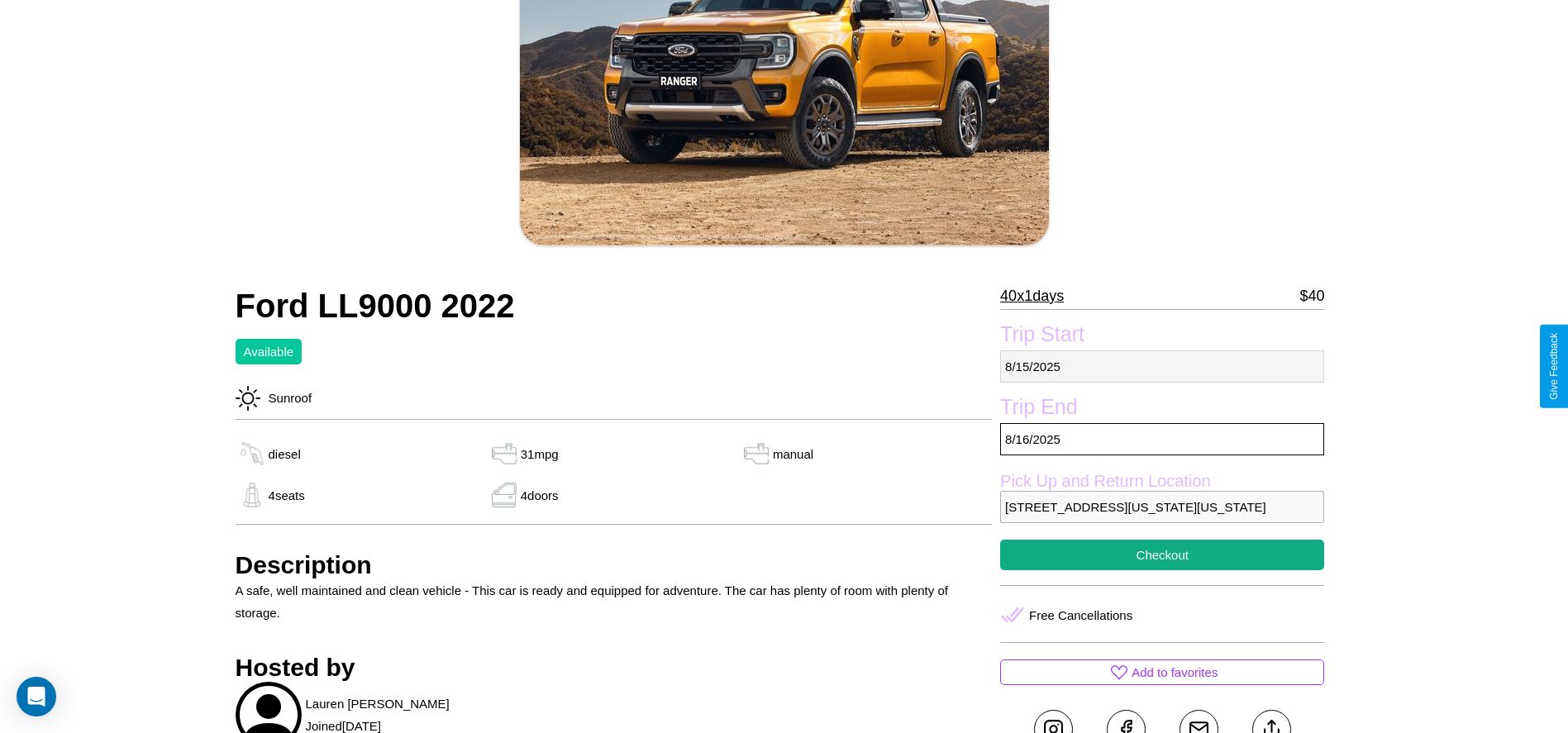
click at [1162, 366] on p "8 / 15 / 2025" at bounding box center [1161, 367] width 324 height 32
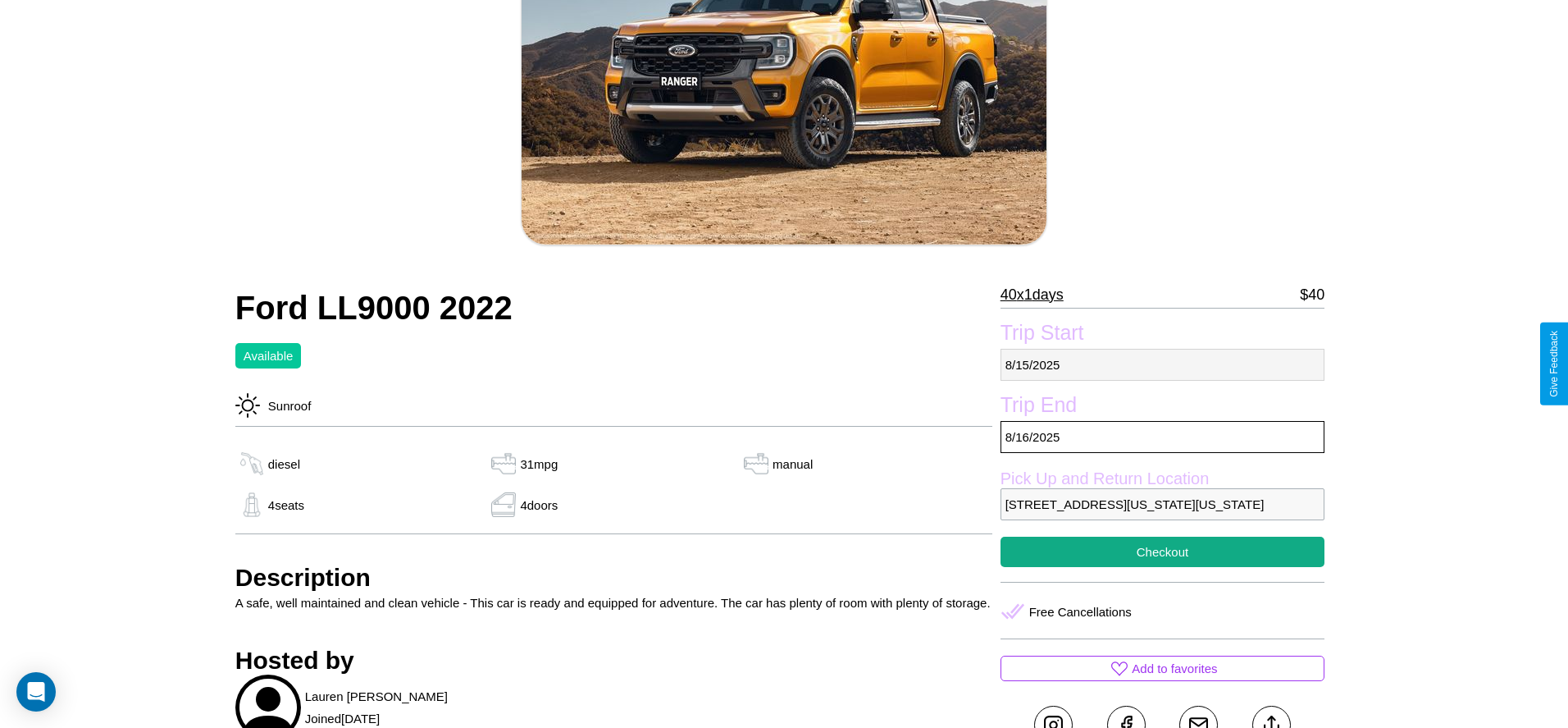
select select "*"
select select "****"
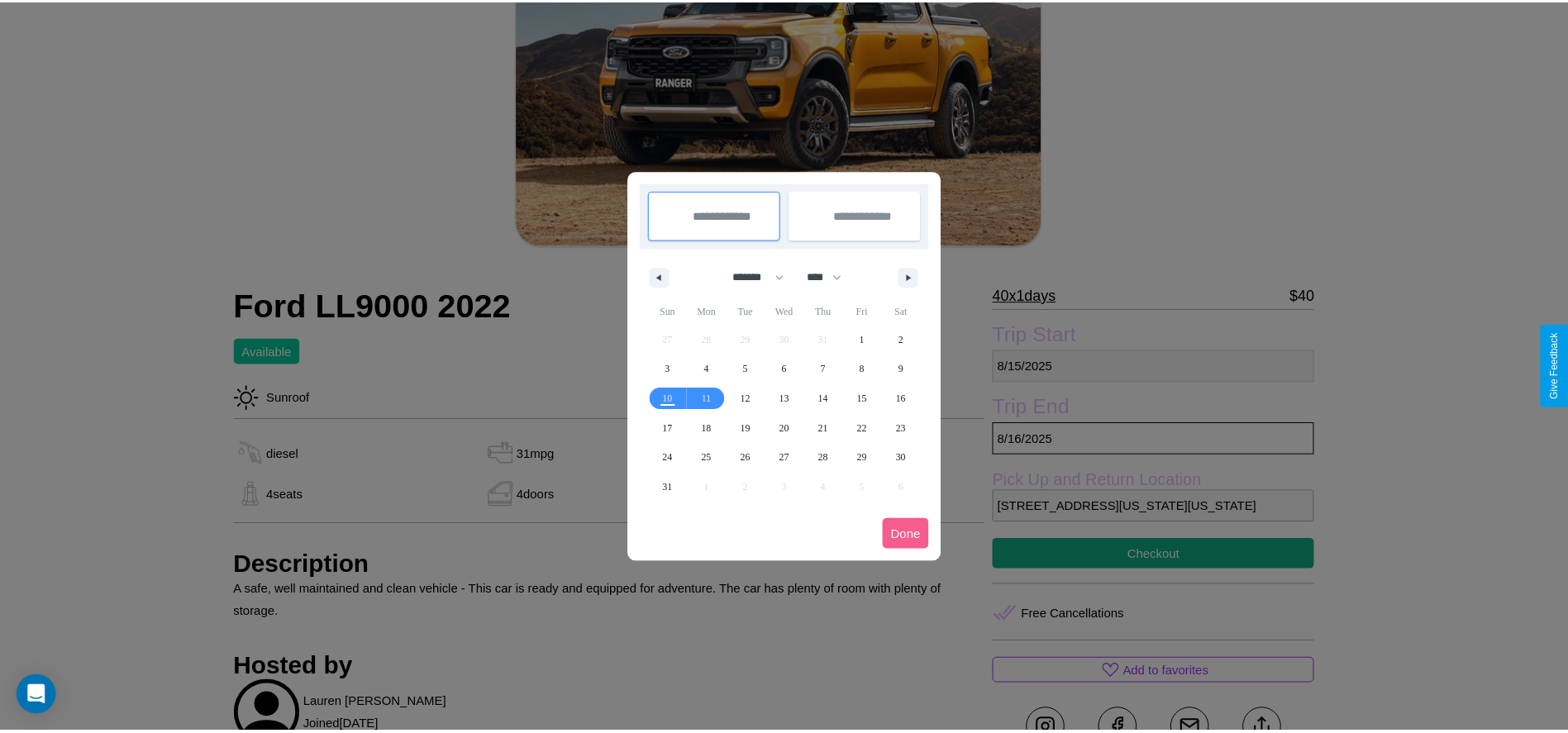
scroll to position [0, 0]
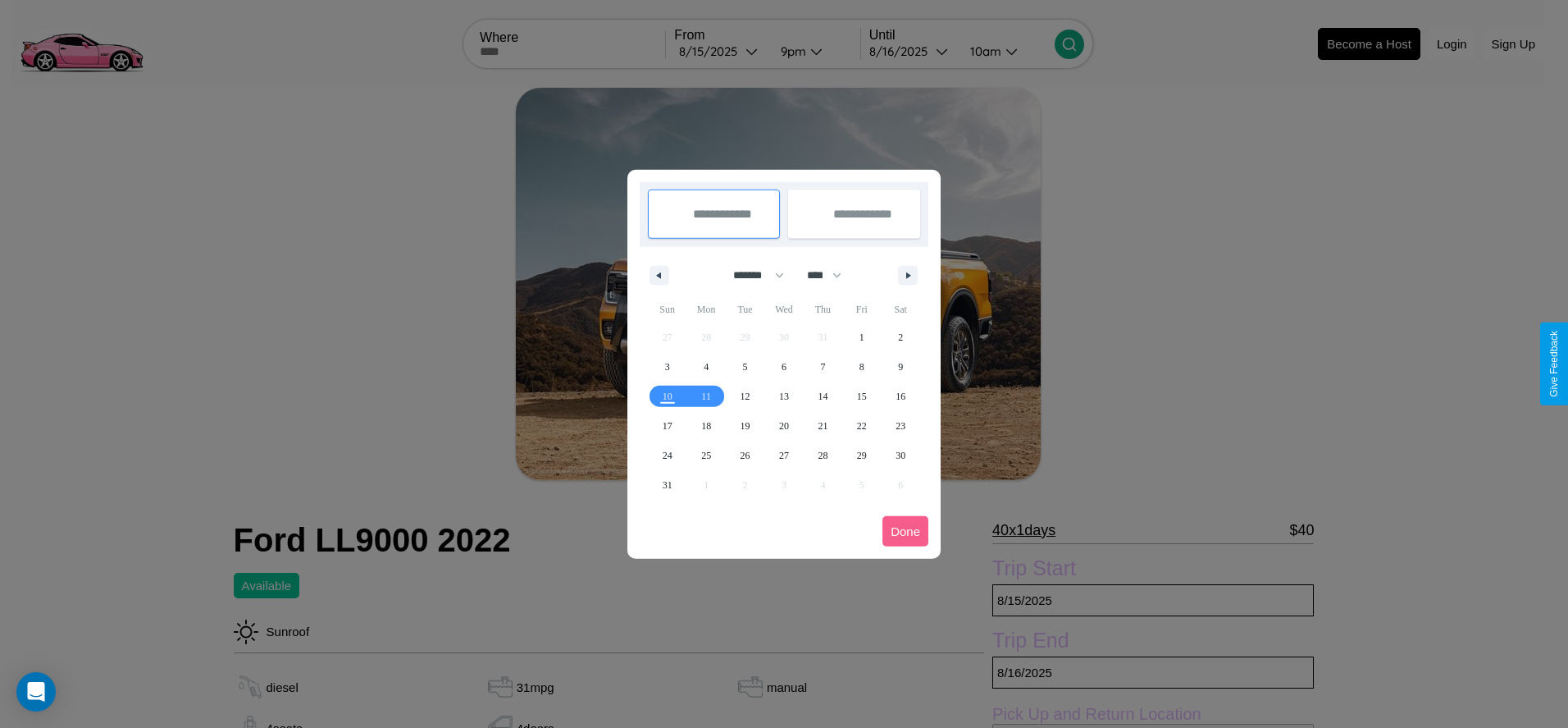
click at [720, 51] on div at bounding box center [784, 364] width 1568 height 728
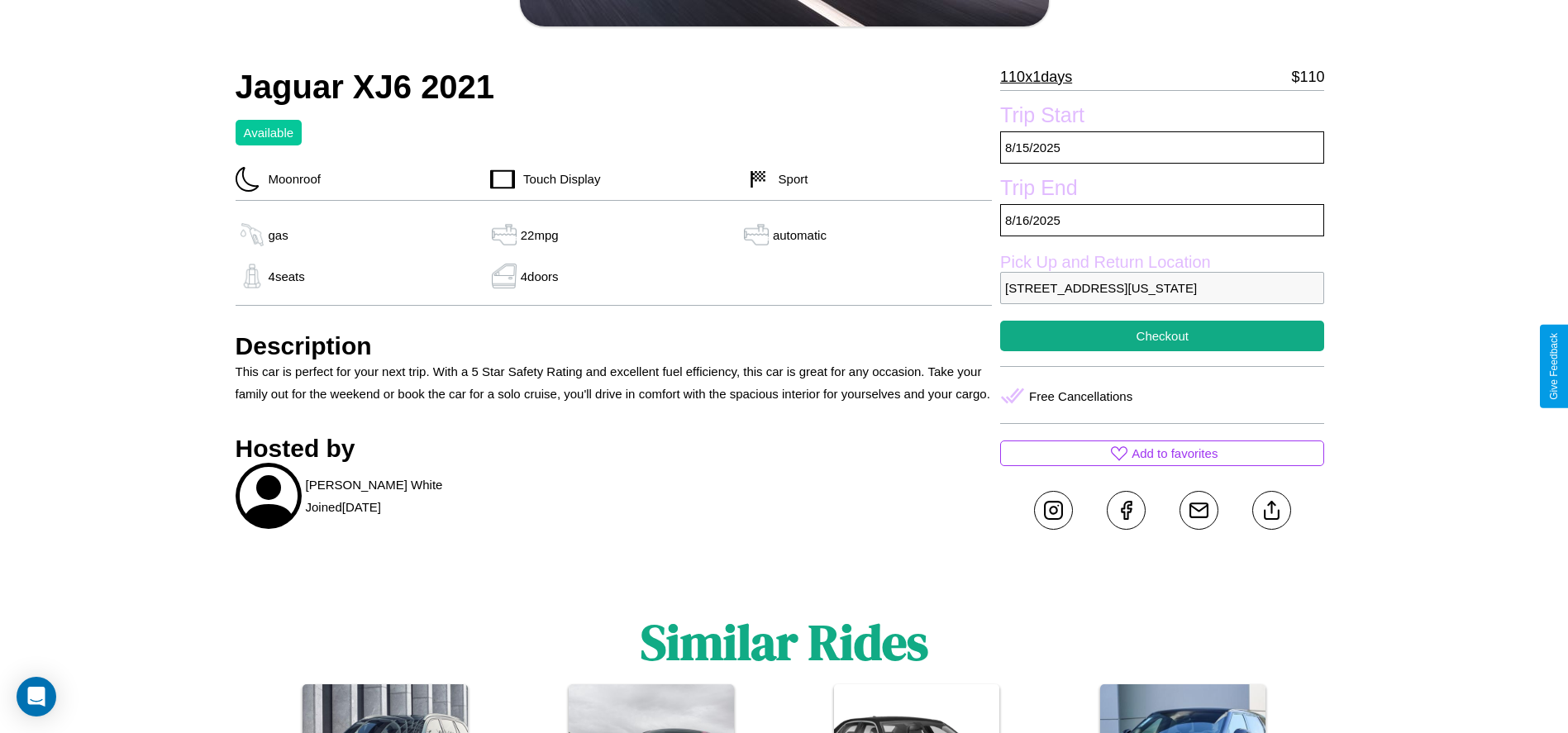
scroll to position [490, 0]
